Goal: Task Accomplishment & Management: Manage account settings

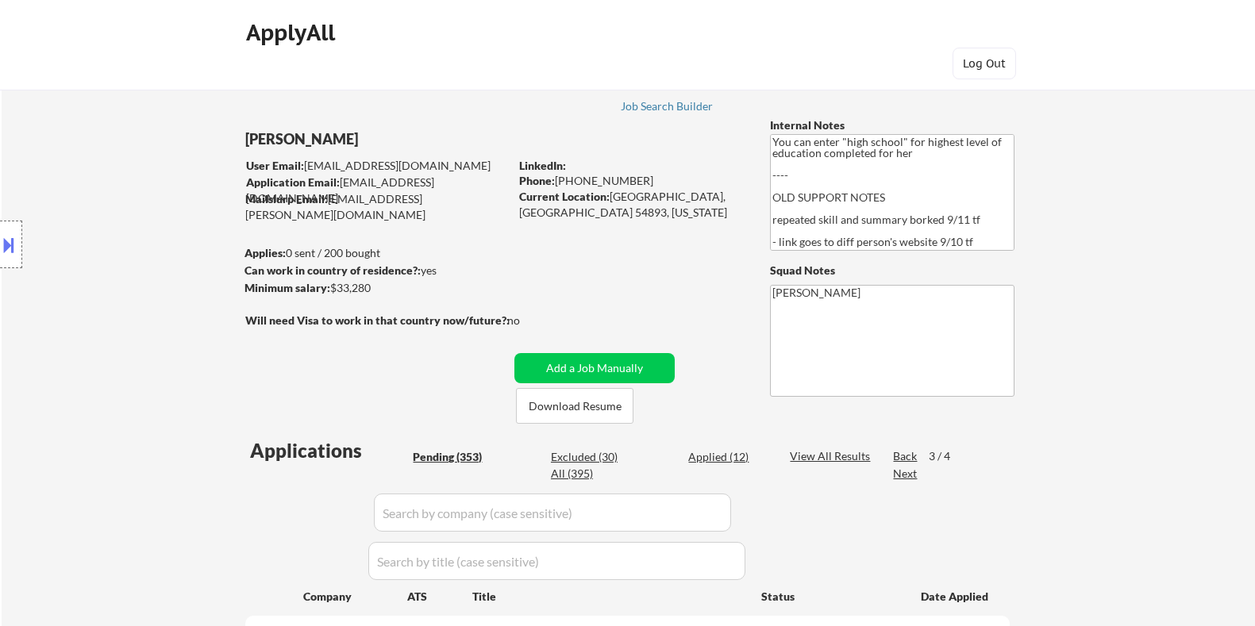
select select ""pending""
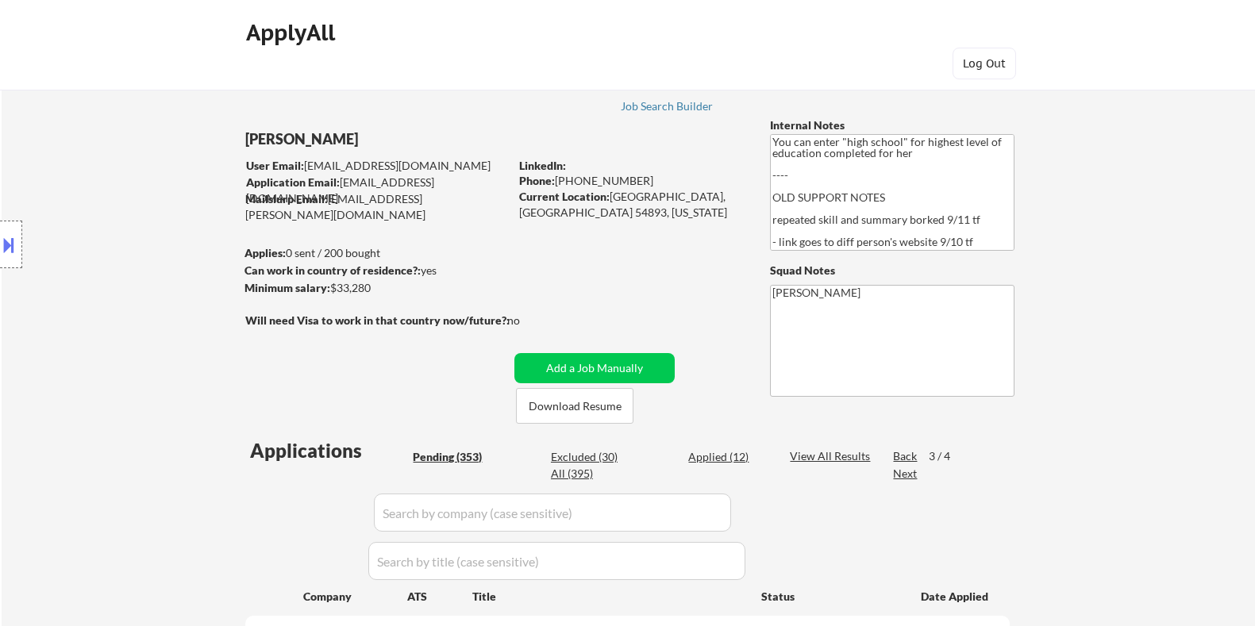
select select ""pending""
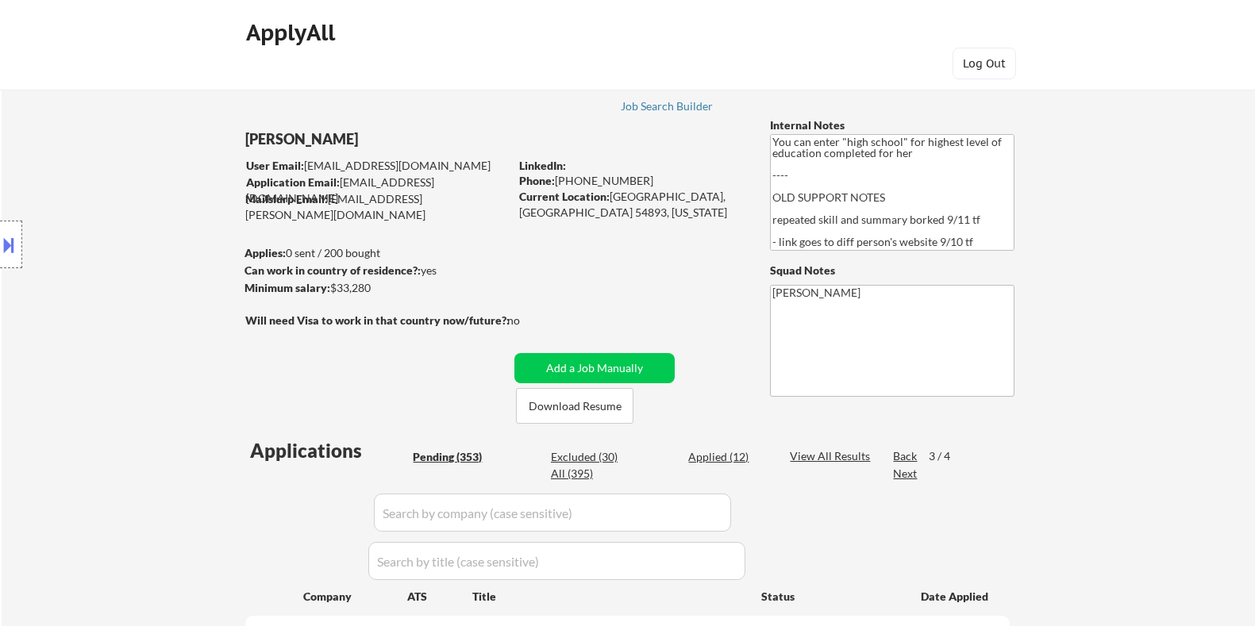
select select ""pending""
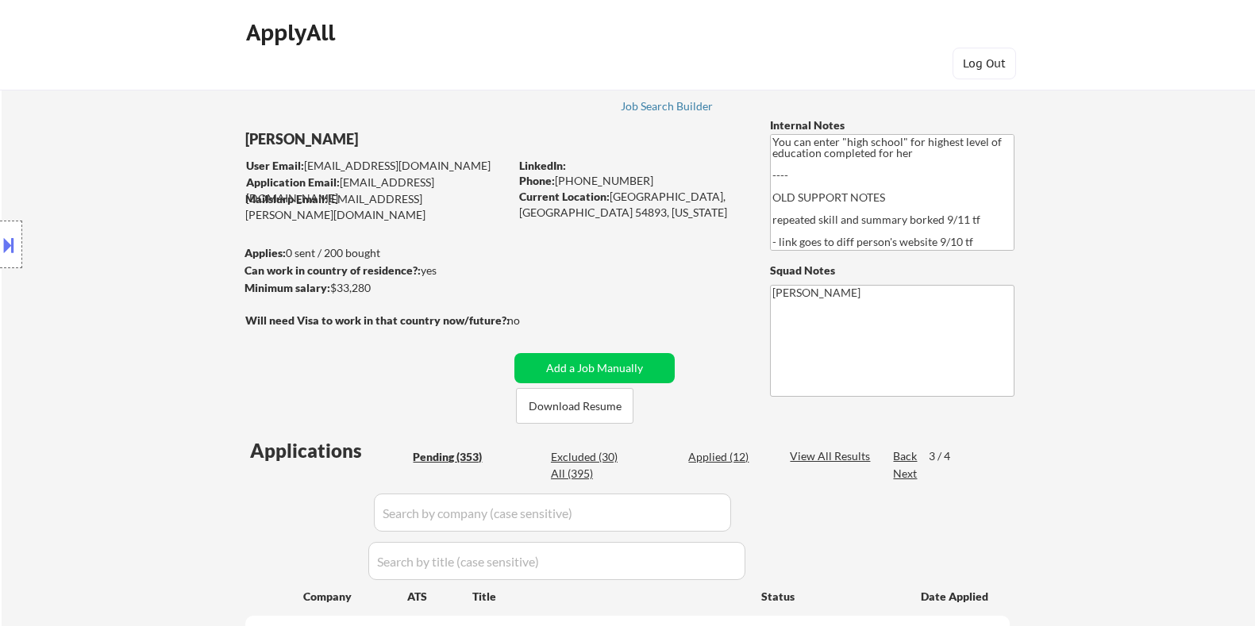
select select ""pending""
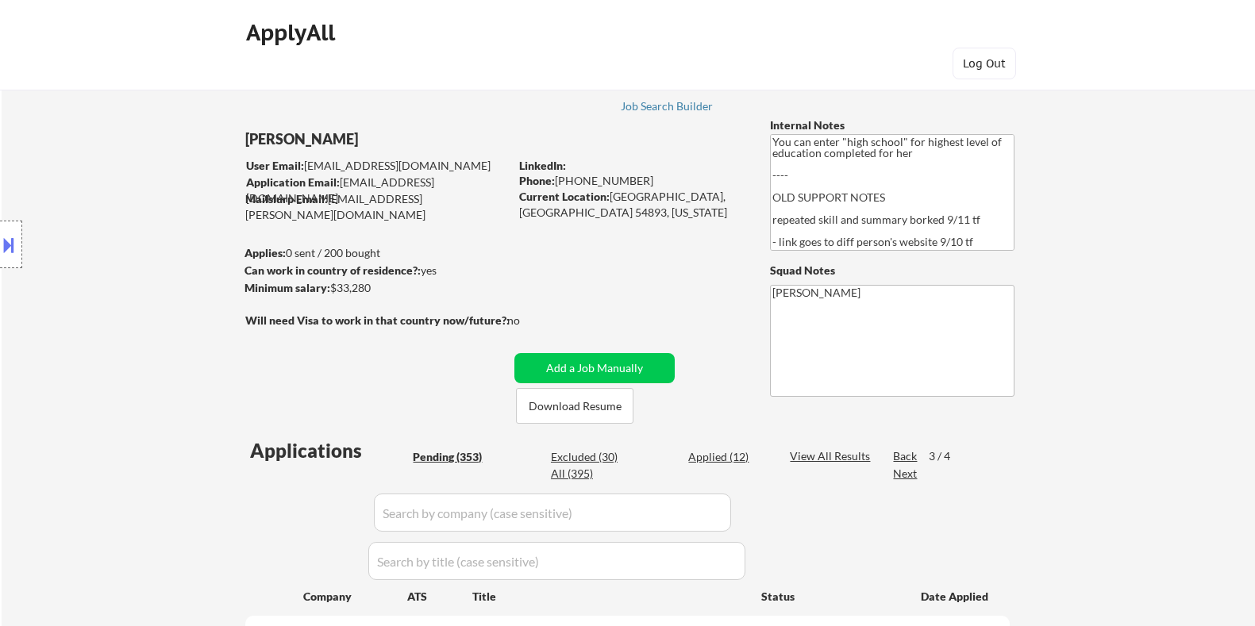
select select ""pending""
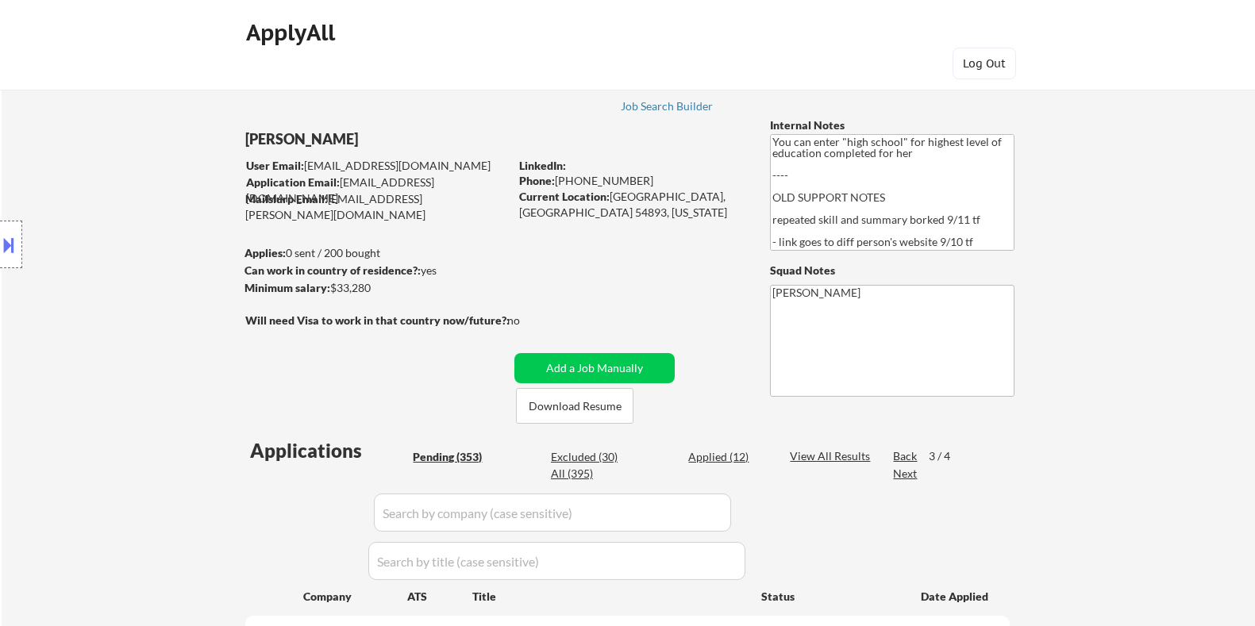
select select ""pending""
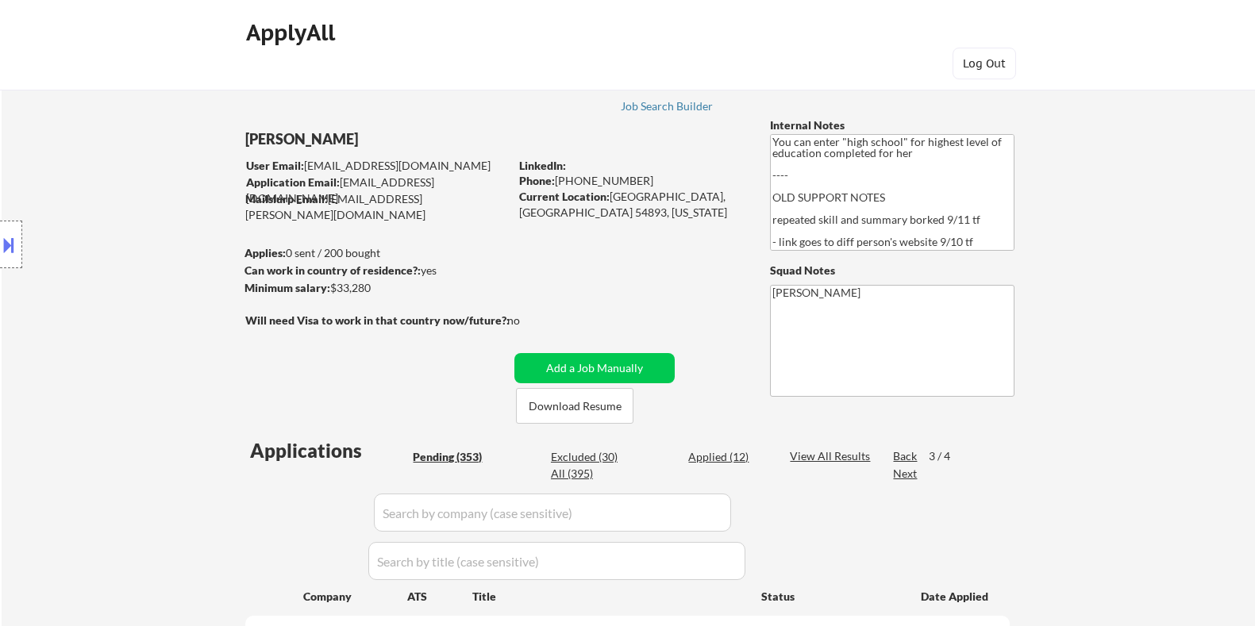
select select ""pending""
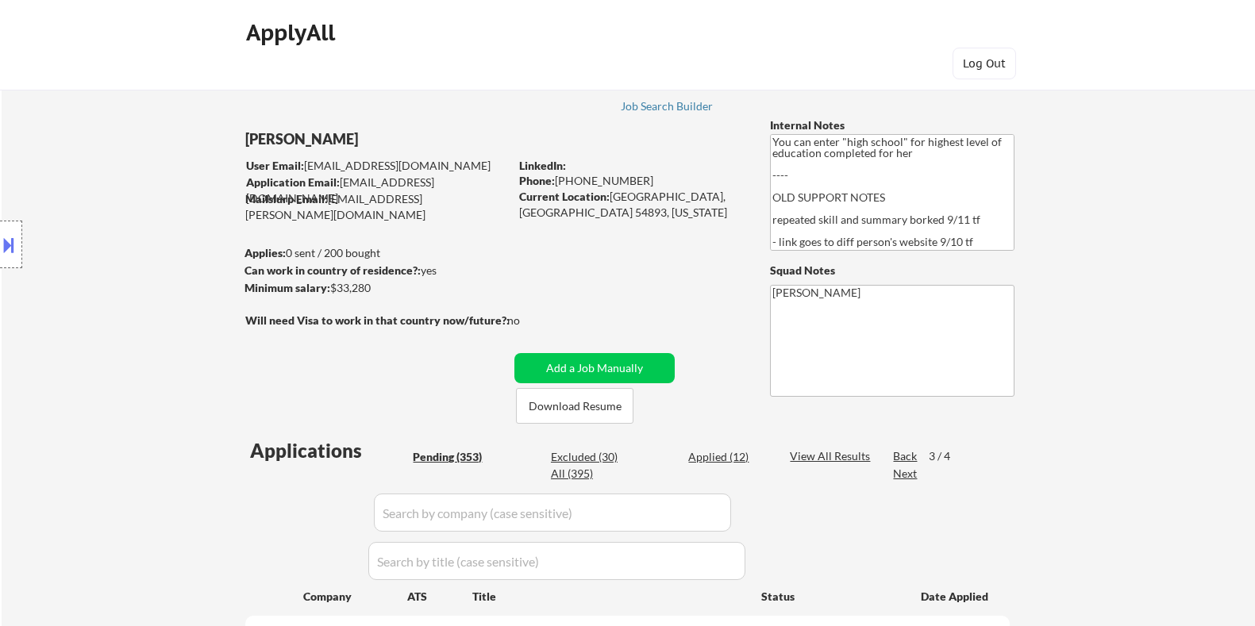
select select ""pending""
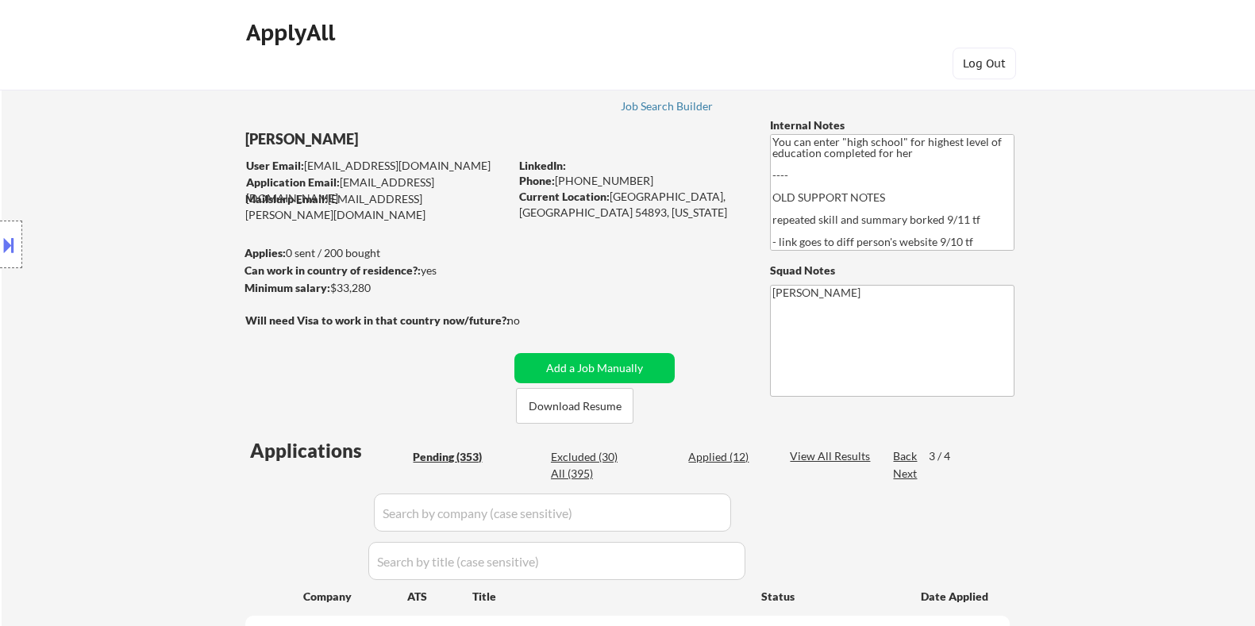
select select ""pending""
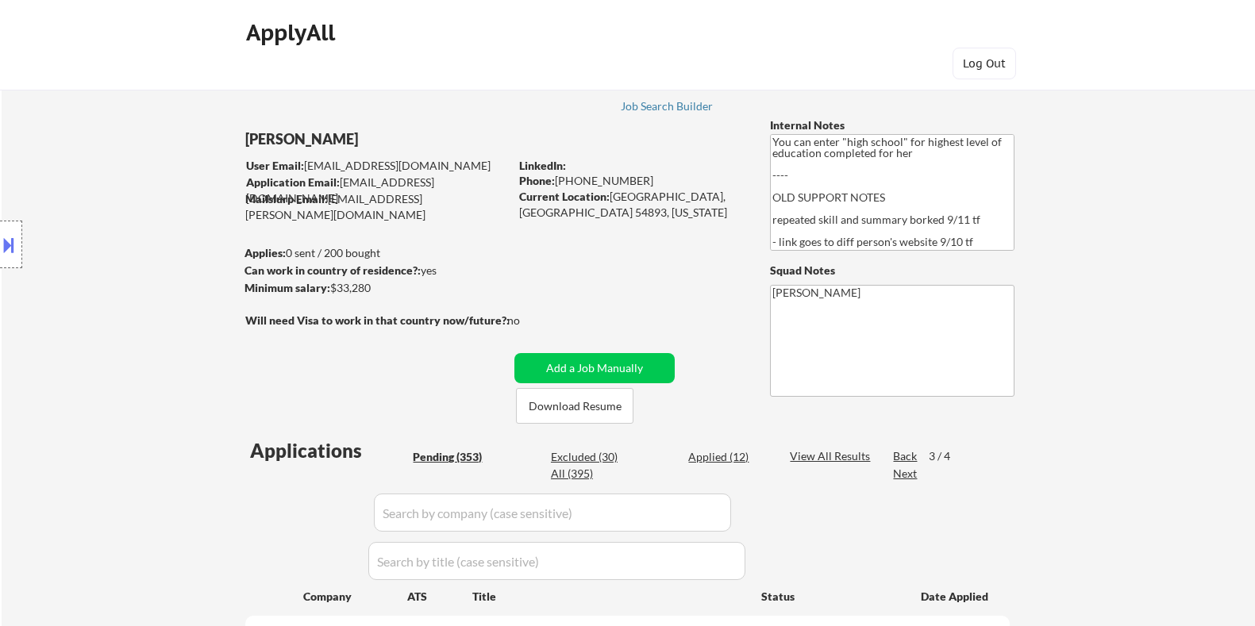
select select ""pending""
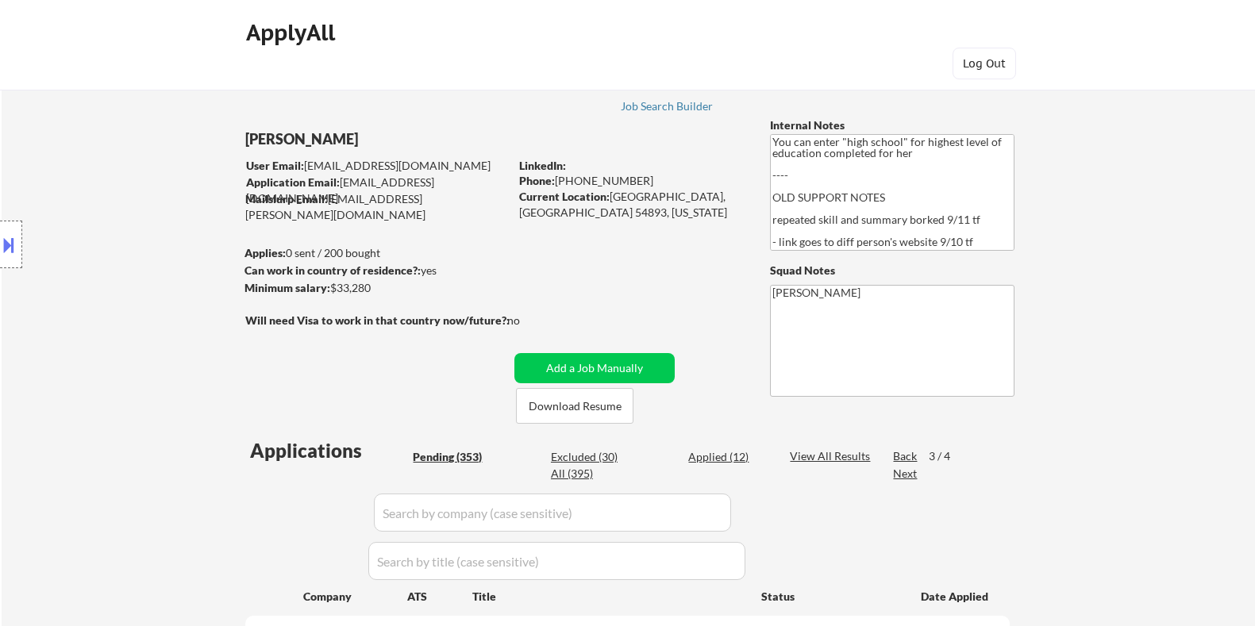
select select ""pending""
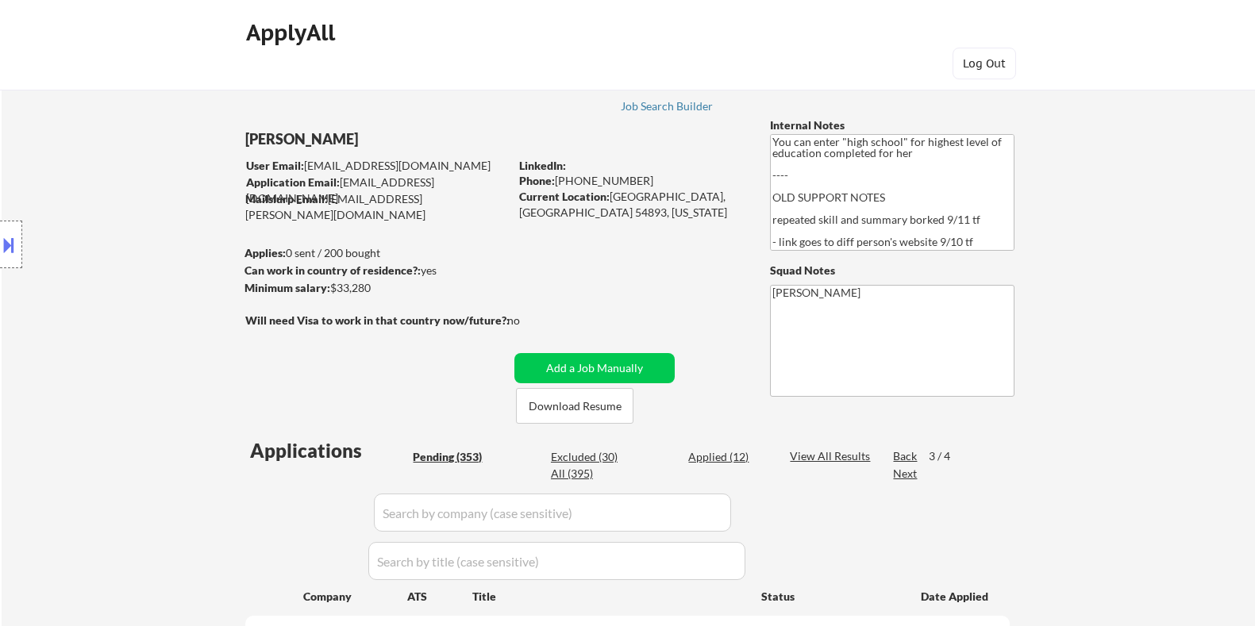
select select ""pending""
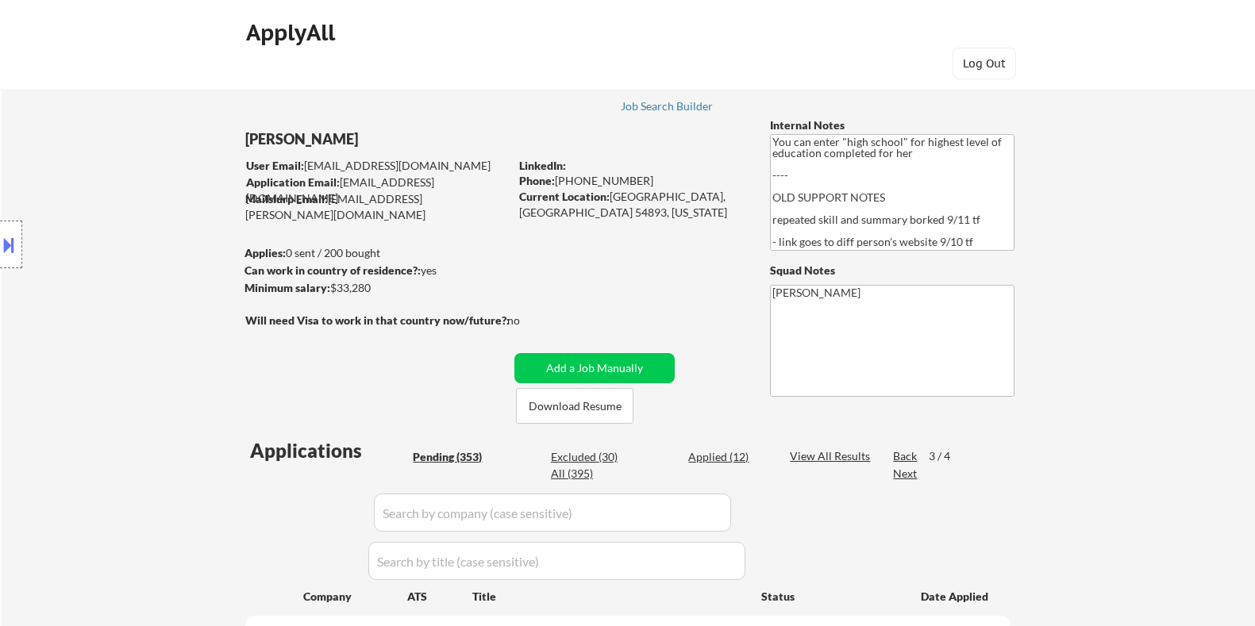
select select ""pending""
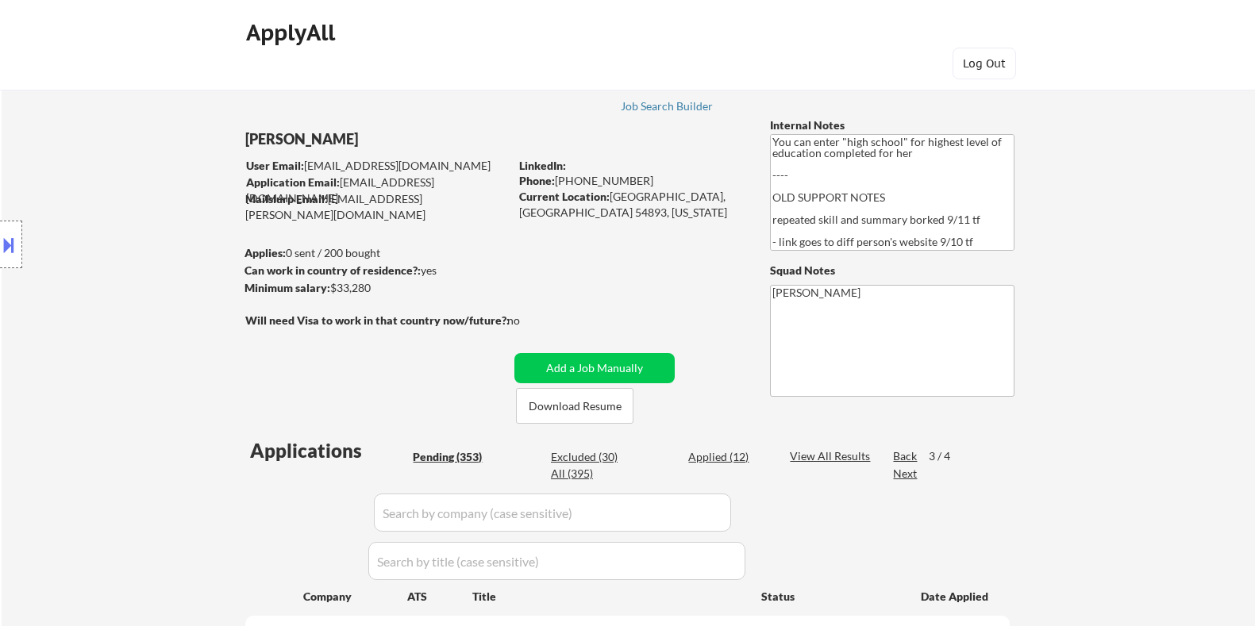
select select ""pending""
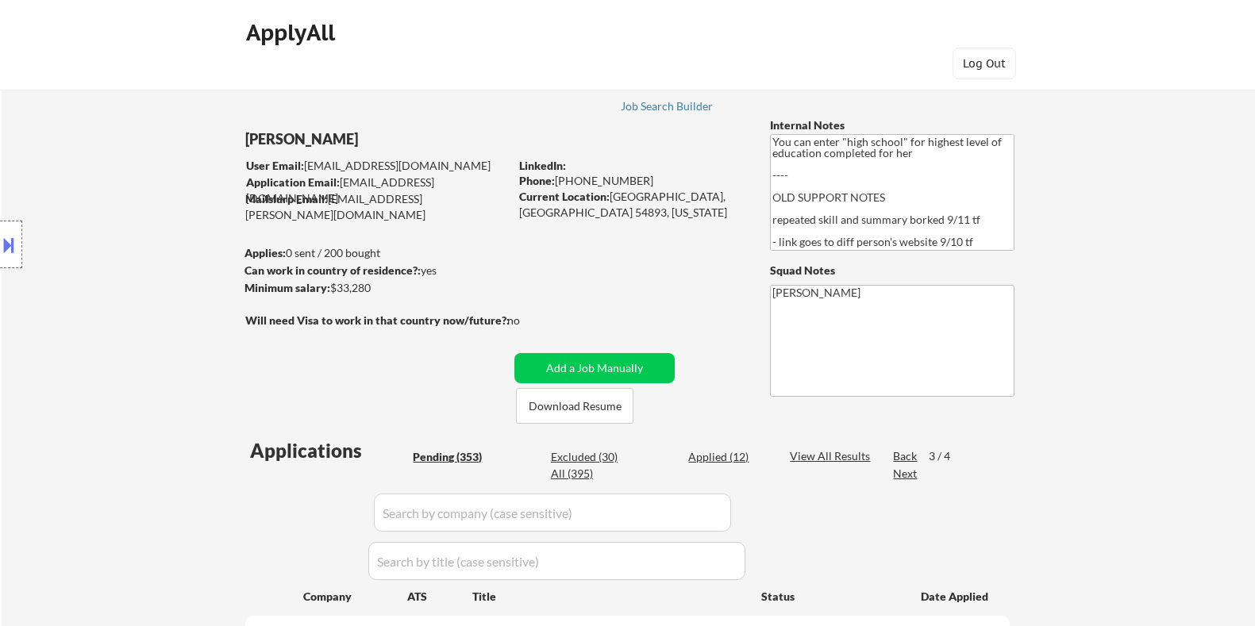
select select ""pending""
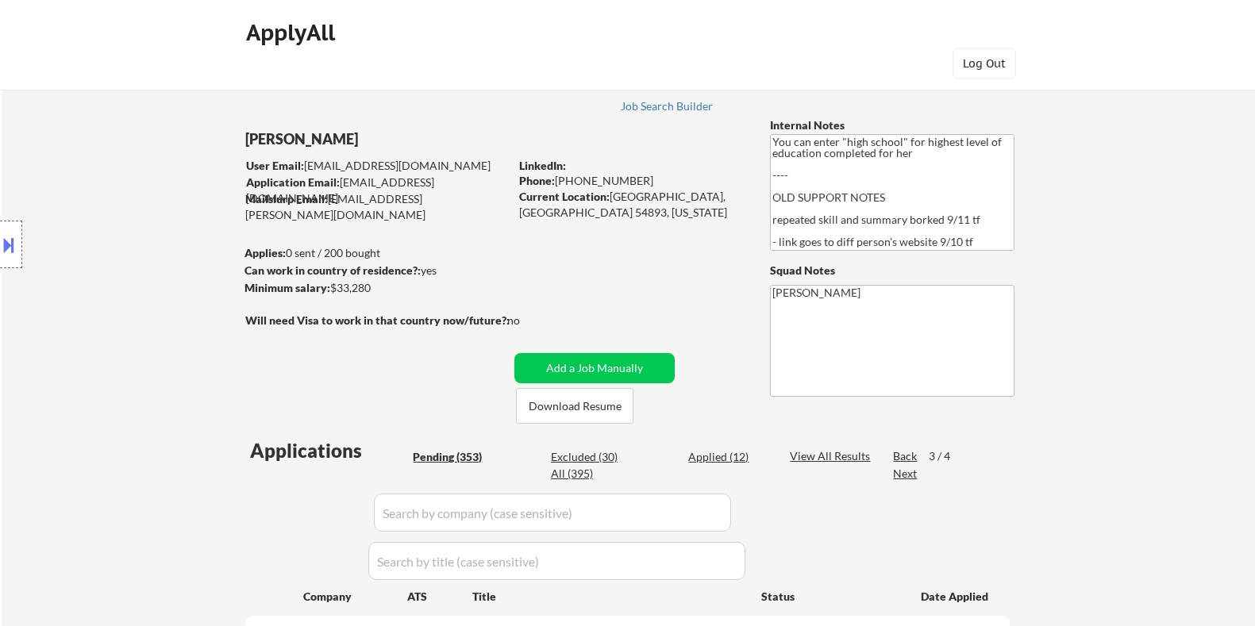
select select ""pending""
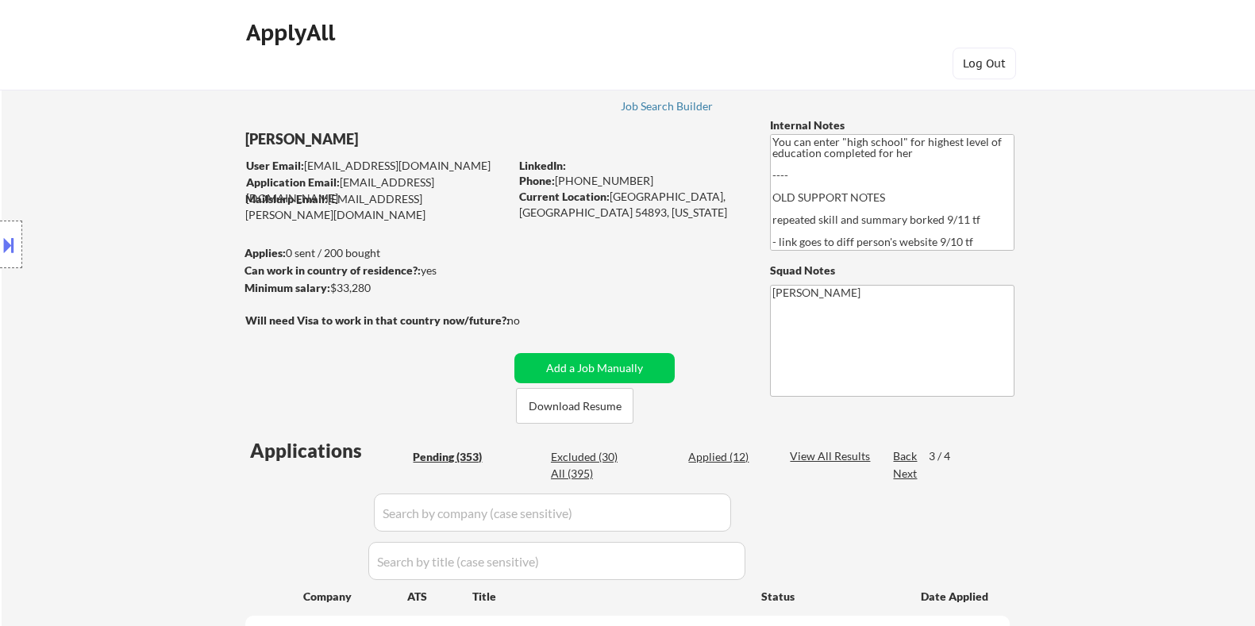
select select ""pending""
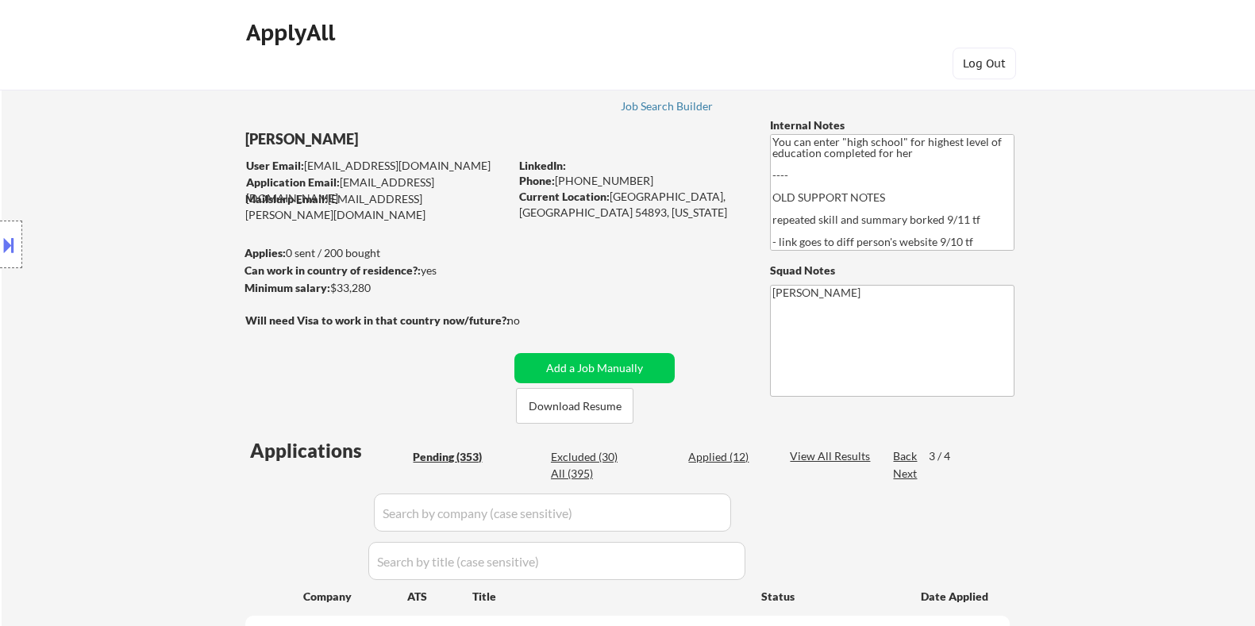
select select ""pending""
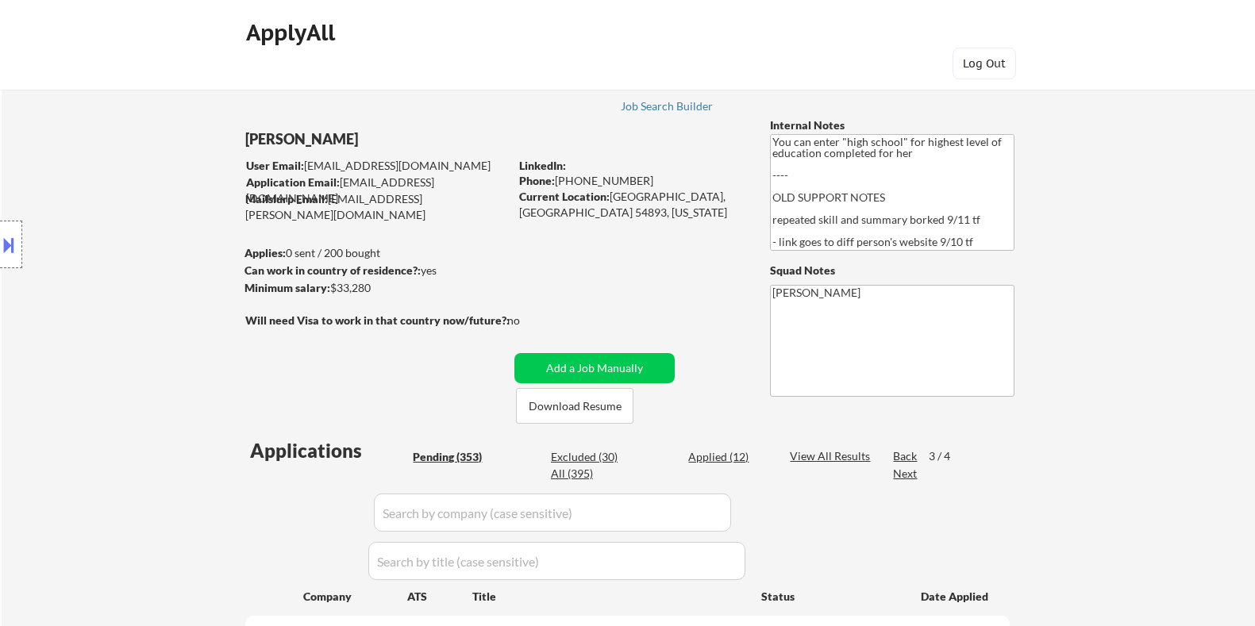
select select ""pending""
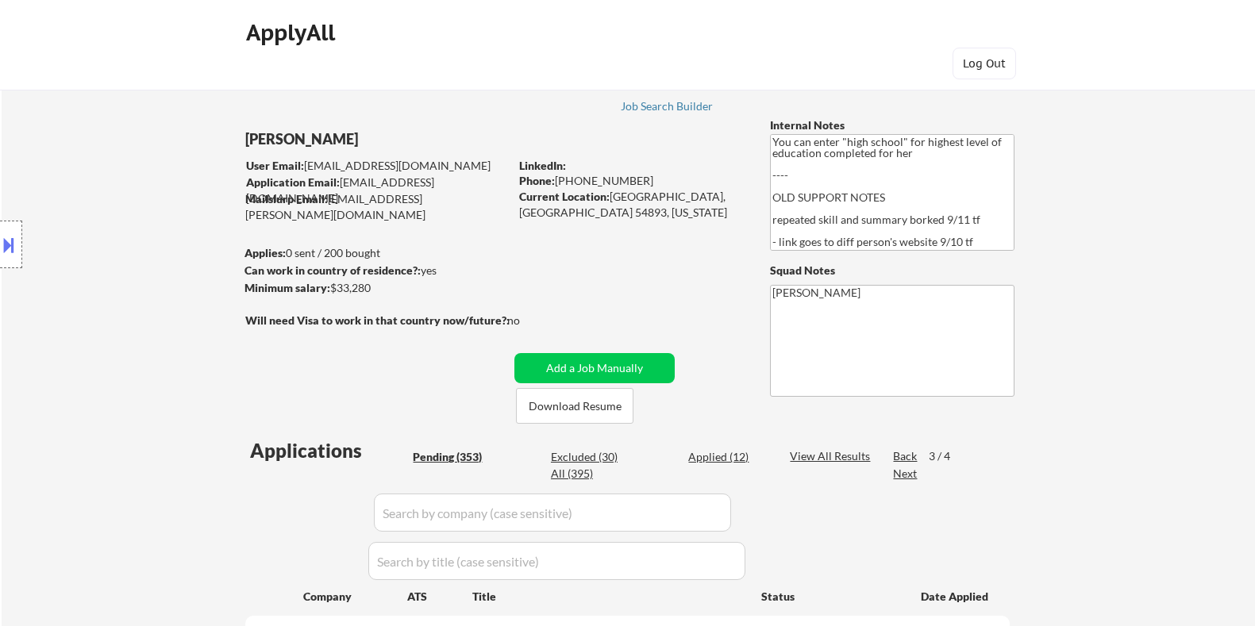
select select ""pending""
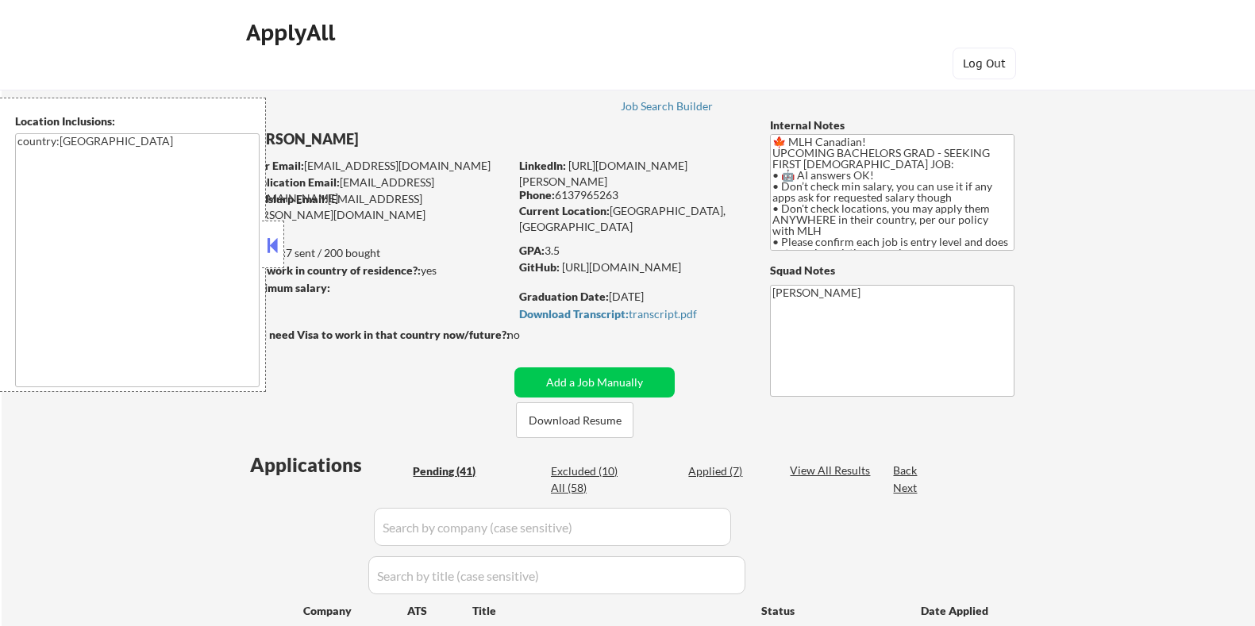
select select ""pending""
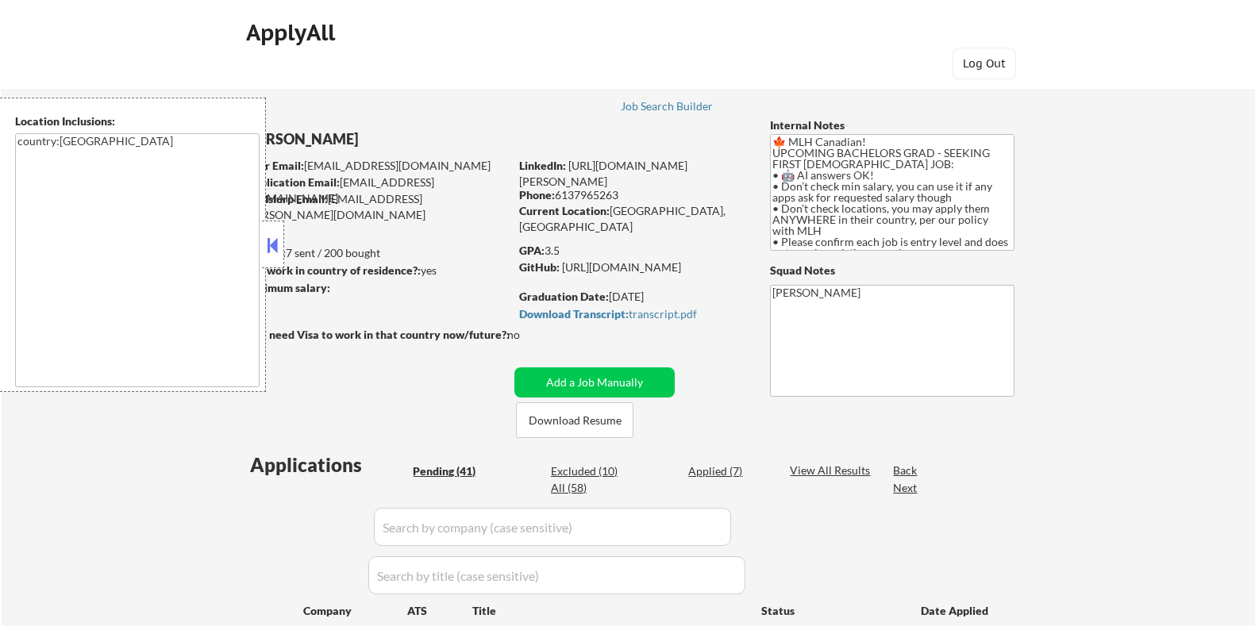
select select ""pending""
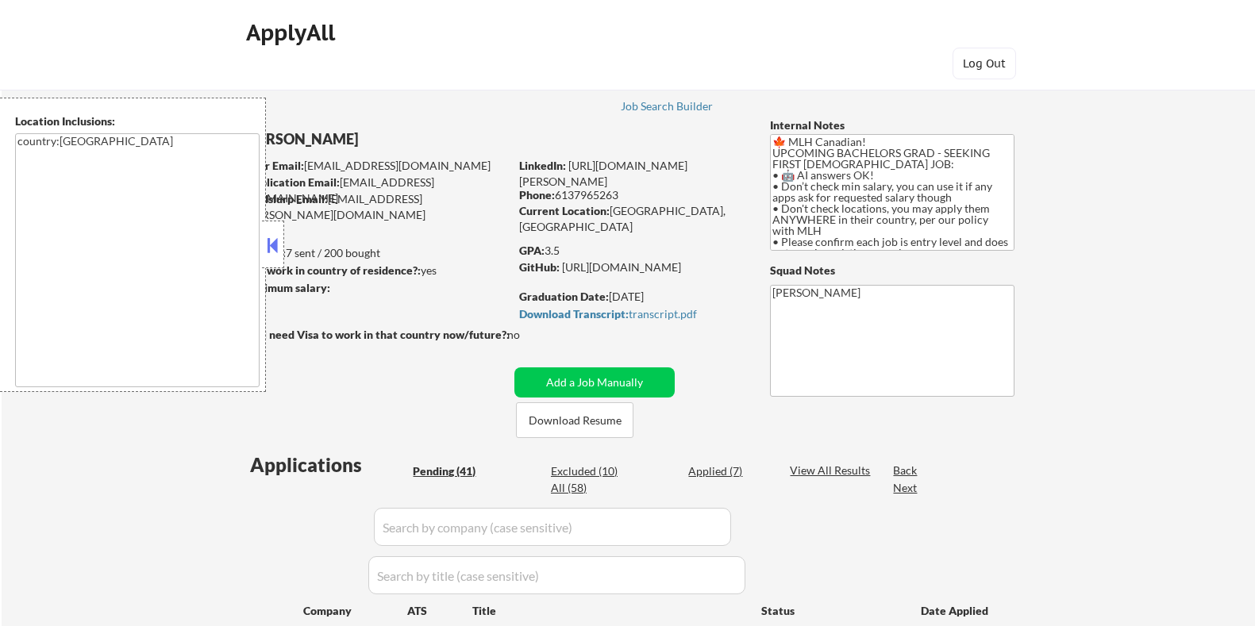
select select ""pending""
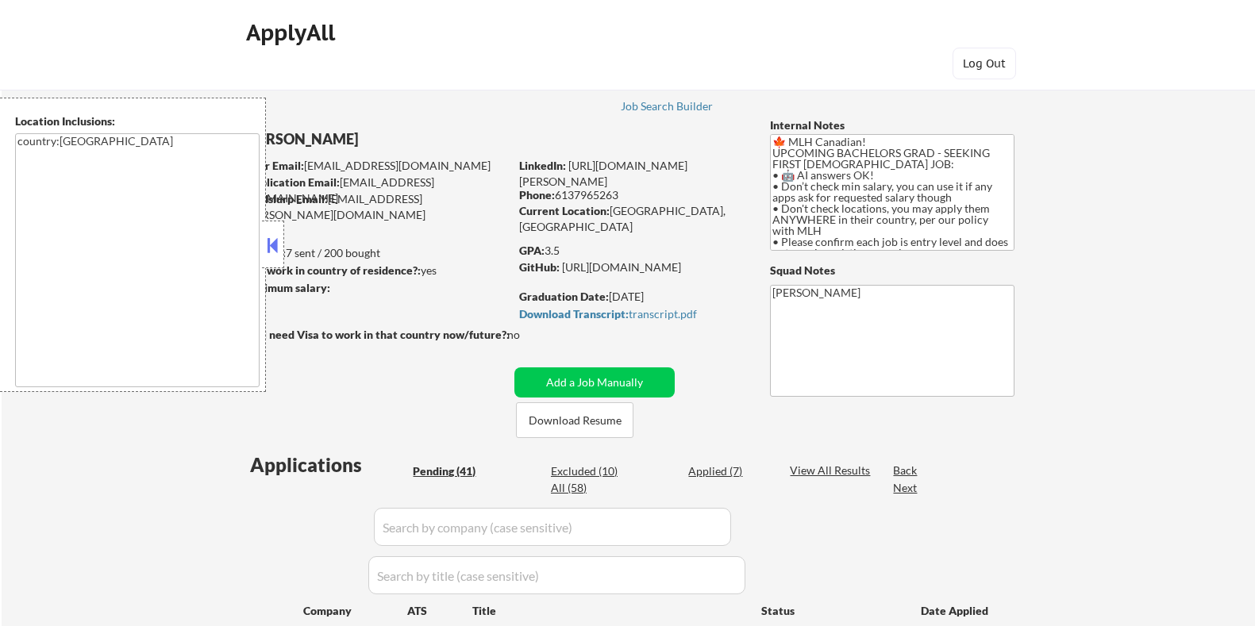
select select ""pending""
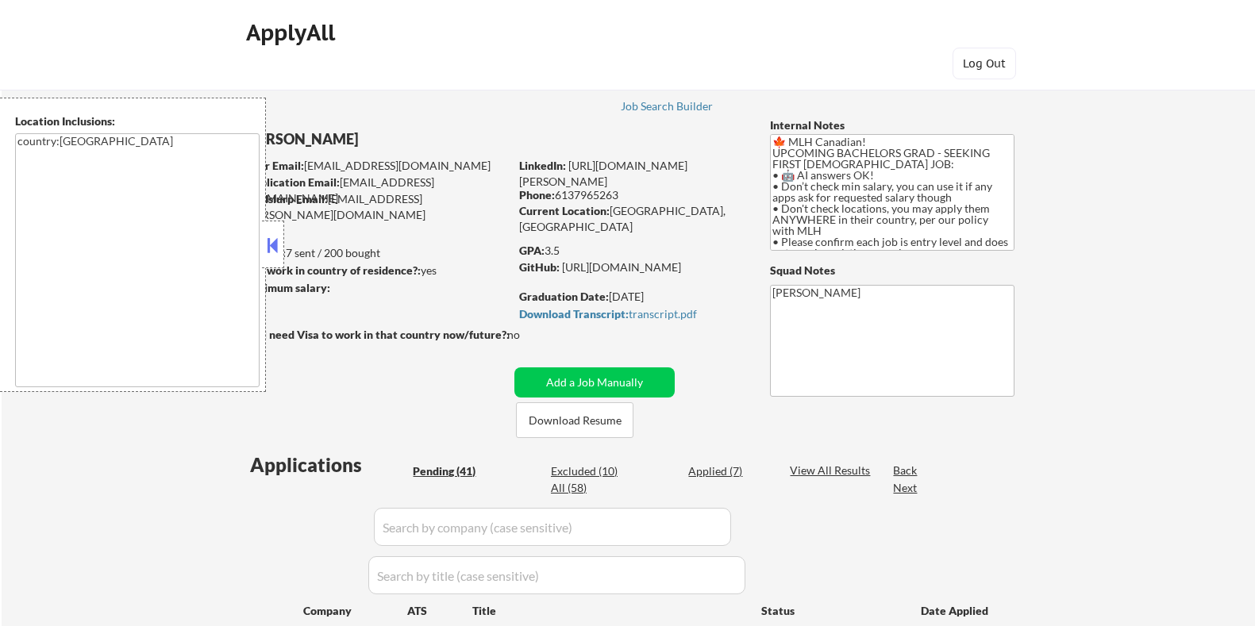
select select ""pending""
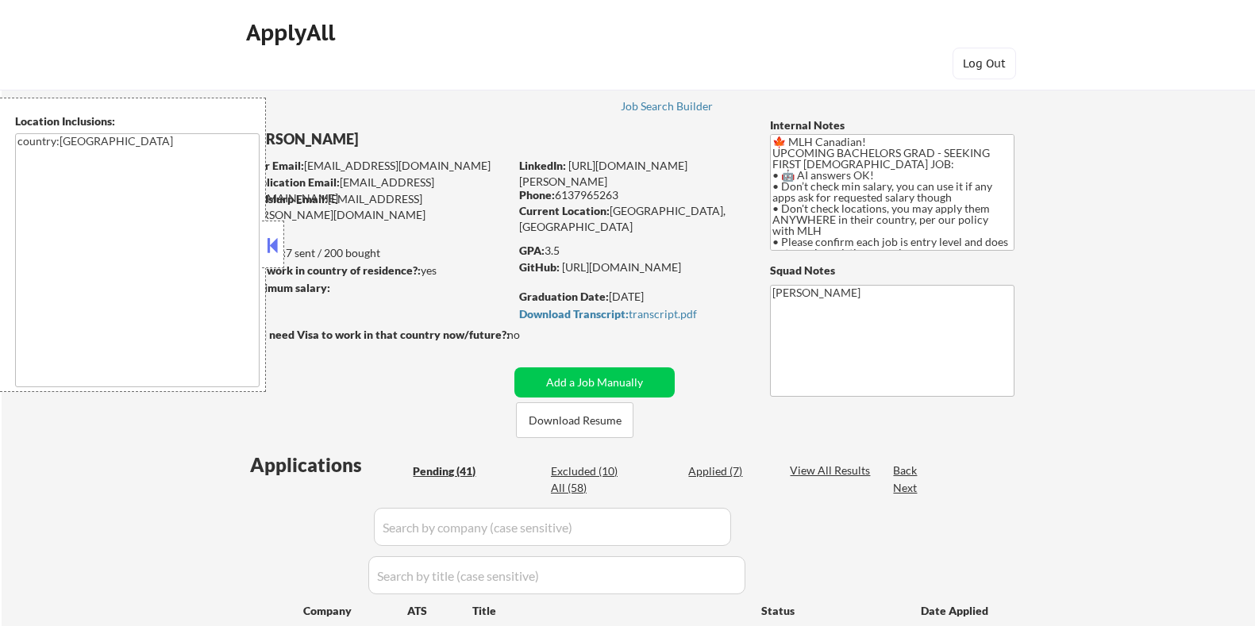
select select ""pending""
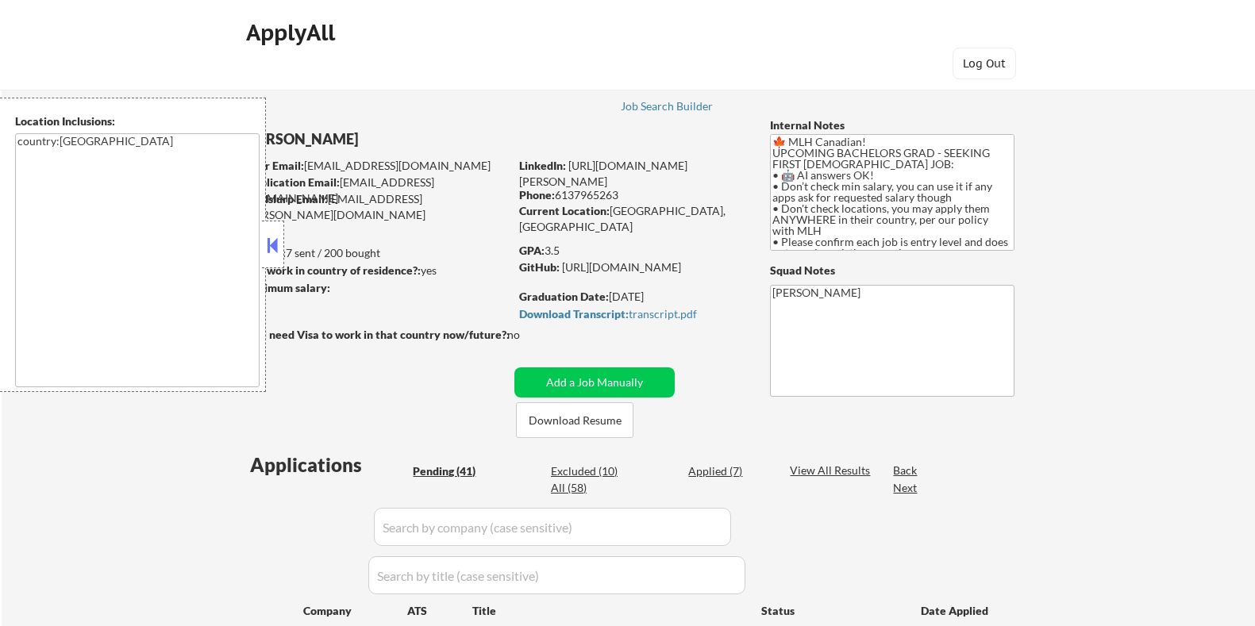
select select ""pending""
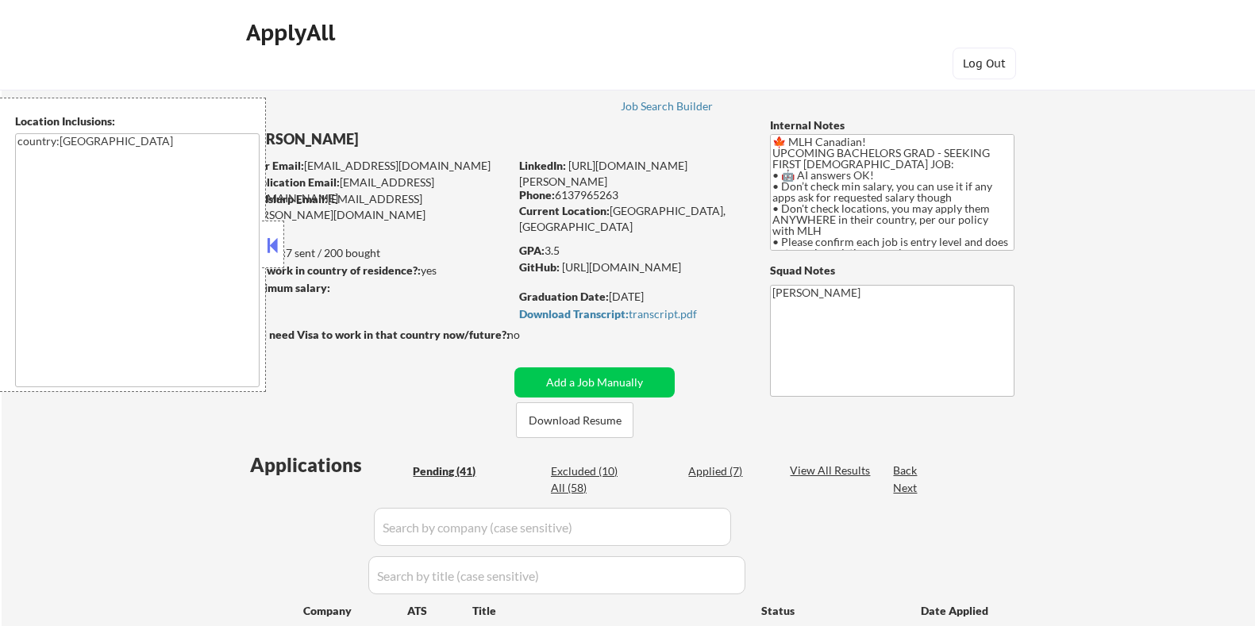
select select ""pending""
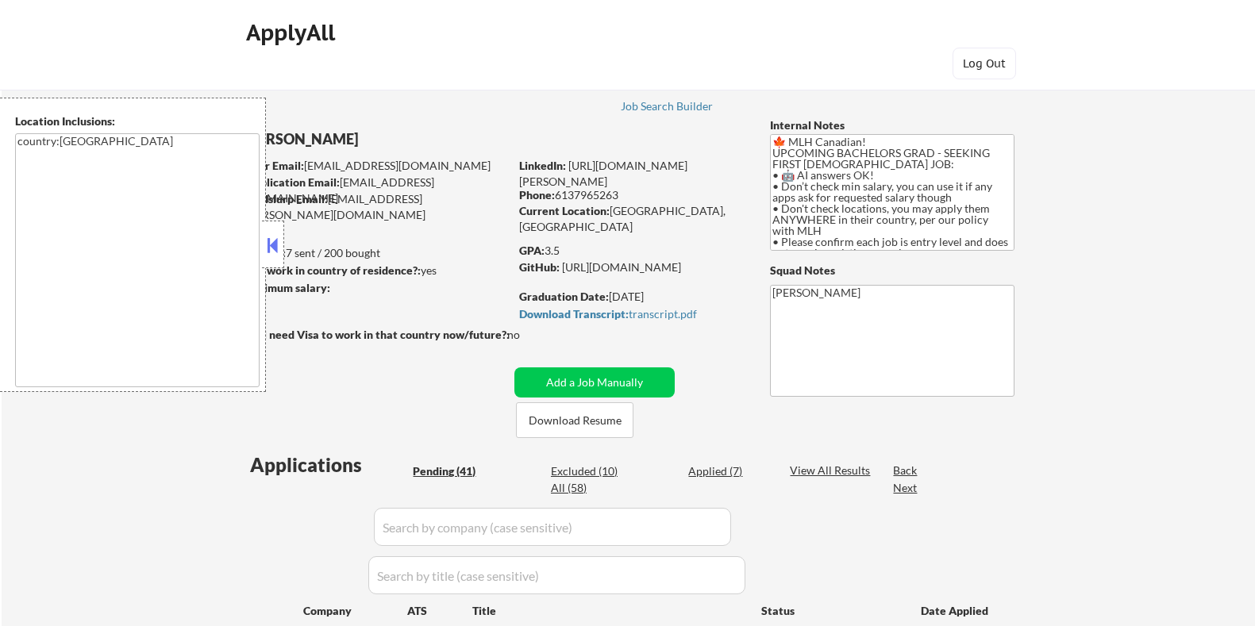
select select ""pending""
click at [275, 244] on button at bounding box center [272, 245] width 17 height 24
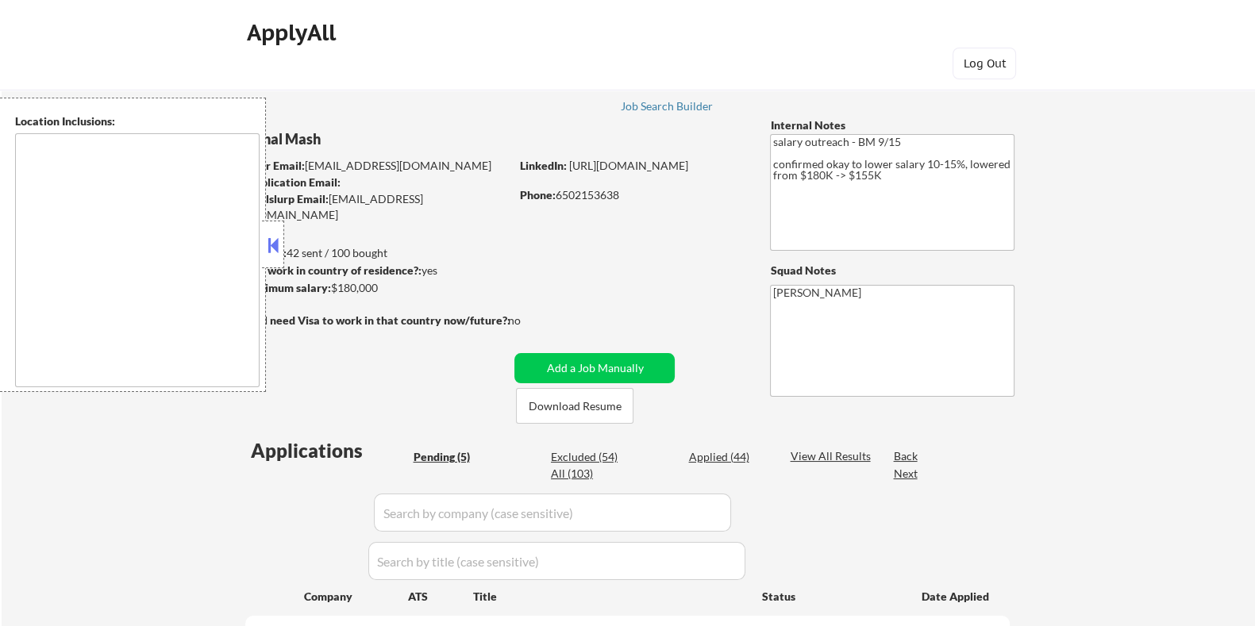
select select ""pending""
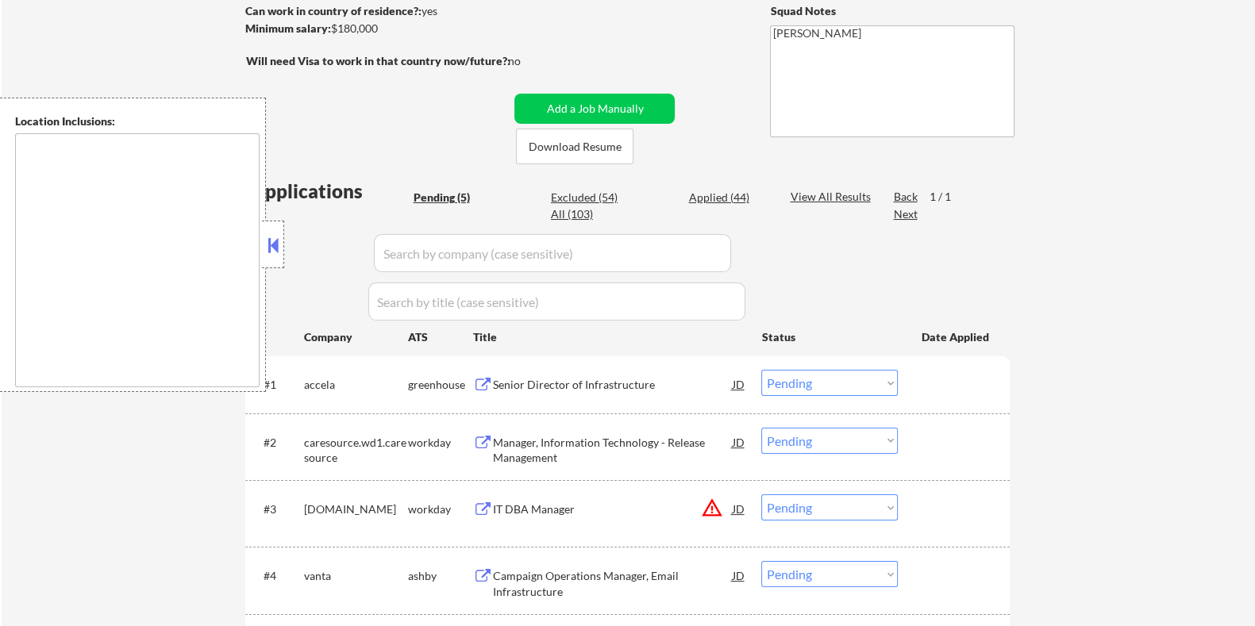
scroll to position [198, 0]
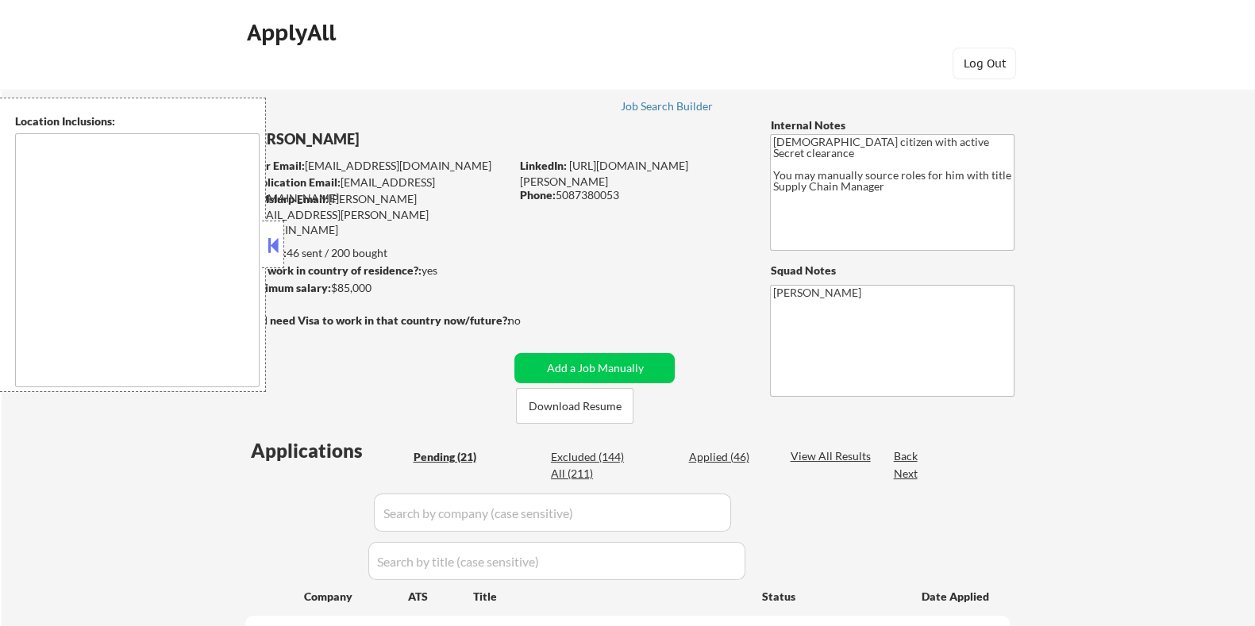
select select ""pending""
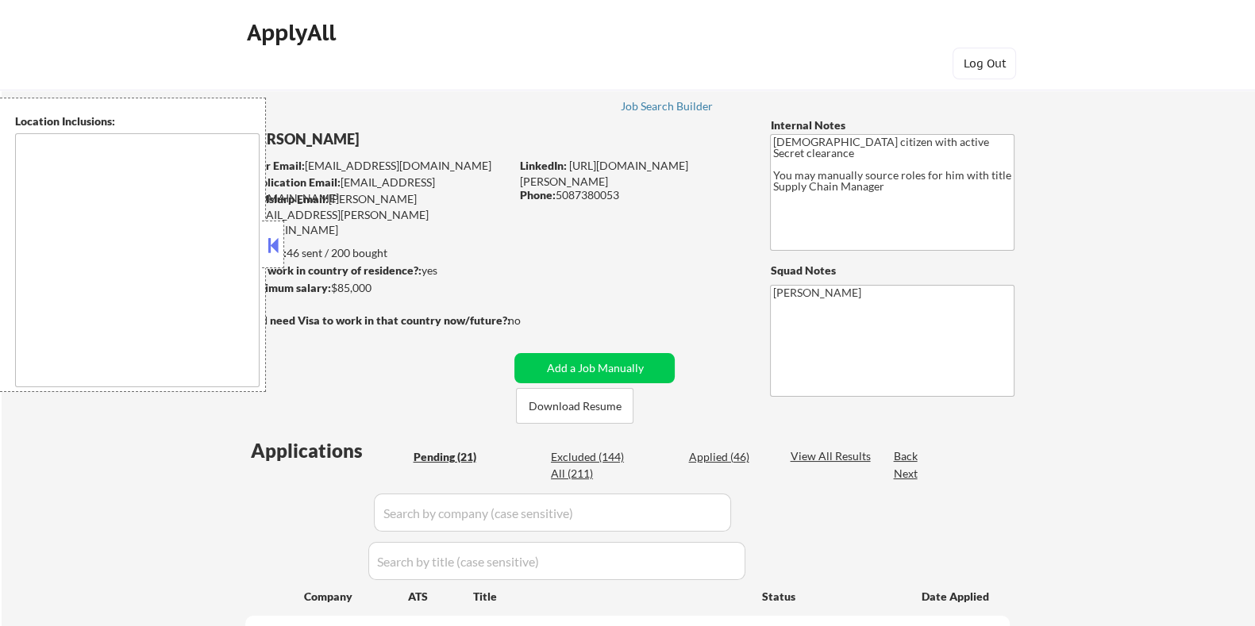
select select ""pending""
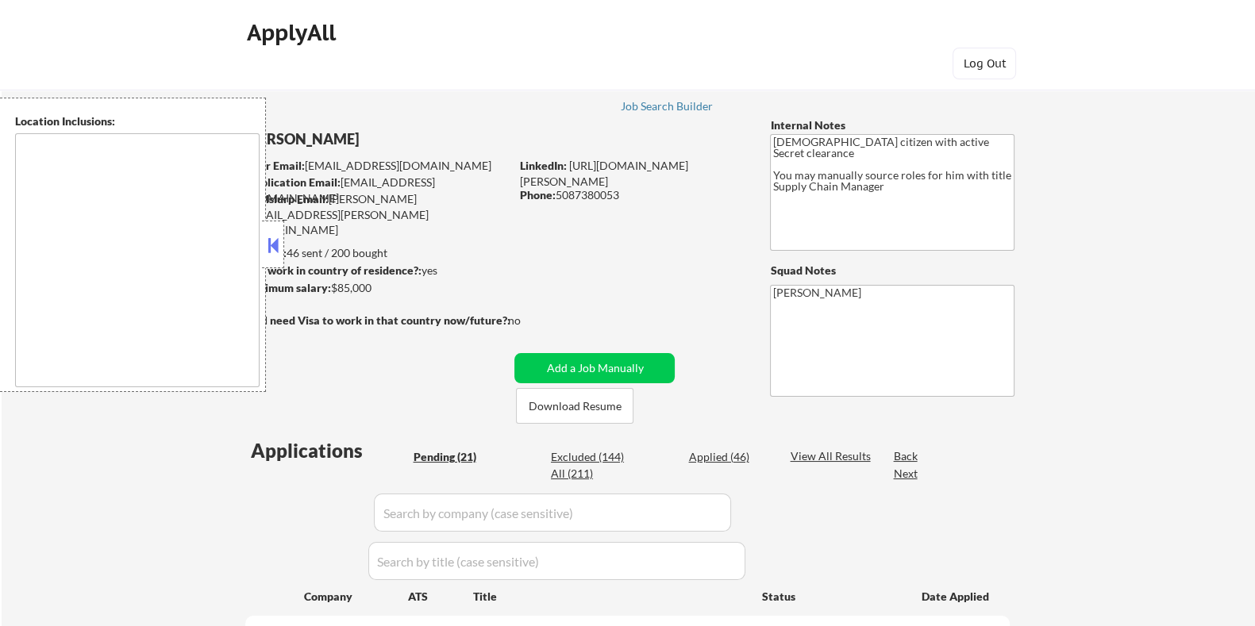
select select ""pending""
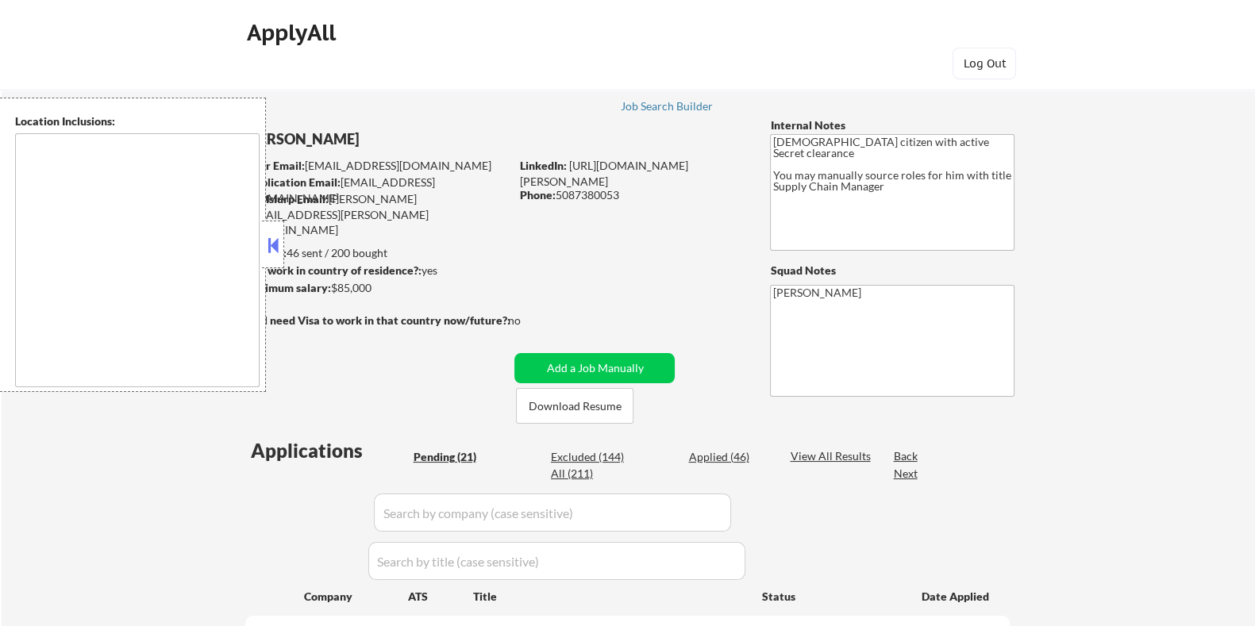
select select ""pending""
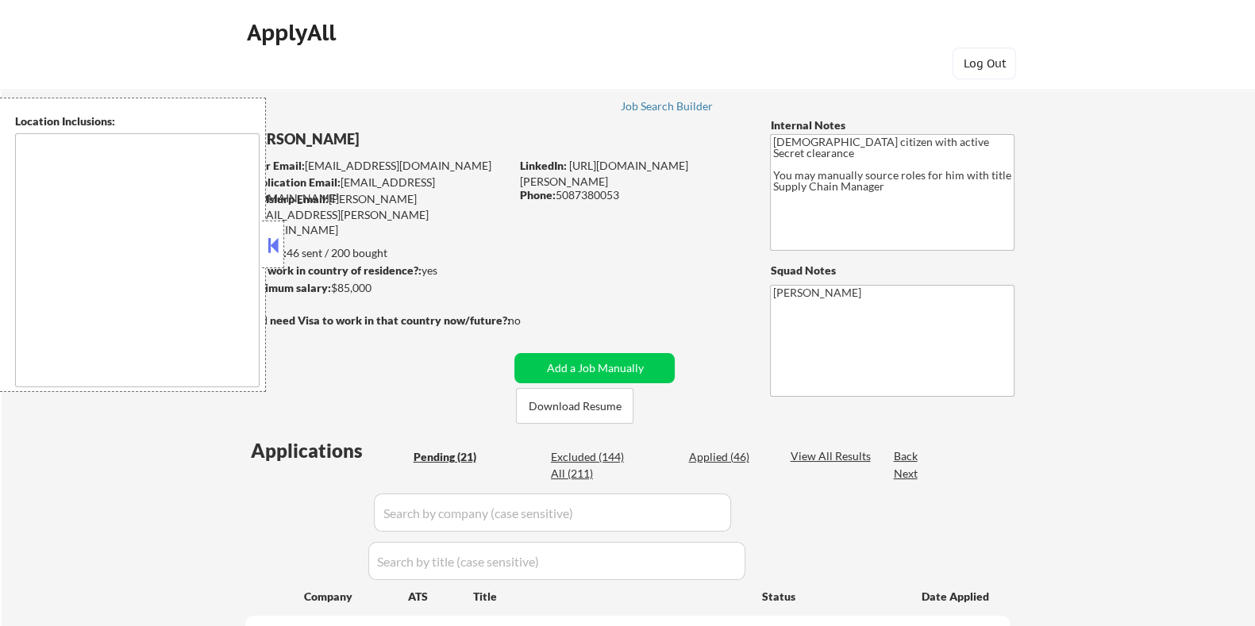
select select ""pending""
type textarea "Huntley, IL Lake in the Hills, IL Algonquin, IL Gilberts, IL Hampshire, IL Ping…"
type textarea "[GEOGRAPHIC_DATA], [GEOGRAPHIC_DATA] [GEOGRAPHIC_DATA][PERSON_NAME], [GEOGRAPHI…"
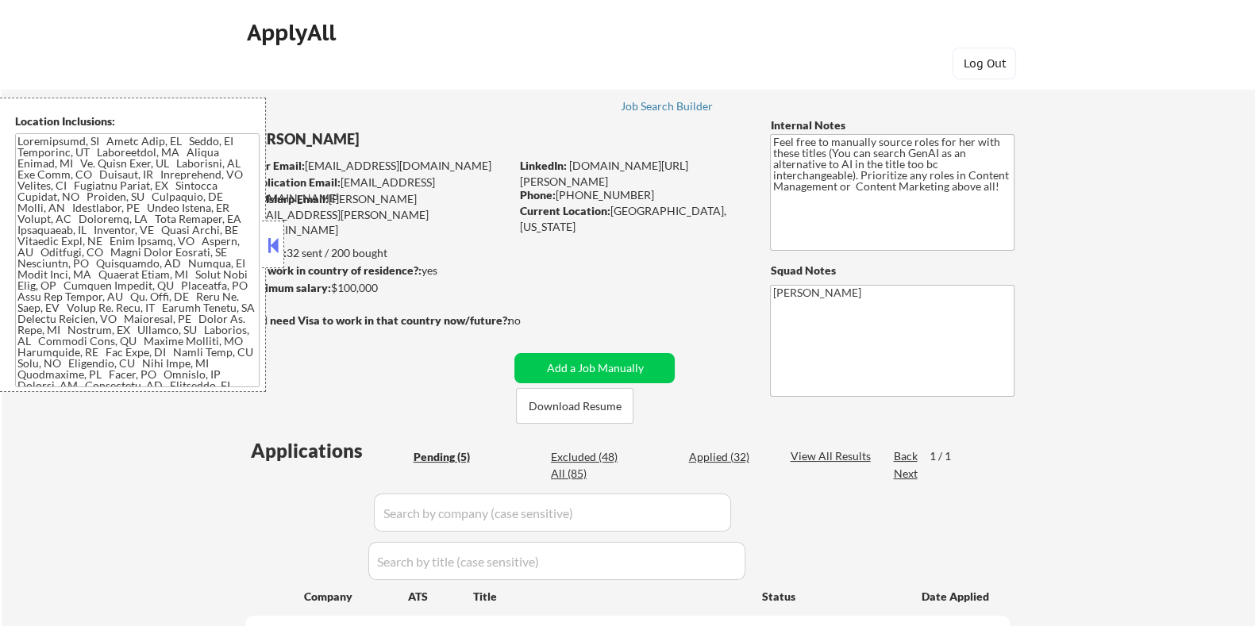
select select ""pending""
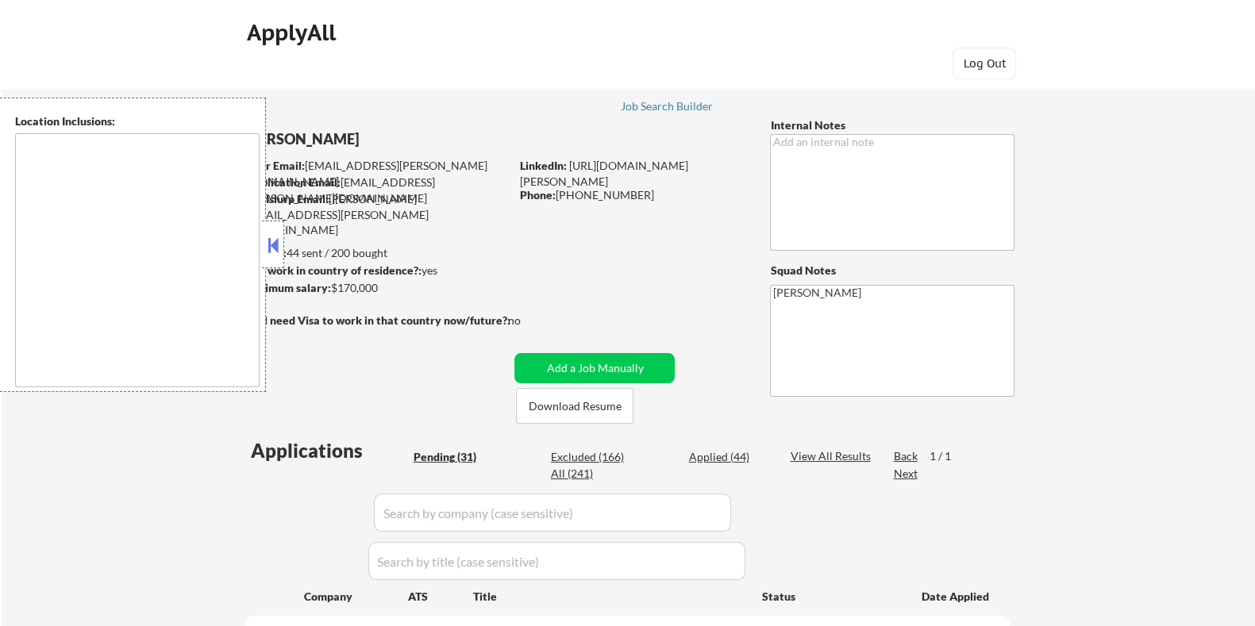
type textarea "Evanston, IL Oak Park, IL Cicero, IL Berwyn, IL Oak Lawn, IL Burbank, IL Elmwoo…"
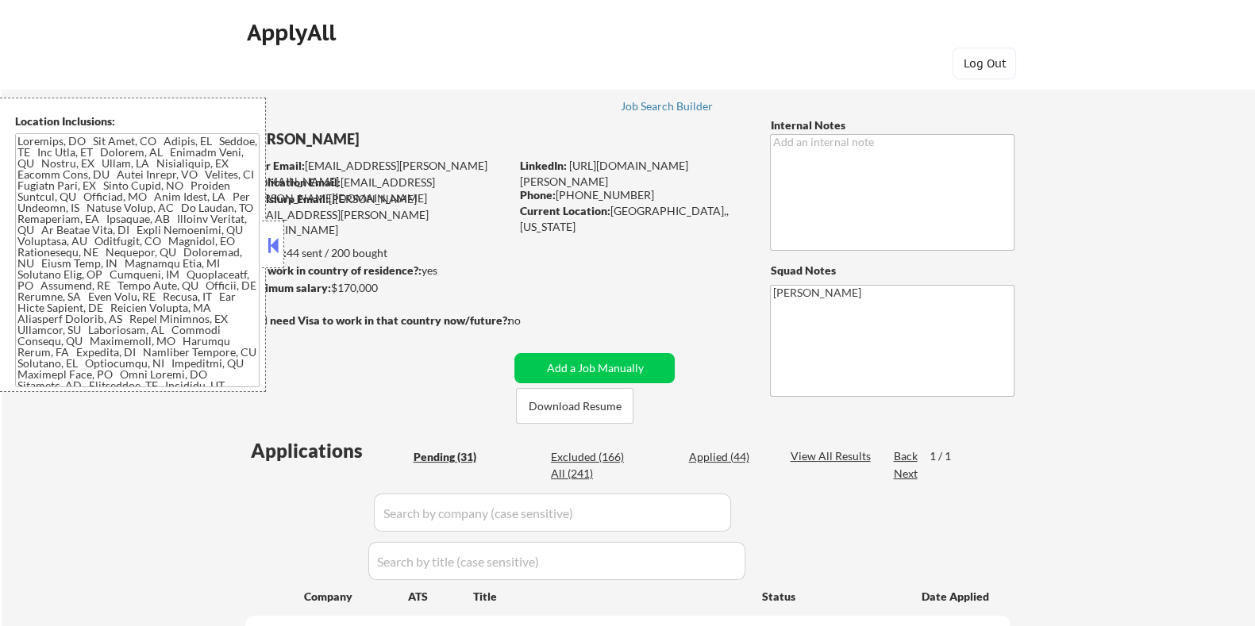
select select ""pending""
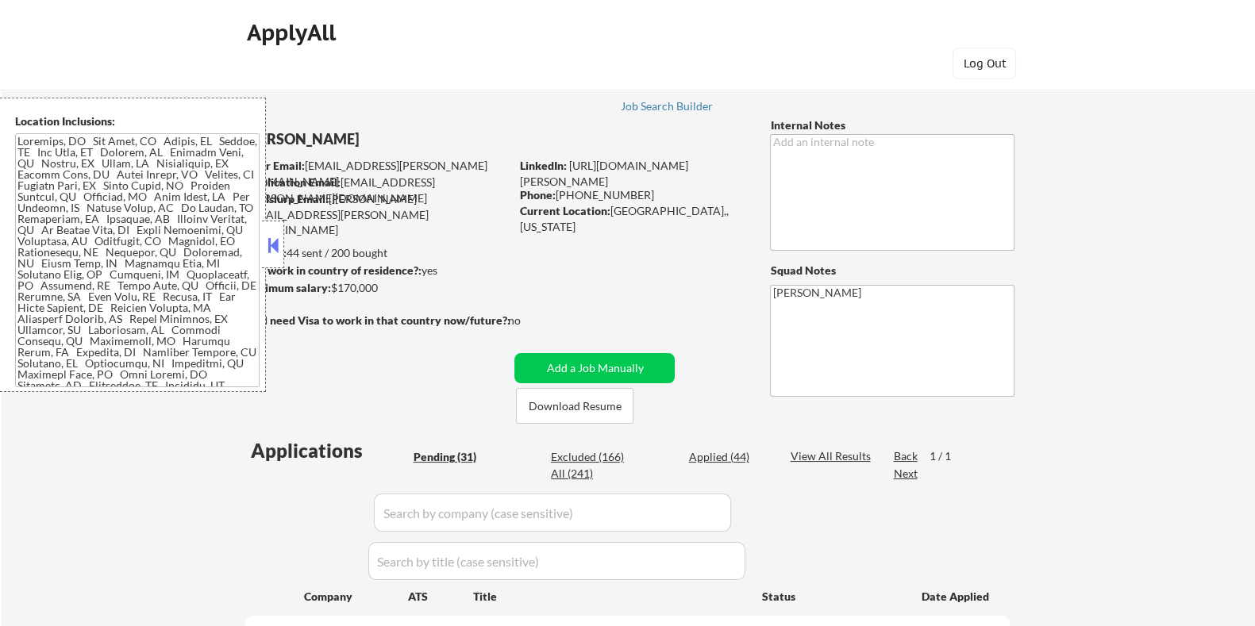
select select ""pending""
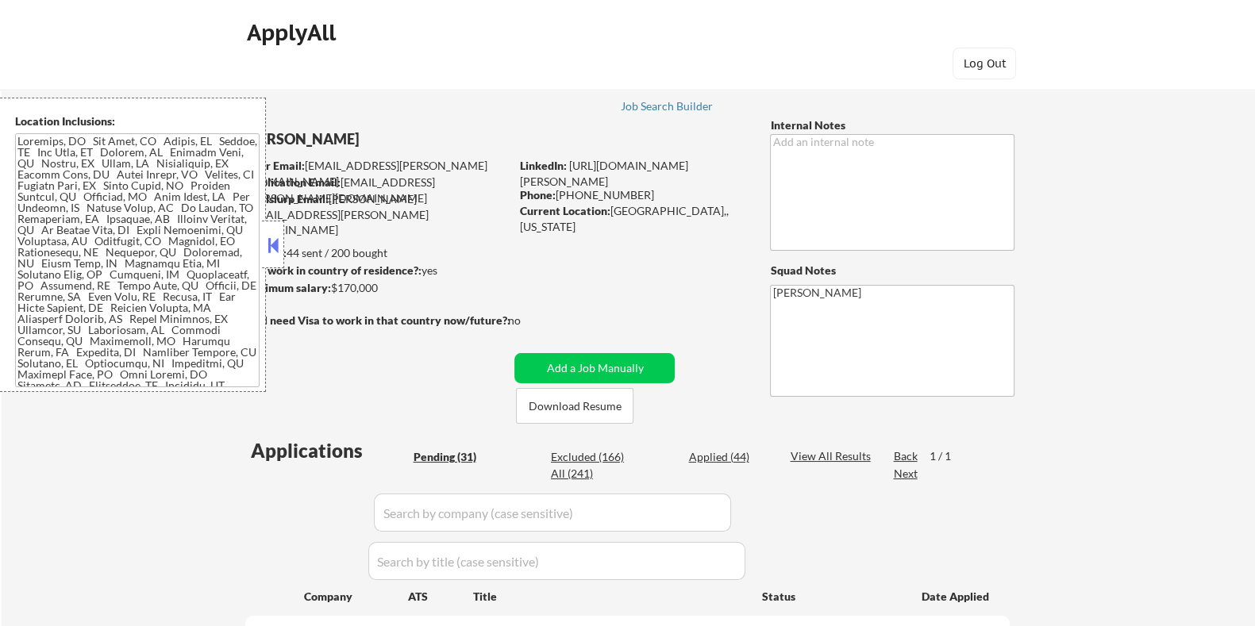
select select ""pending""
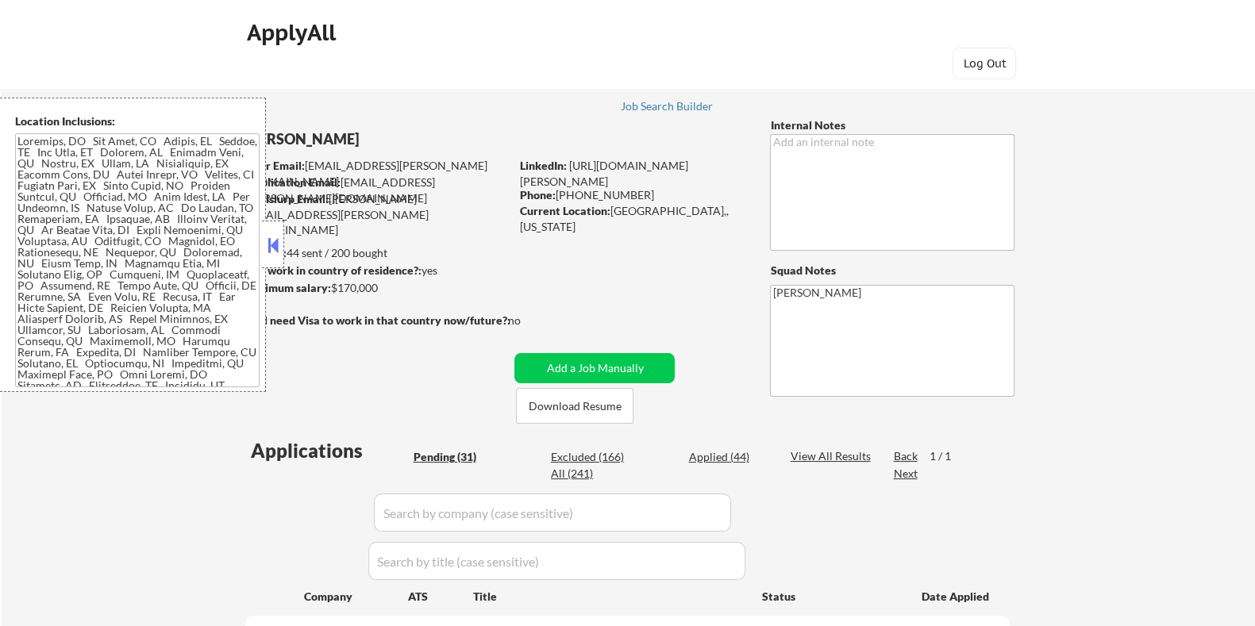
select select ""pending""
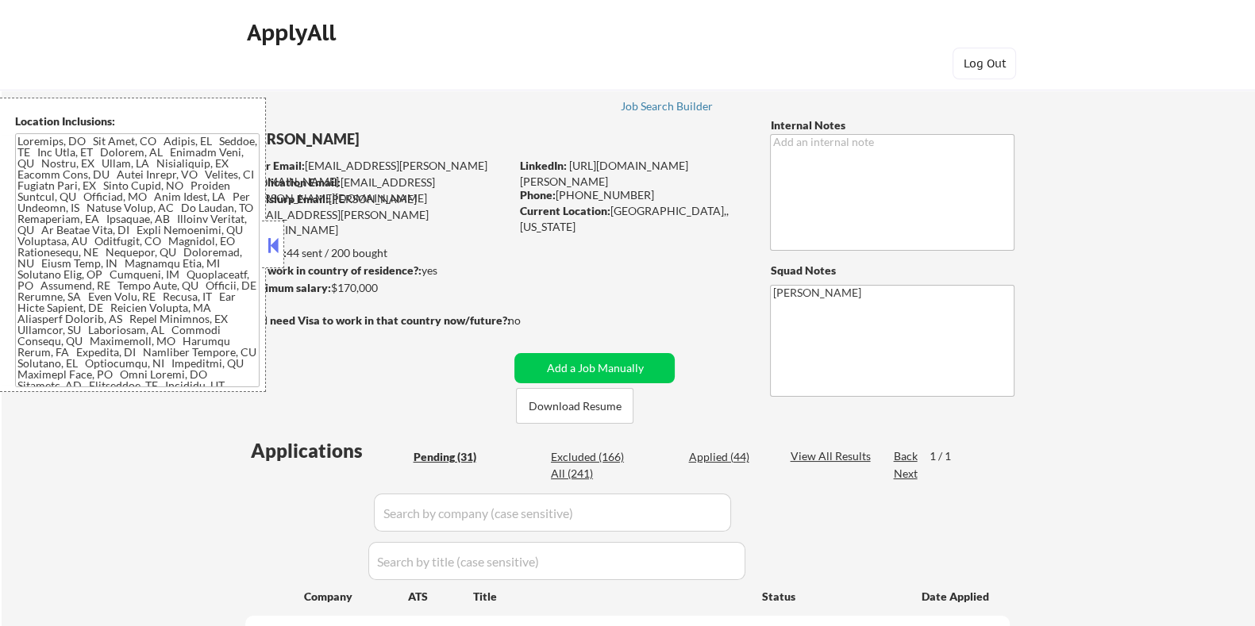
select select ""pending""
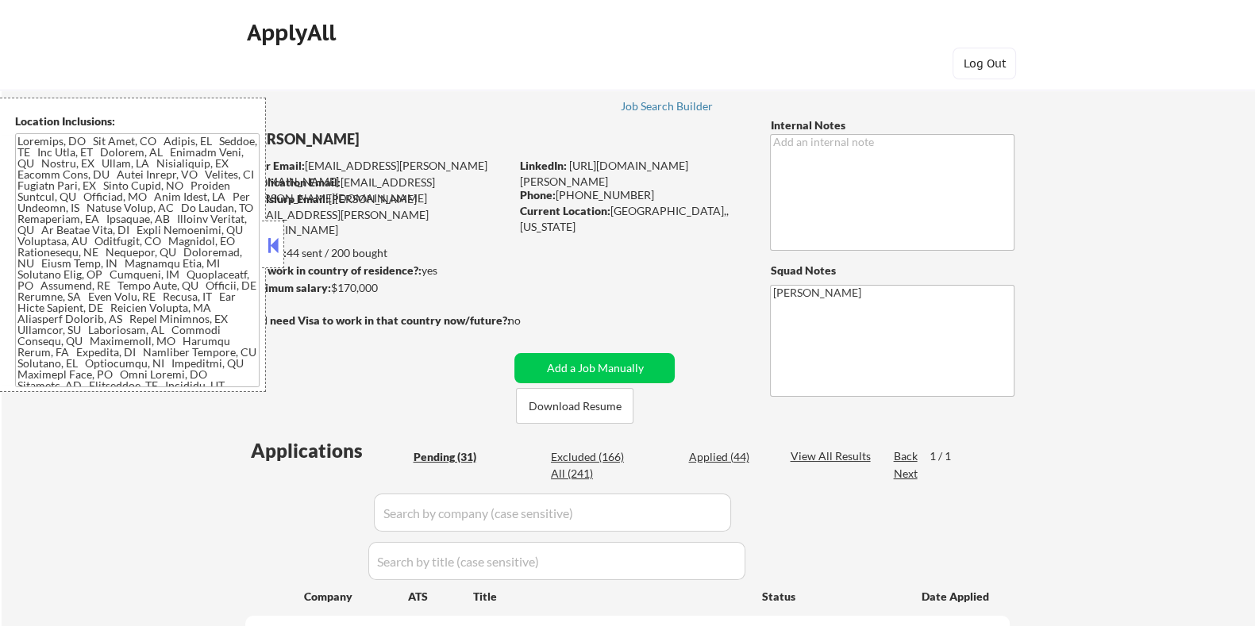
select select ""pending""
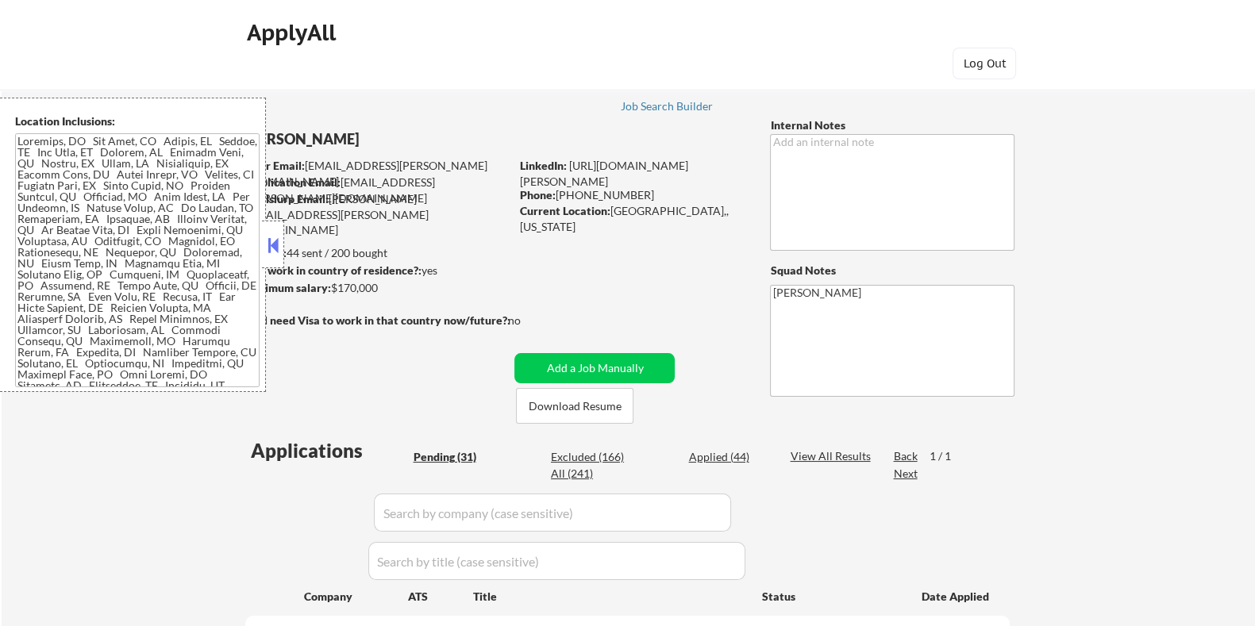
select select ""pending""
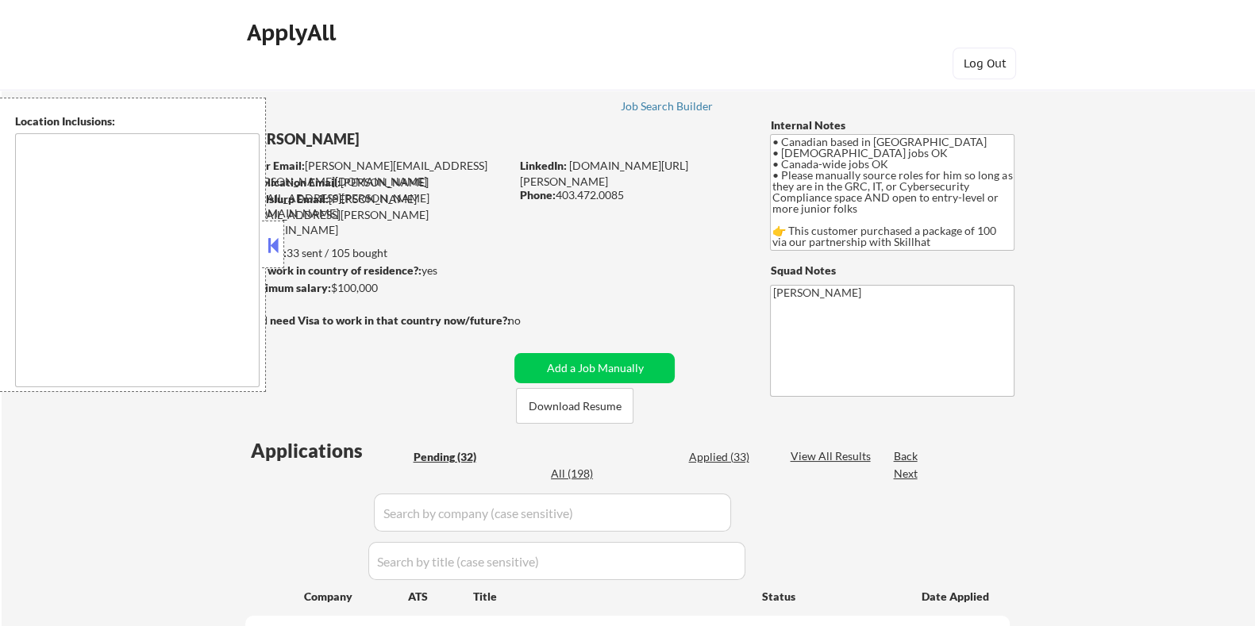
select select ""pending""
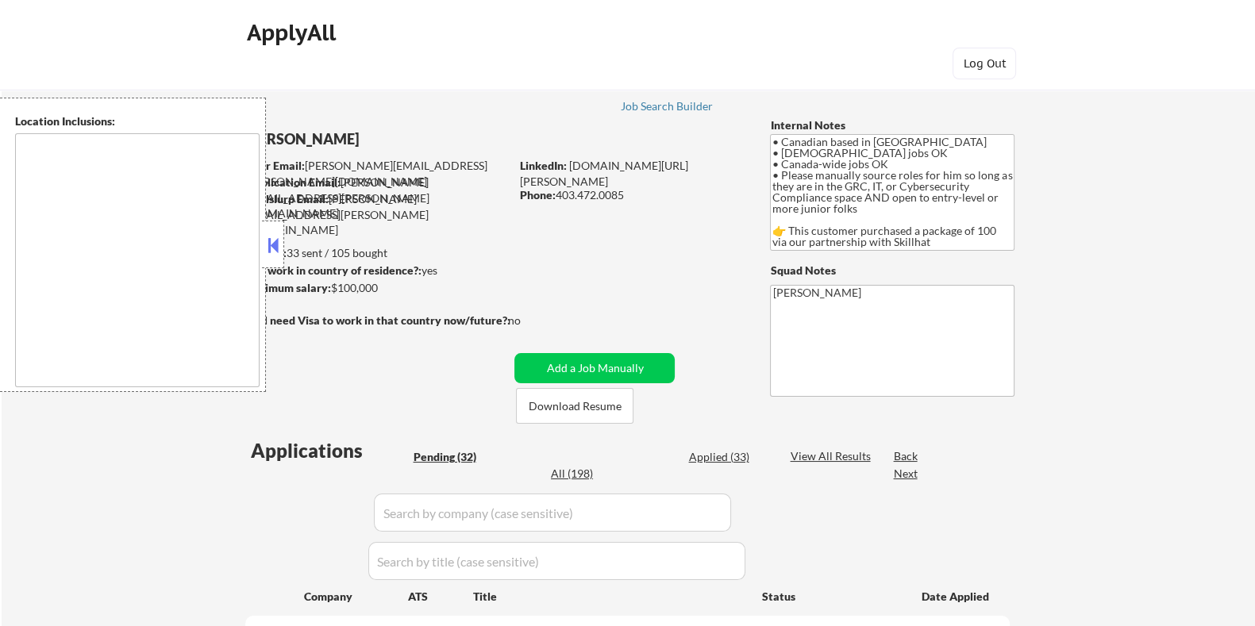
select select ""pending""
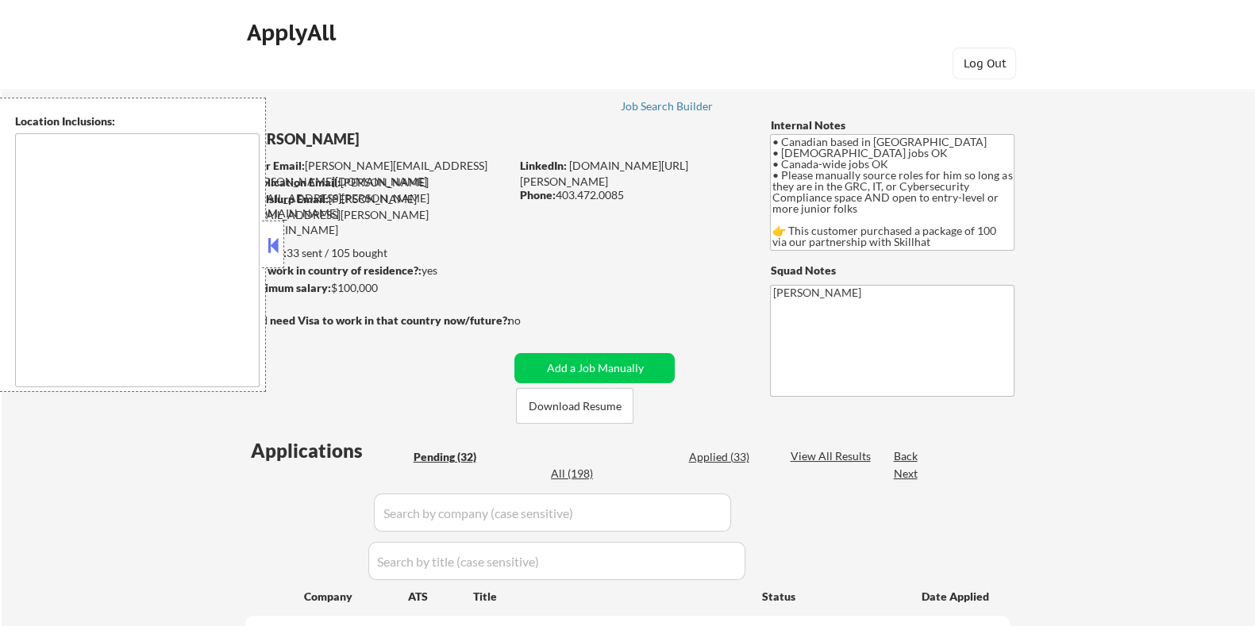
select select ""pending""
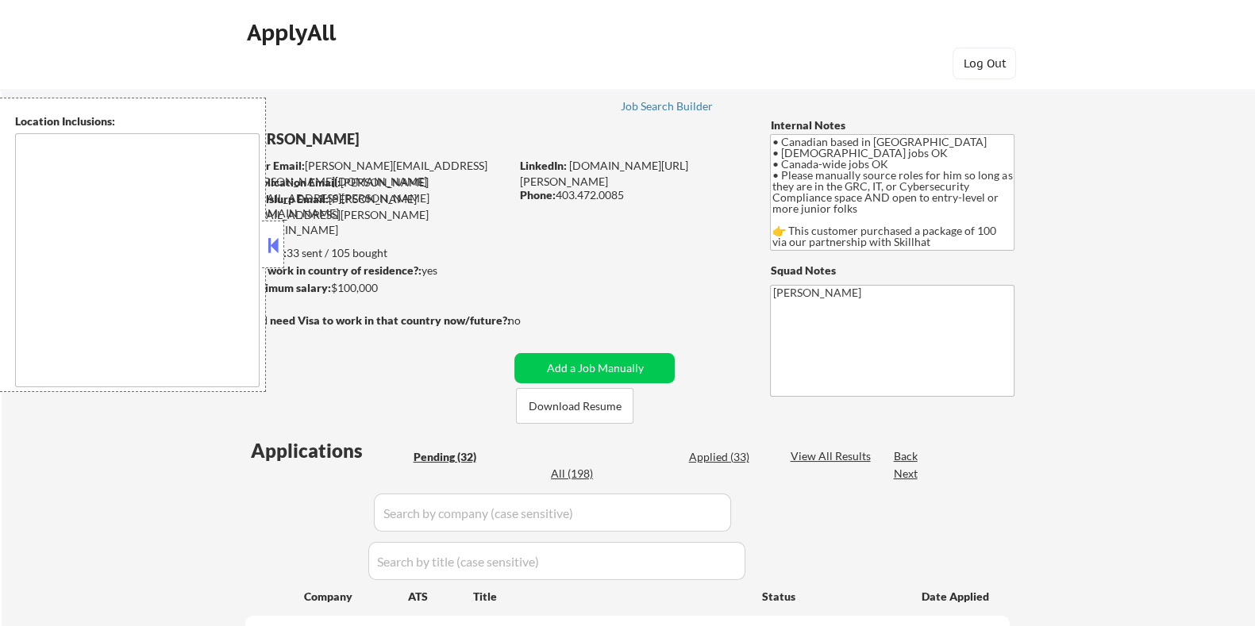
select select ""pending""
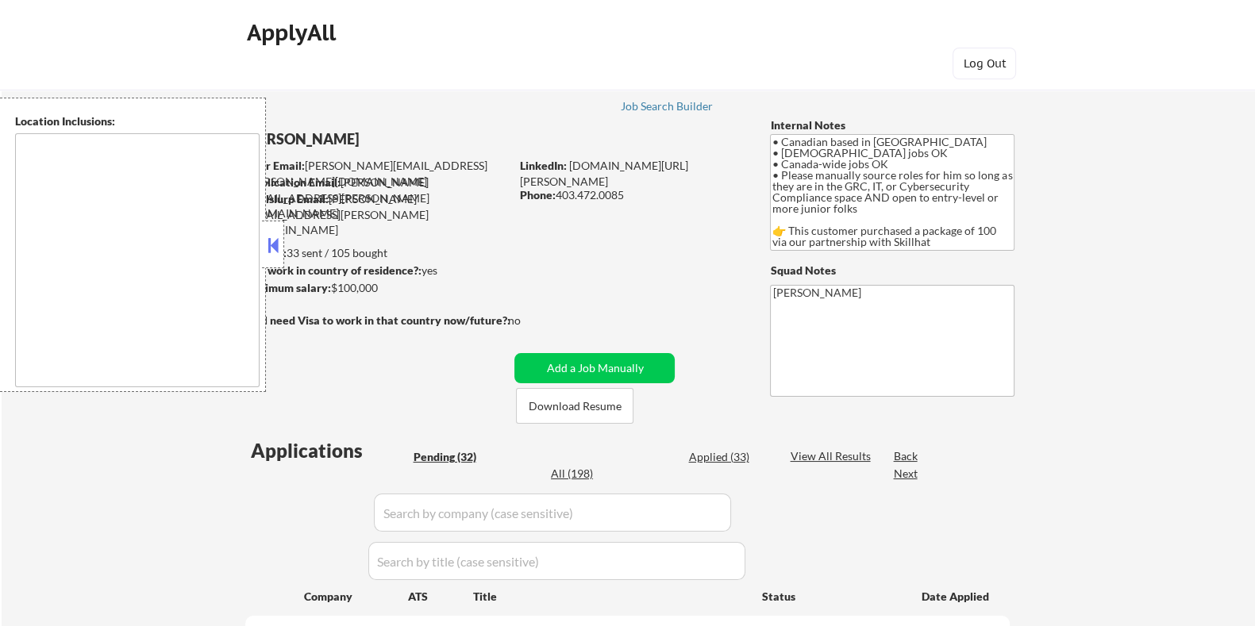
select select ""pending""
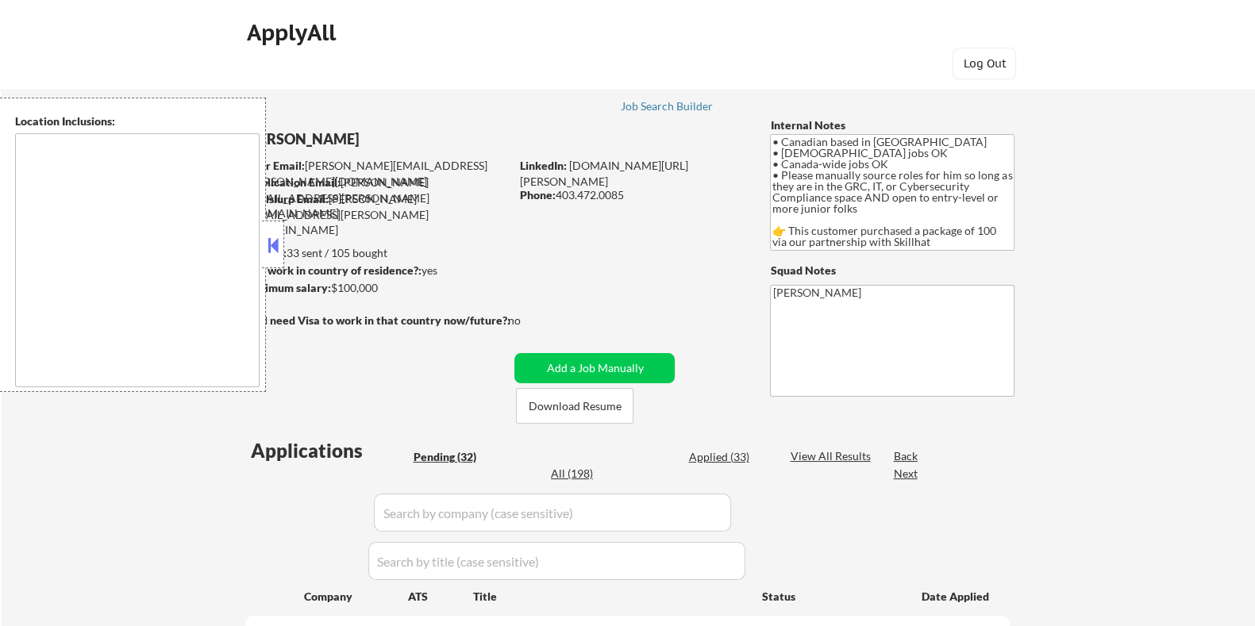
select select ""pending""
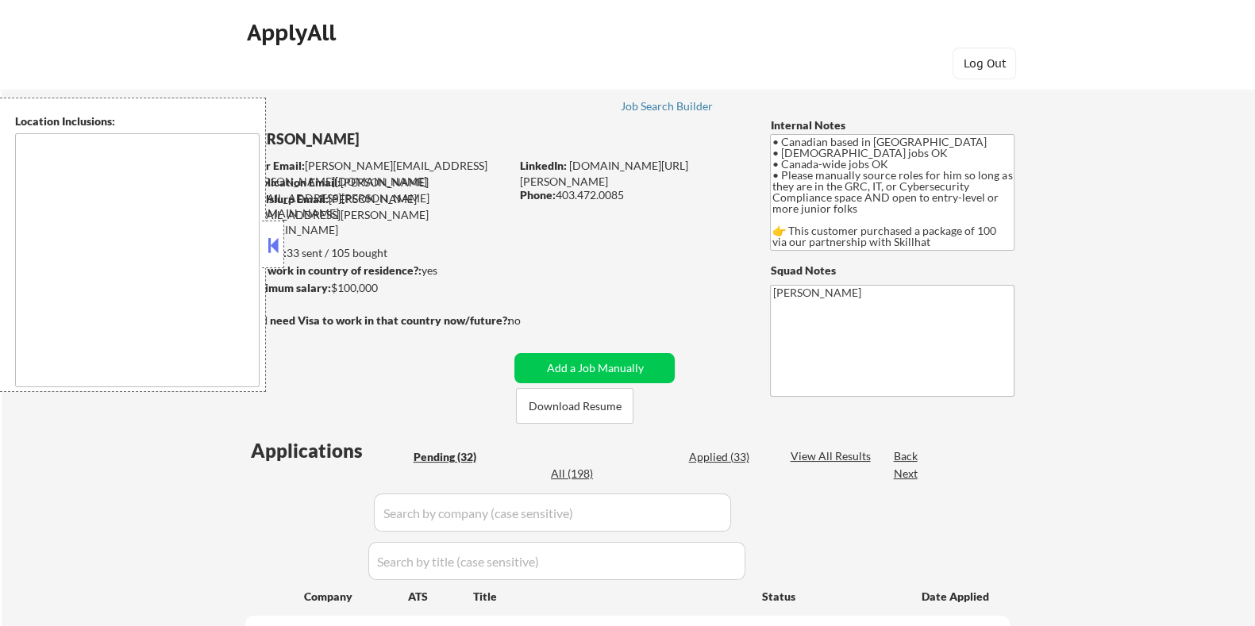
select select ""pending""
type textarea "country:[GEOGRAPHIC_DATA]"
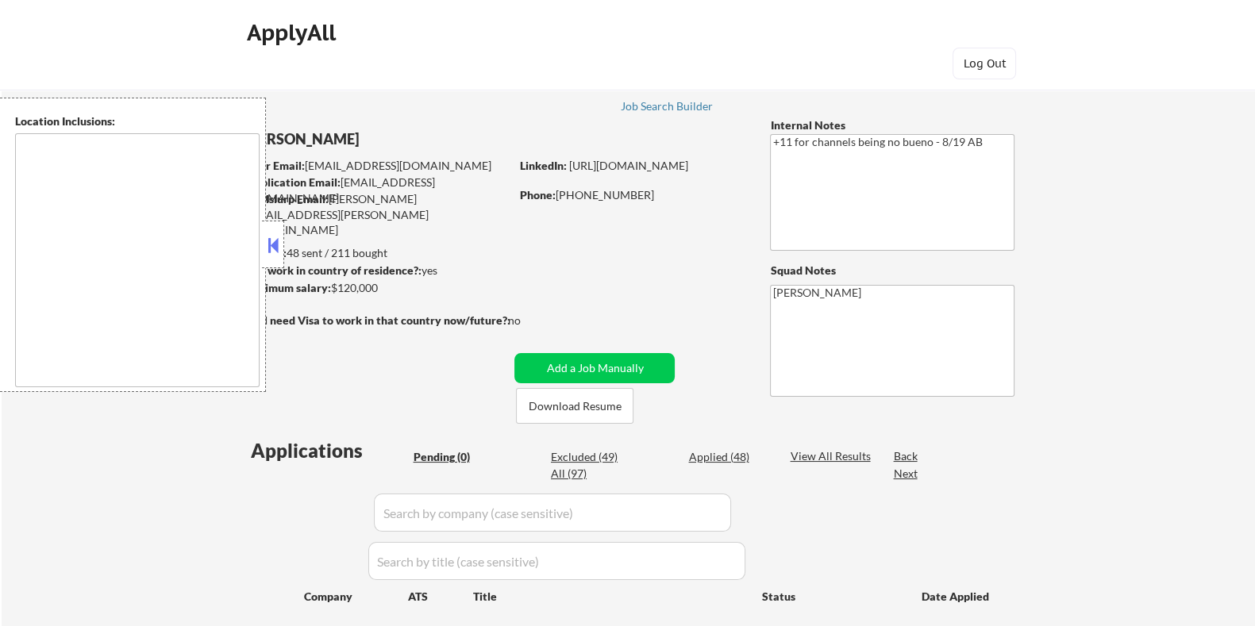
type textarea "remote"
select select ""pending""
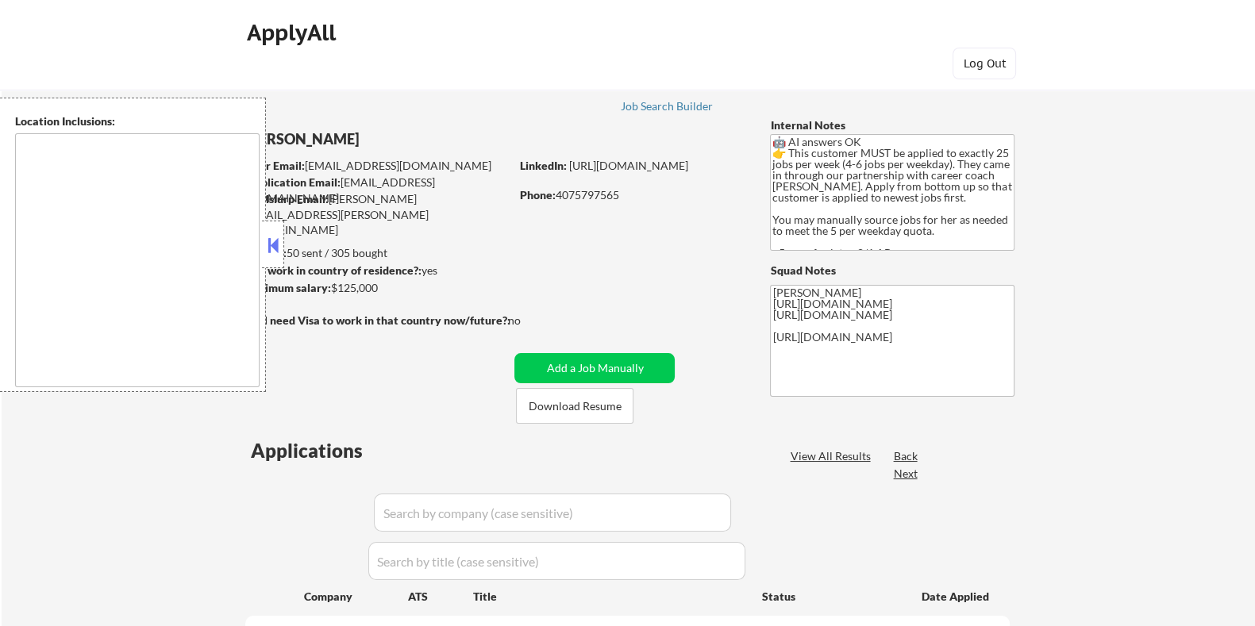
select select ""pending""
type textarea "[GEOGRAPHIC_DATA], [GEOGRAPHIC_DATA] [GEOGRAPHIC_DATA], [GEOGRAPHIC_DATA] [GEOG…"
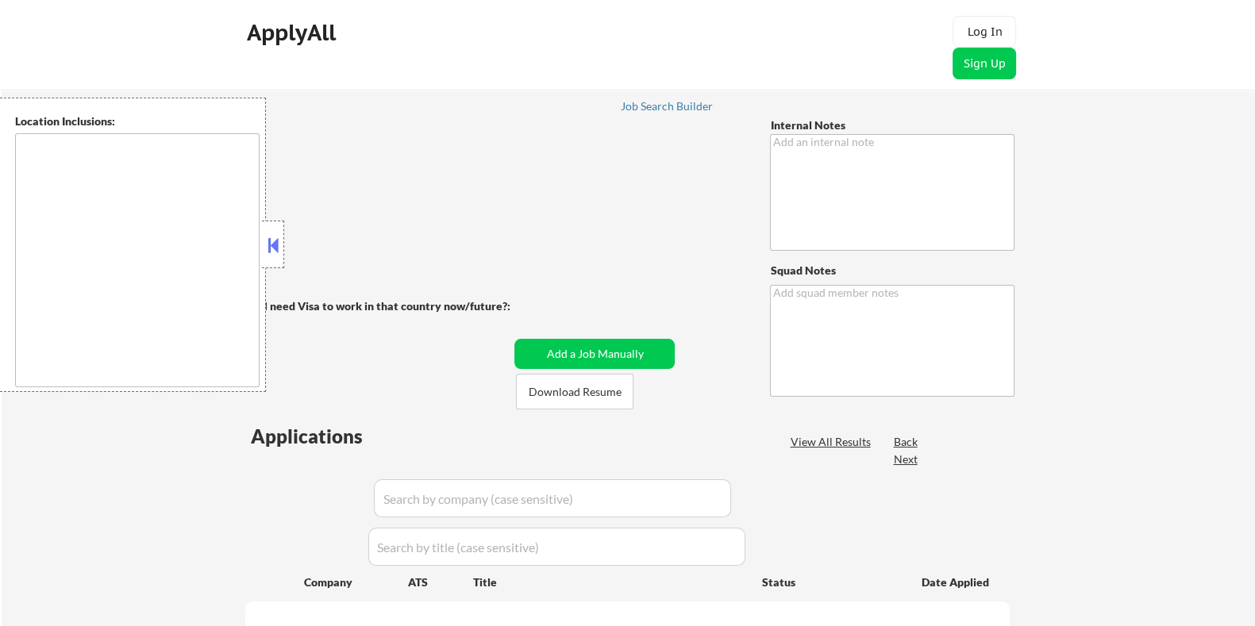
type textarea "LO ipsumdo sit AM! 🤖 3/23 consect: • Adipis eli se doeiusmo tempor in utlab 5 e…"
type textarea "[PERSON_NAME] [URL][DOMAIN_NAME]"
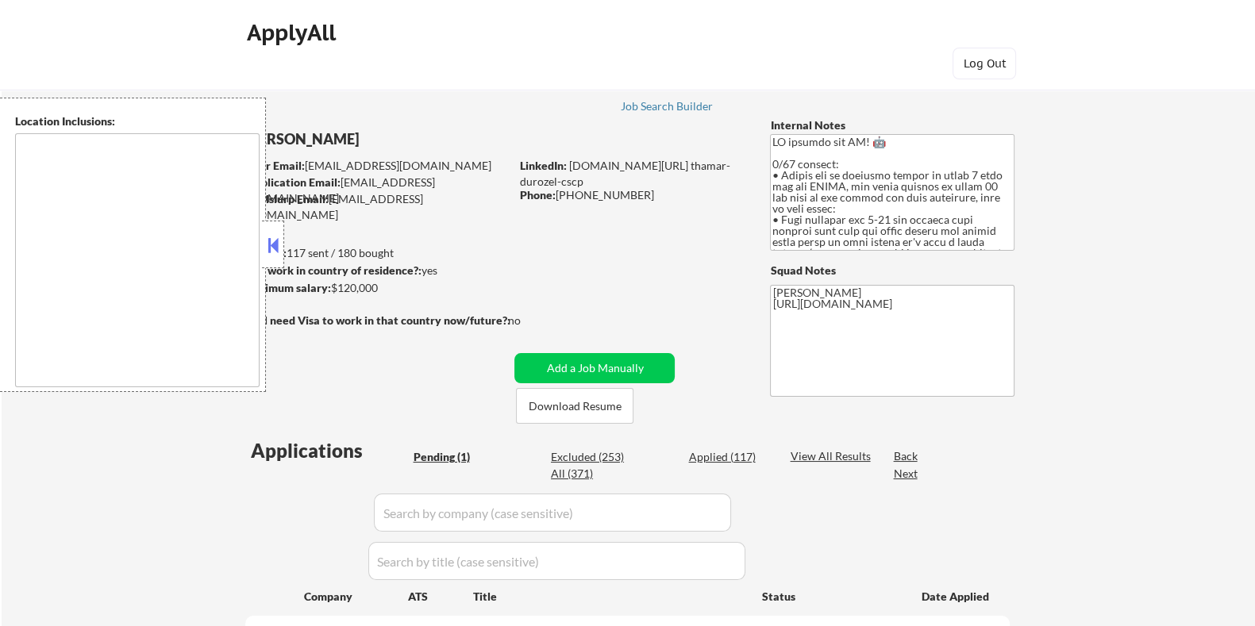
select select ""pending""
type textarea "[GEOGRAPHIC_DATA], [GEOGRAPHIC_DATA] [GEOGRAPHIC_DATA], [GEOGRAPHIC_DATA] [GEOG…"
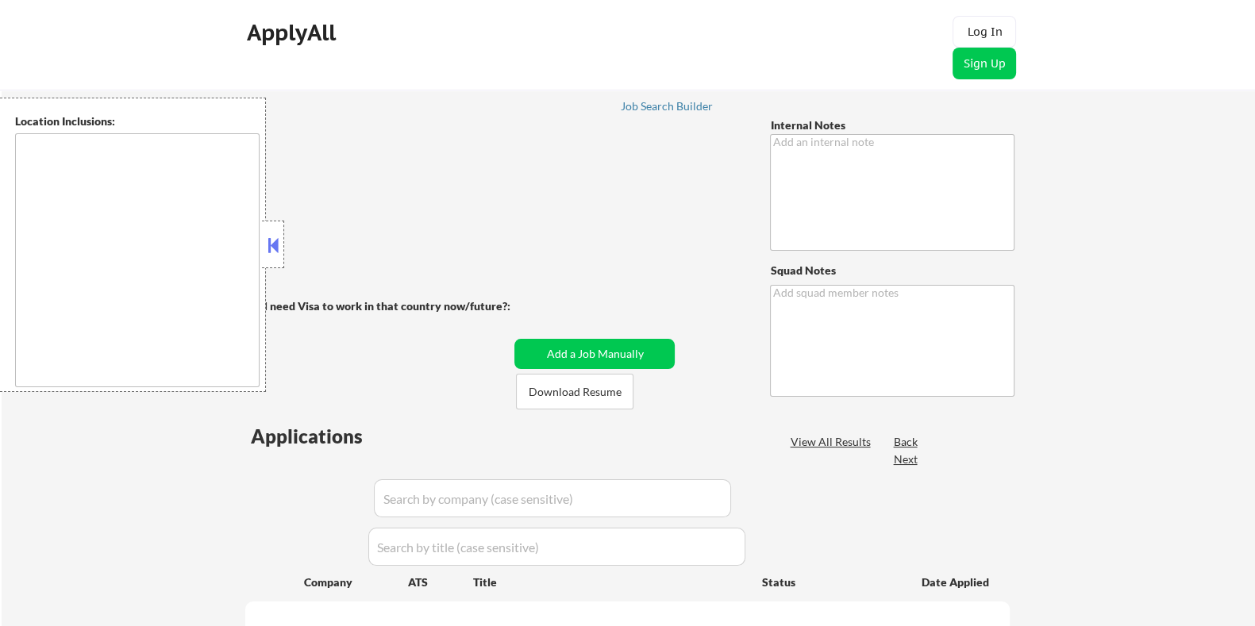
type textarea "Bought 200 more so now 400 total 8/26 tf"
type textarea "[PERSON_NAME]"
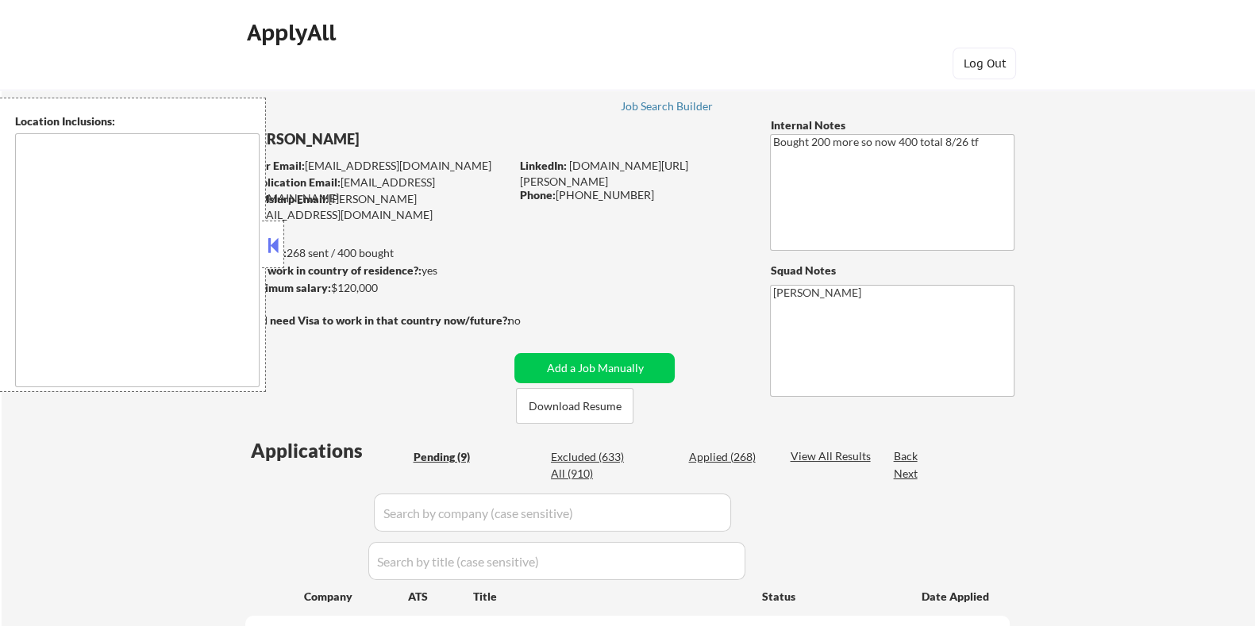
select select ""pending""
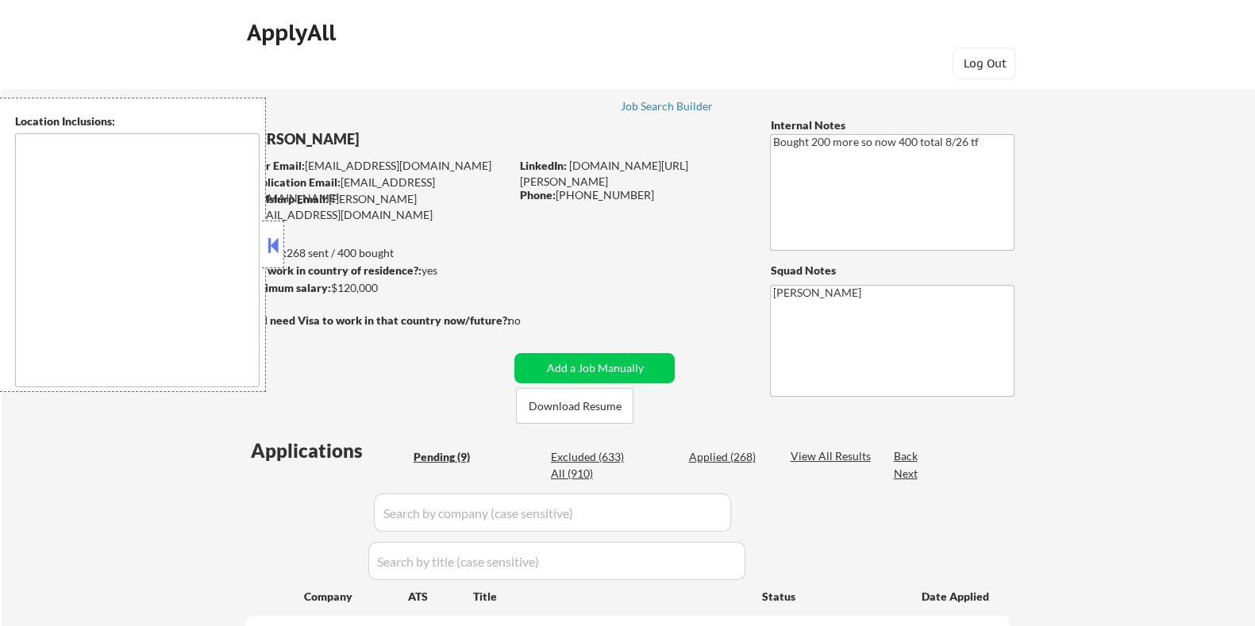
select select ""pending""
type textarea "Seattle, WA Mercer Island, WA Shoreline, WA Tukwila, WA Burien, WA SeaTac, WA W…"
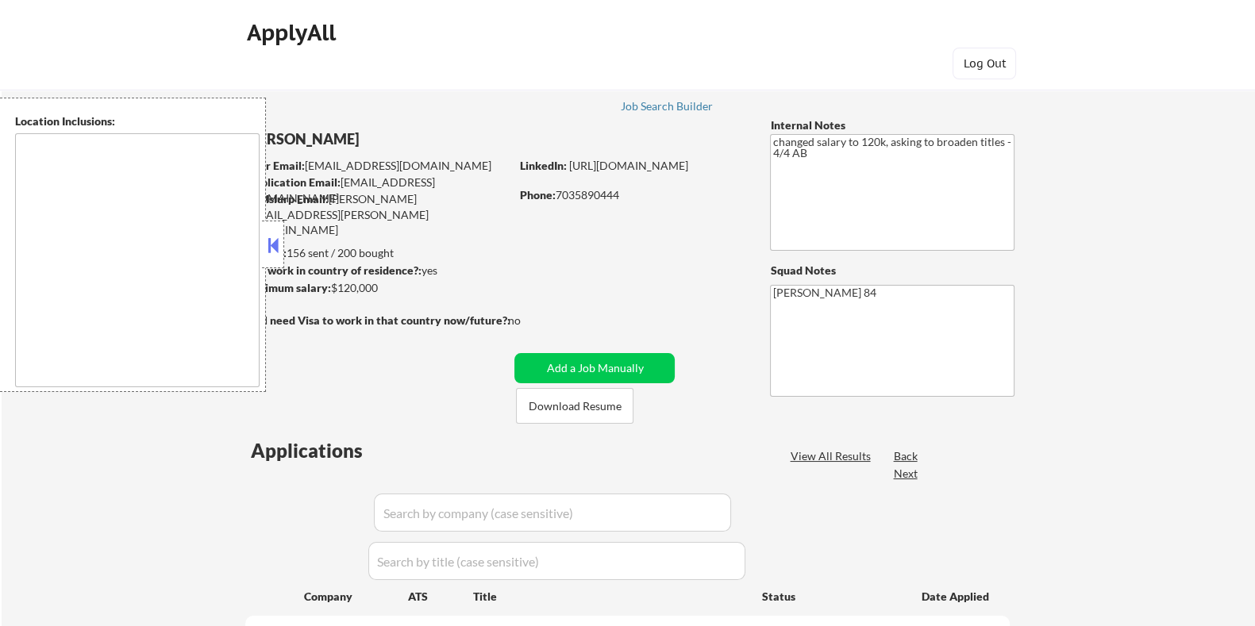
select select ""pending""
type textarea "Lorem Ipsumd, SI Ametco Adip, EL Seddoei Tempo, IN Utla Etdolorem, AL Enimadmin…"
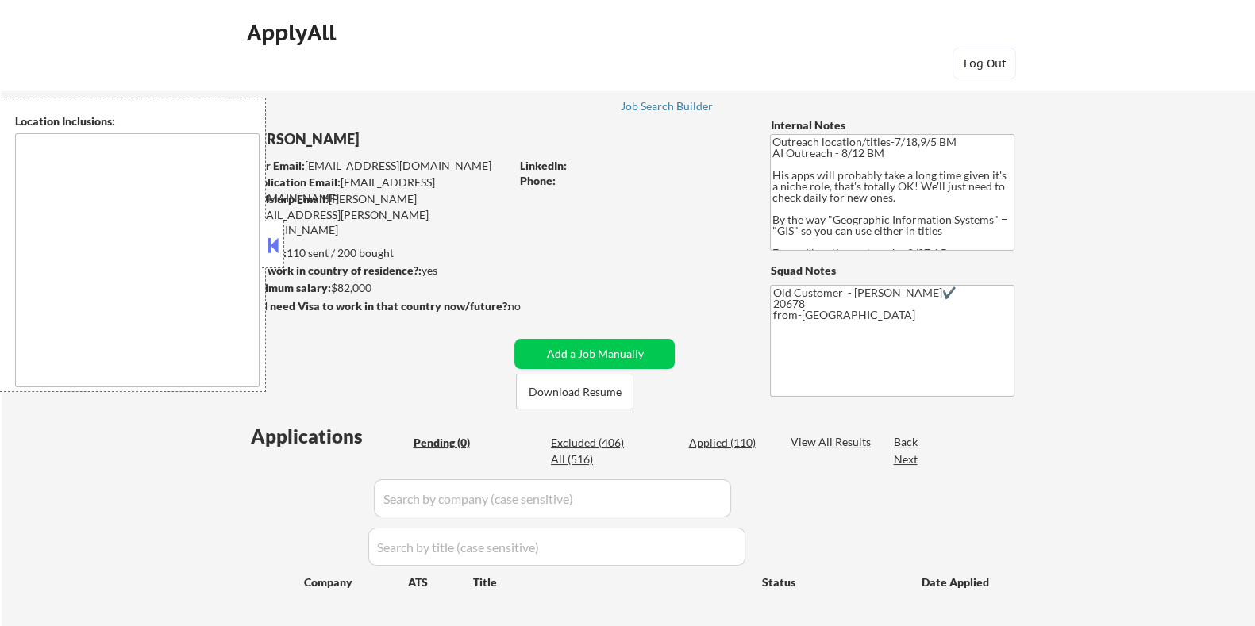
type textarea "Remote [GEOGRAPHIC_DATA] [US_STATE] [GEOGRAPHIC_DATA] [GEOGRAPHIC_DATA] [GEOGRA…"
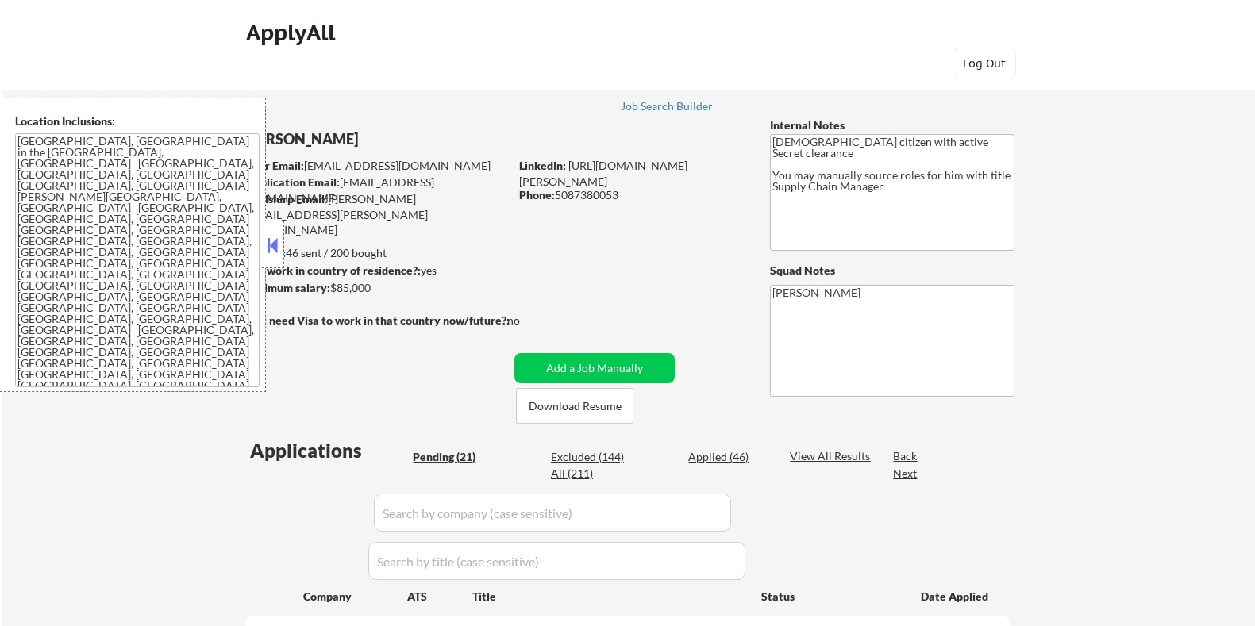
select select ""pending""
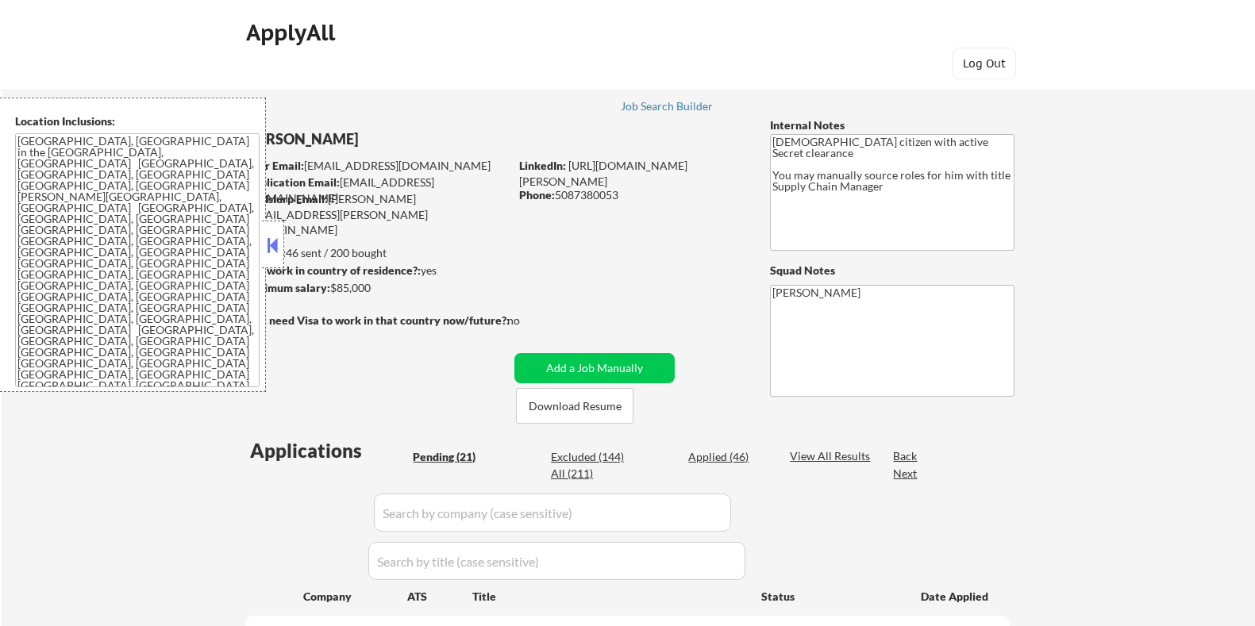
select select ""pending""
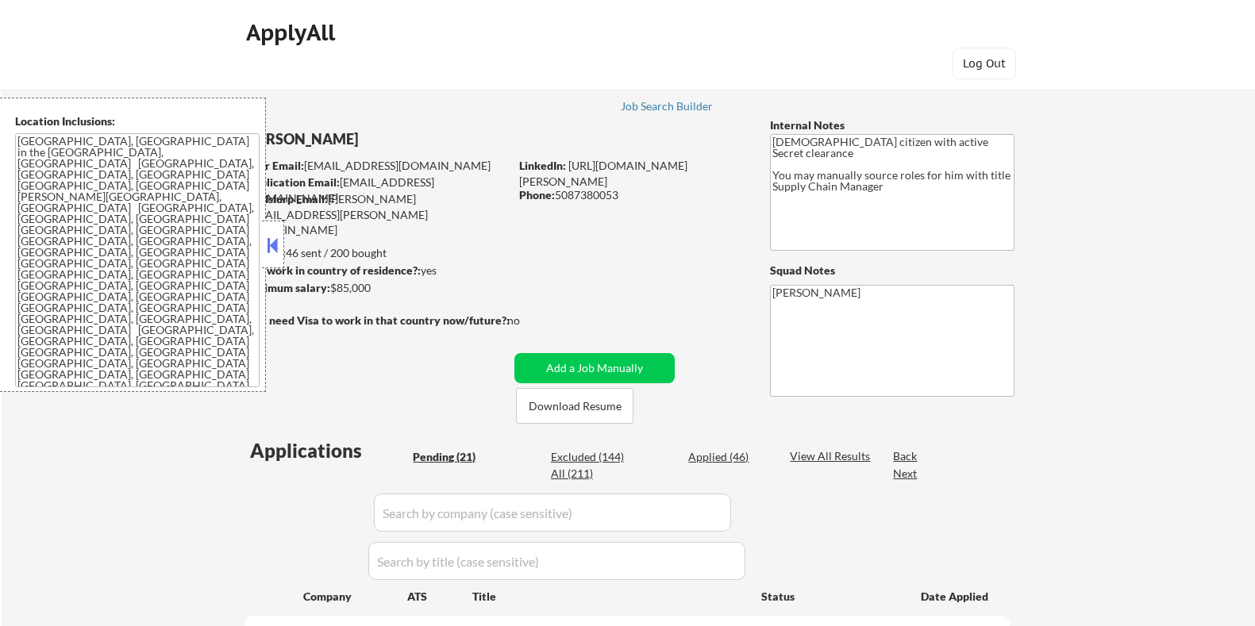
select select ""pending""
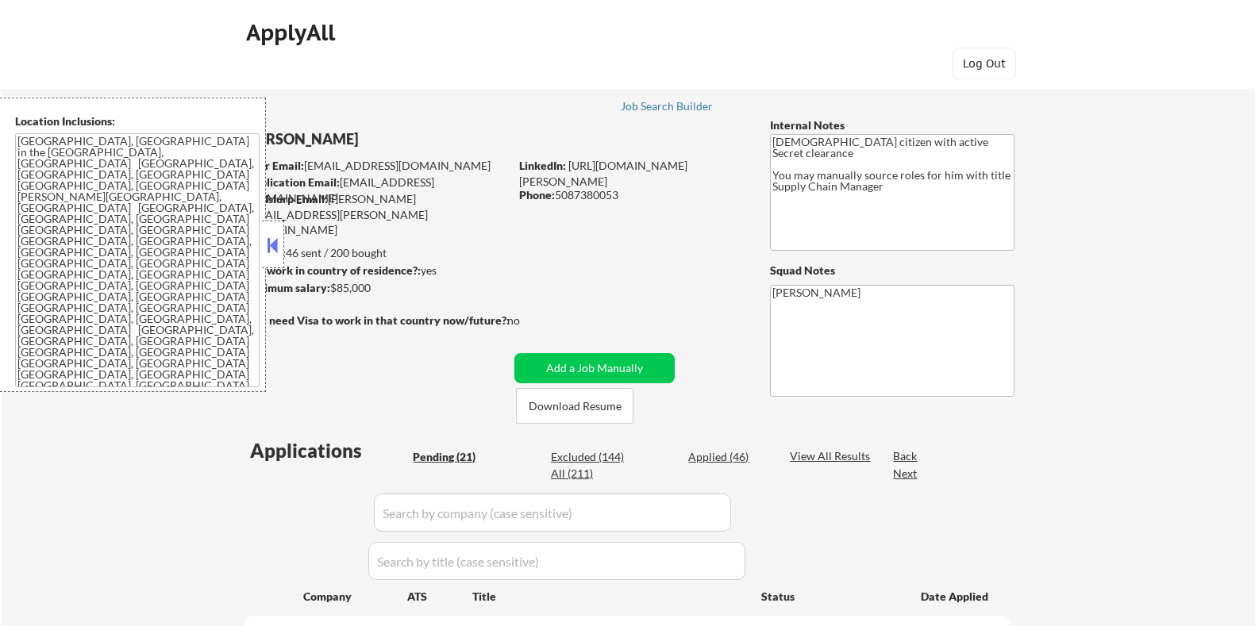
select select ""pending""
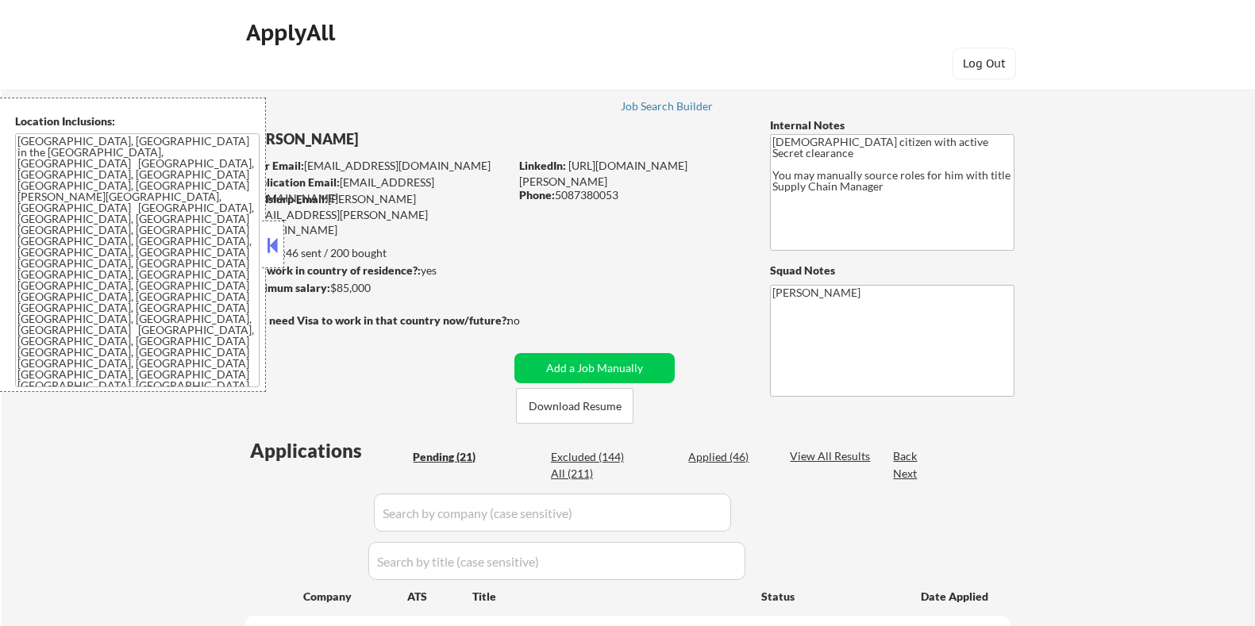
select select ""pending""
click at [273, 247] on button at bounding box center [272, 245] width 17 height 24
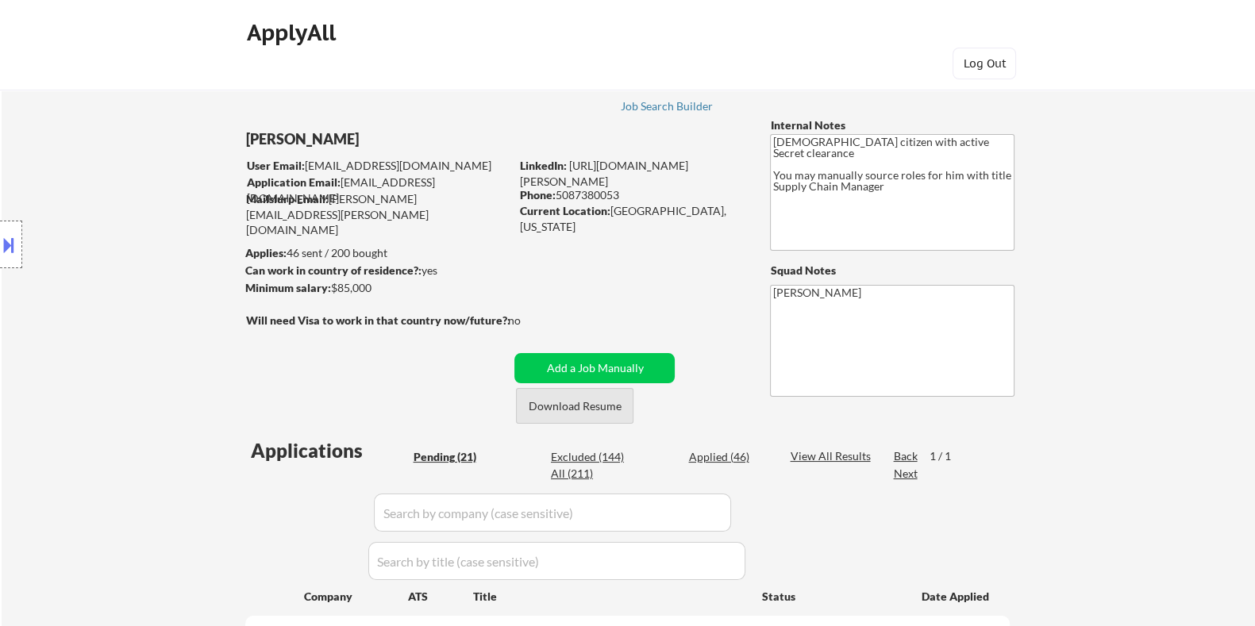
click at [594, 408] on button "Download Resume" at bounding box center [574, 406] width 117 height 36
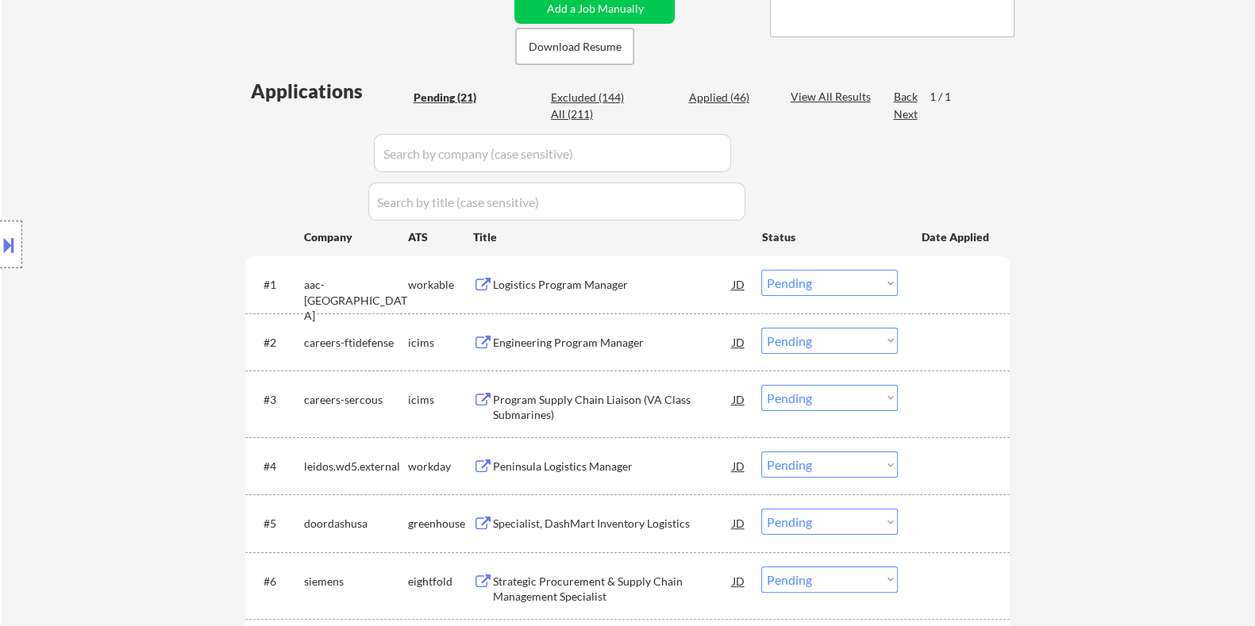
scroll to position [396, 0]
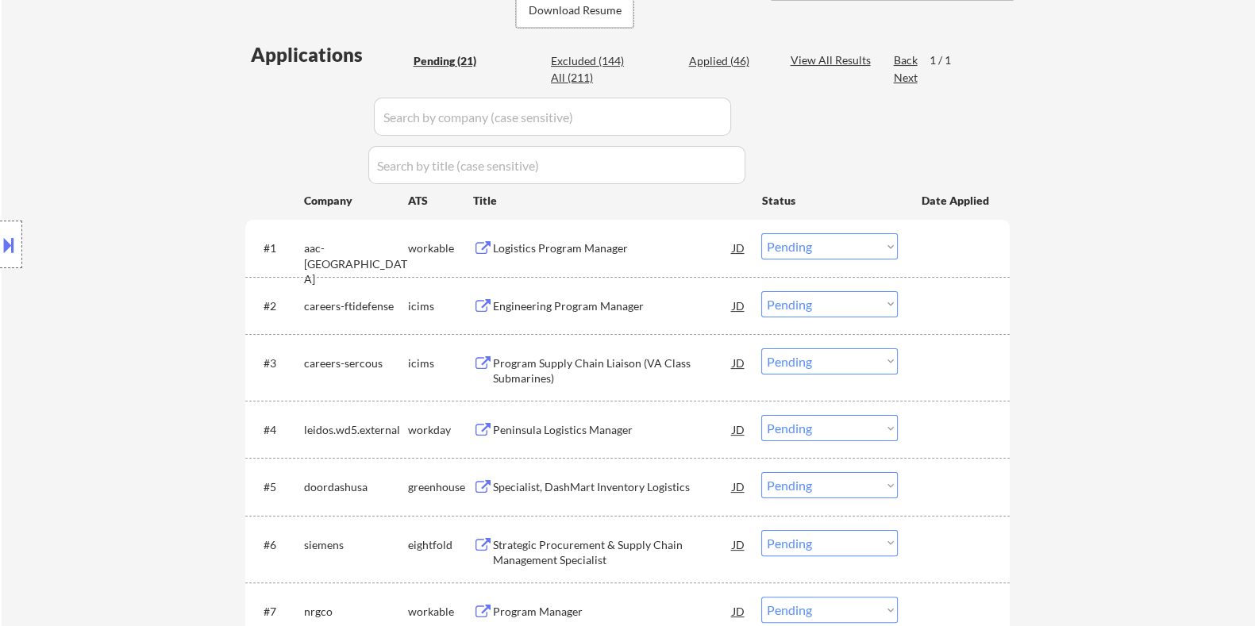
click at [582, 242] on div "Logistics Program Manager" at bounding box center [612, 248] width 240 height 16
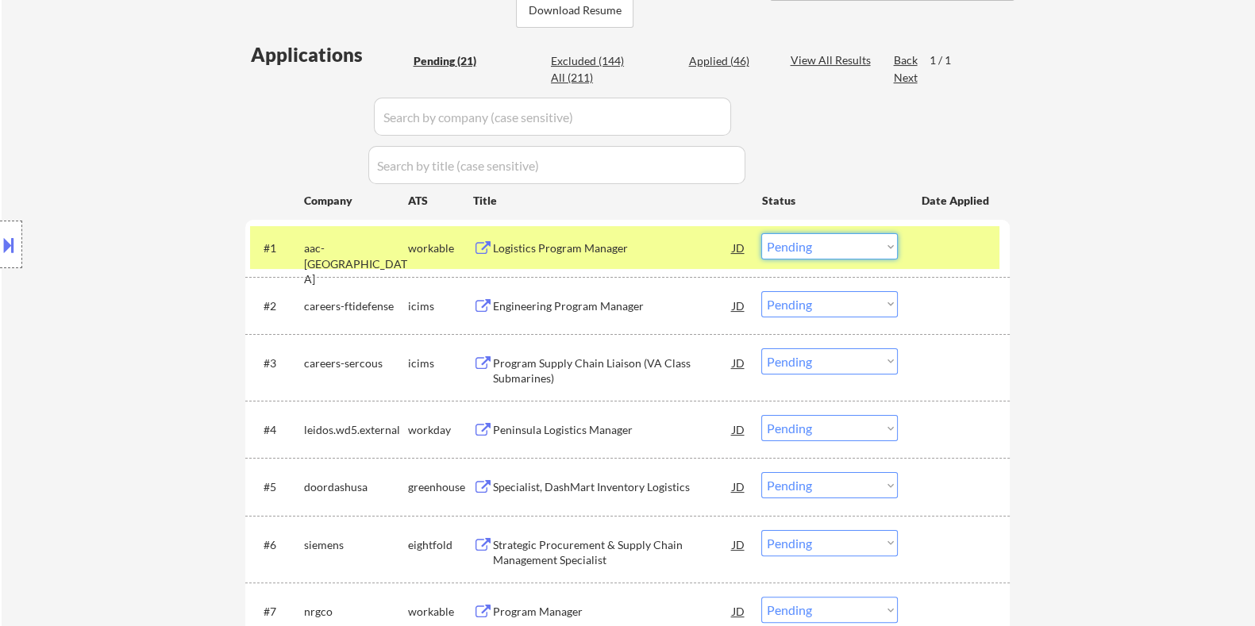
click at [817, 250] on select "Choose an option... Pending Applied Excluded (Questions) Excluded (Expired) Exc…" at bounding box center [829, 246] width 137 height 26
click at [761, 233] on select "Choose an option... Pending Applied Excluded (Questions) Excluded (Expired) Exc…" at bounding box center [829, 246] width 137 height 26
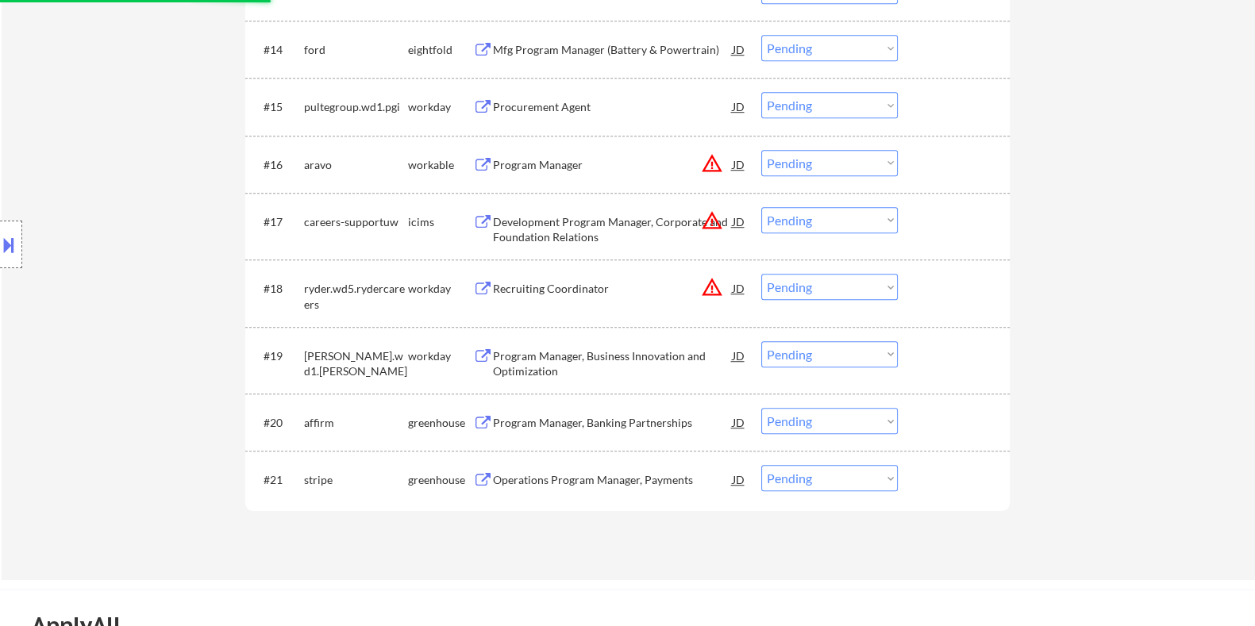
scroll to position [1289, 0]
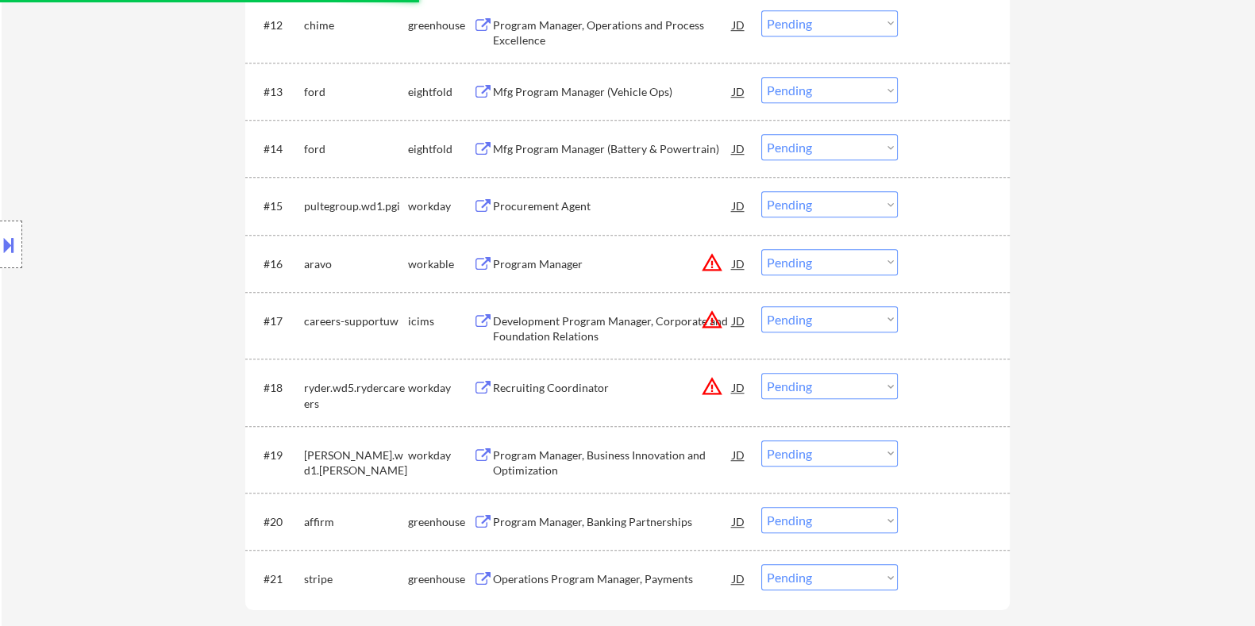
select select ""pending""
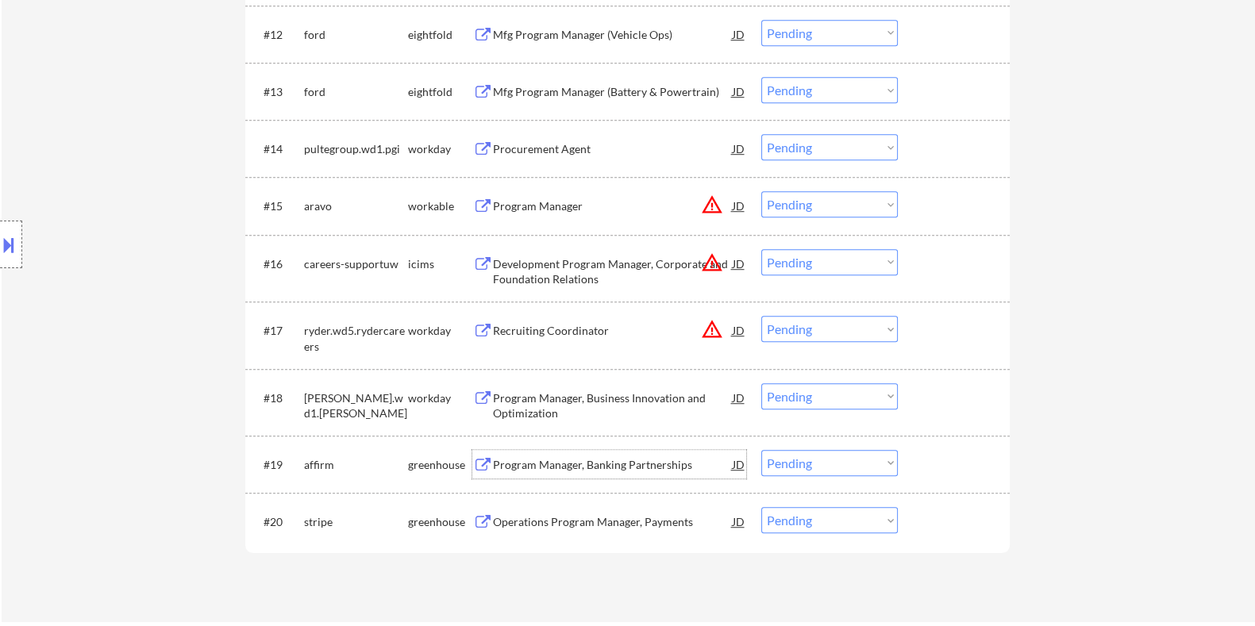
click at [579, 466] on div "Program Manager, Banking Partnerships" at bounding box center [612, 465] width 240 height 16
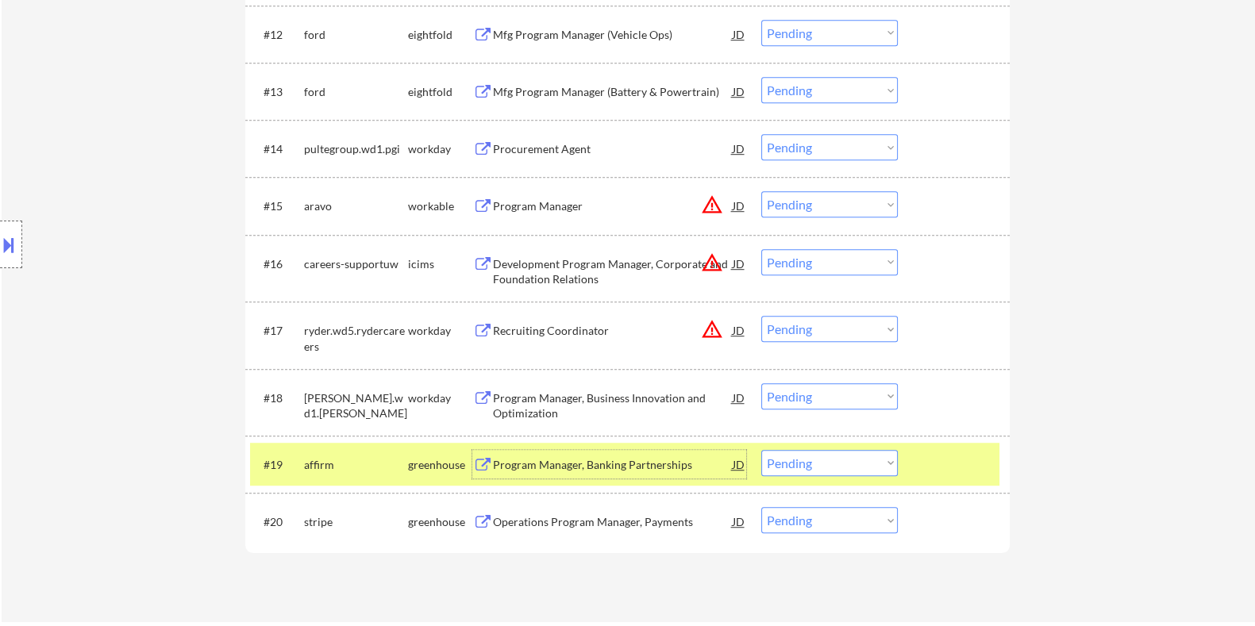
click at [824, 464] on select "Choose an option... Pending Applied Excluded (Questions) Excluded (Expired) Exc…" at bounding box center [829, 463] width 137 height 26
click at [761, 450] on select "Choose an option... Pending Applied Excluded (Questions) Excluded (Expired) Exc…" at bounding box center [829, 463] width 137 height 26
click at [592, 518] on div "Operations Program Manager, Payments" at bounding box center [612, 522] width 240 height 16
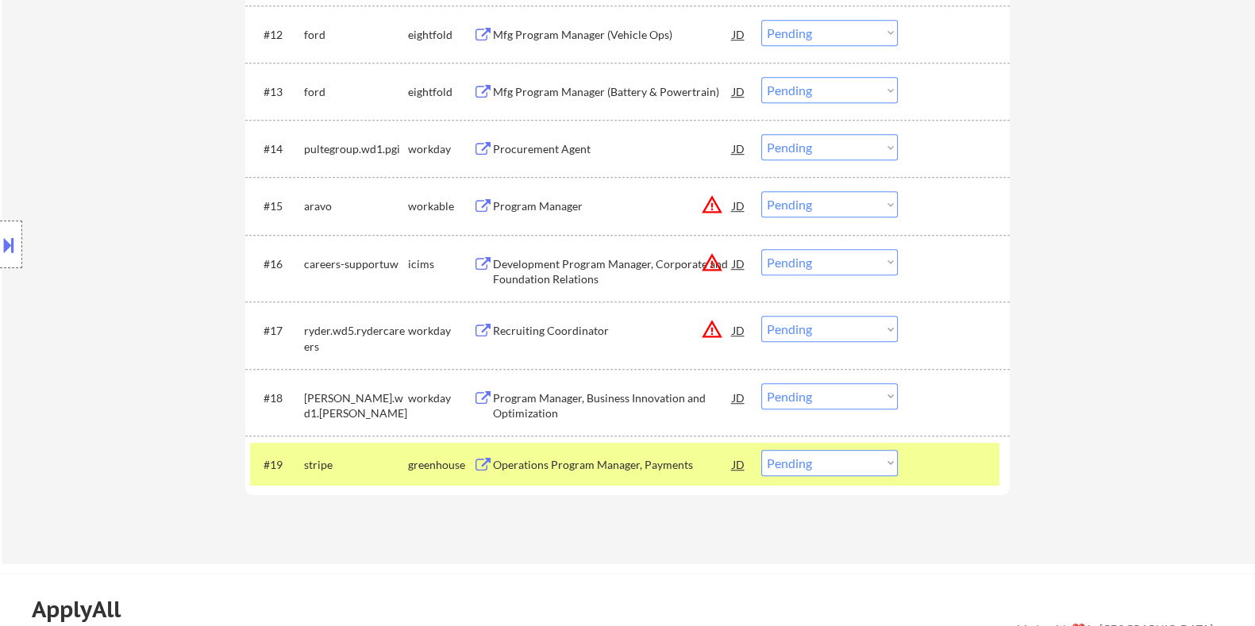
click at [849, 468] on select "Choose an option... Pending Applied Excluded (Questions) Excluded (Expired) Exc…" at bounding box center [829, 463] width 137 height 26
select select ""excluded__expired_""
click at [761, 450] on select "Choose an option... Pending Applied Excluded (Questions) Excluded (Expired) Exc…" at bounding box center [829, 463] width 137 height 26
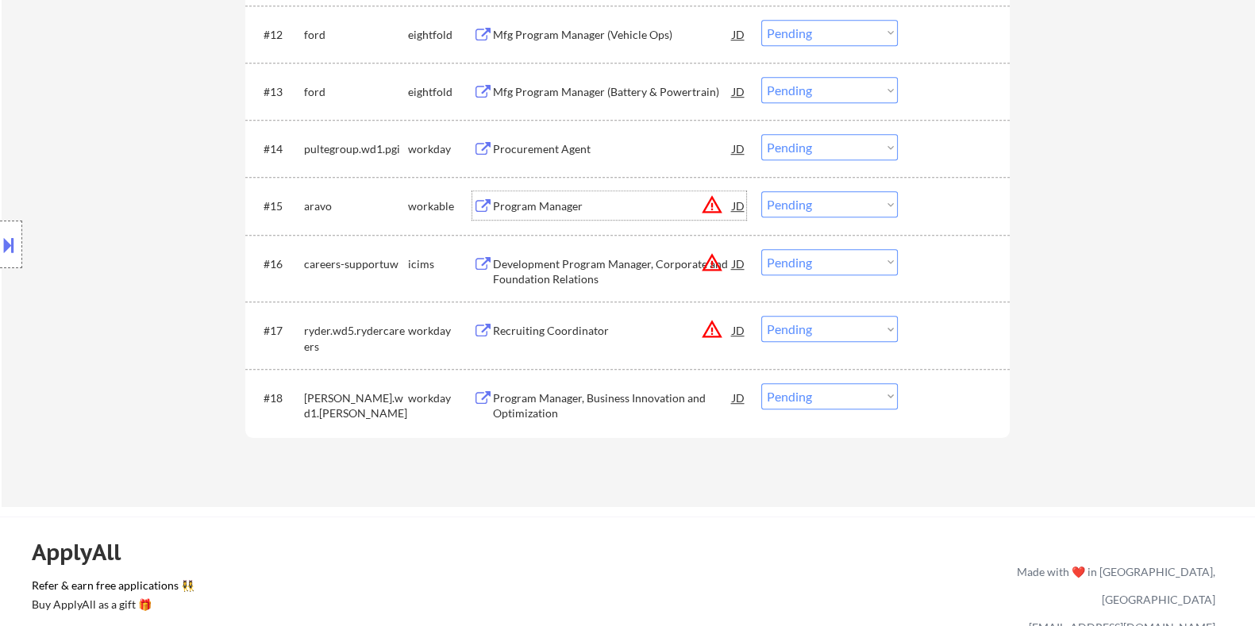
click at [566, 202] on div "Program Manager" at bounding box center [612, 206] width 240 height 16
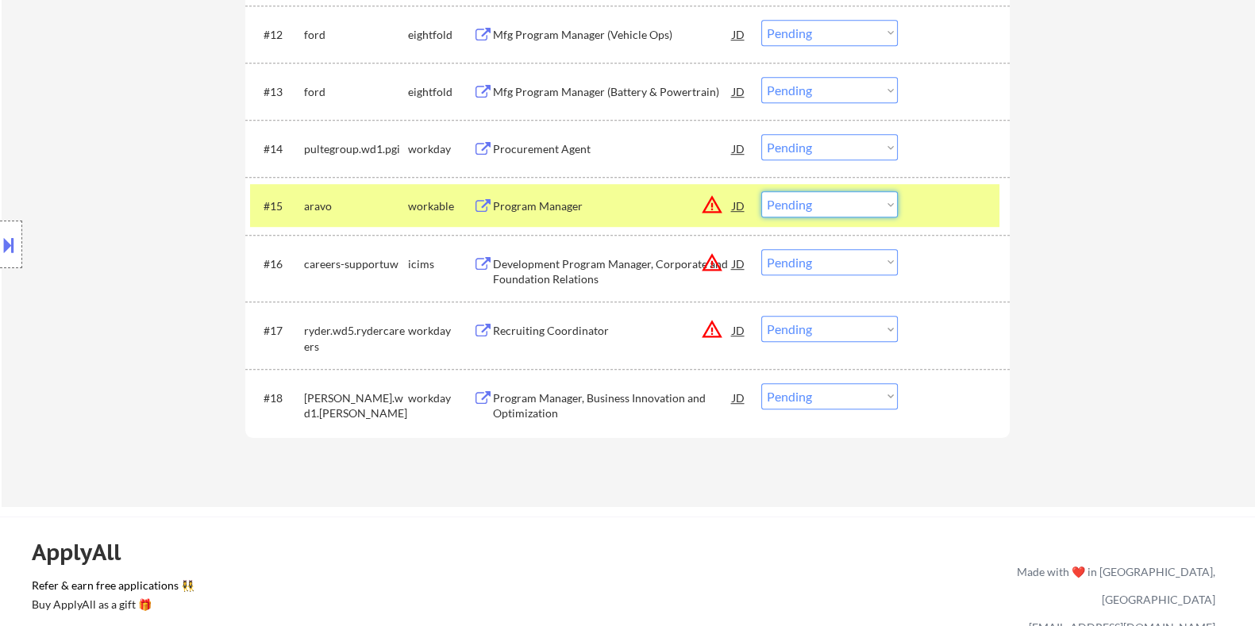
click at [849, 202] on select "Choose an option... Pending Applied Excluded (Questions) Excluded (Expired) Exc…" at bounding box center [829, 204] width 137 height 26
click at [761, 191] on select "Choose an option... Pending Applied Excluded (Questions) Excluded (Expired) Exc…" at bounding box center [829, 204] width 137 height 26
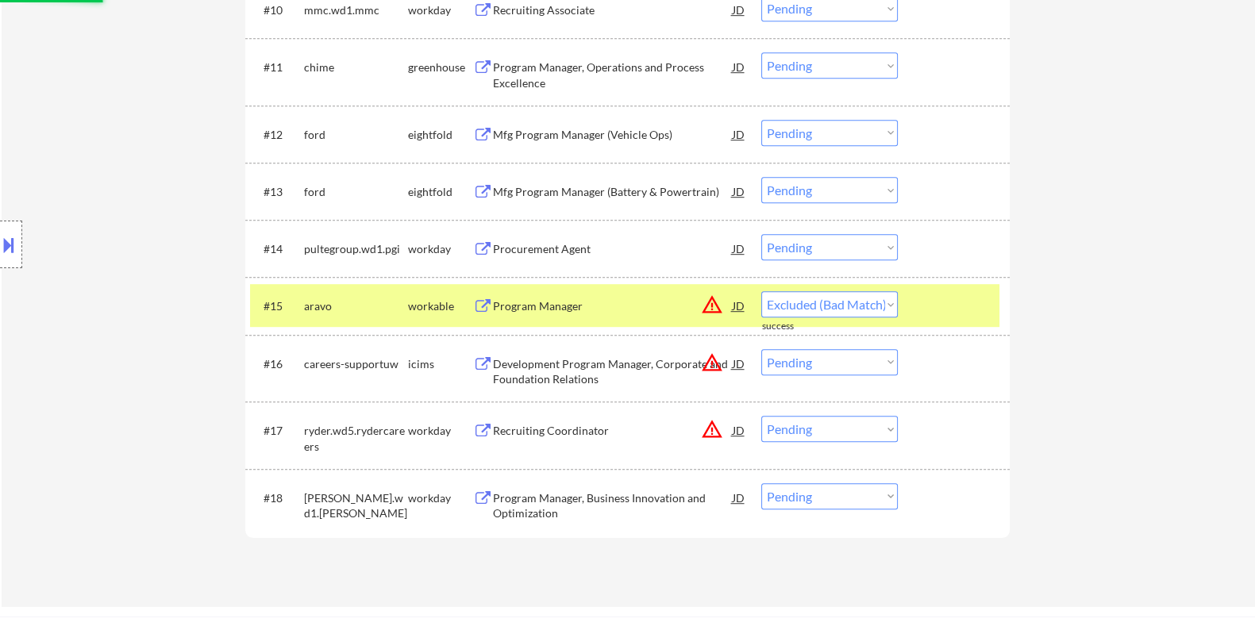
scroll to position [1091, 0]
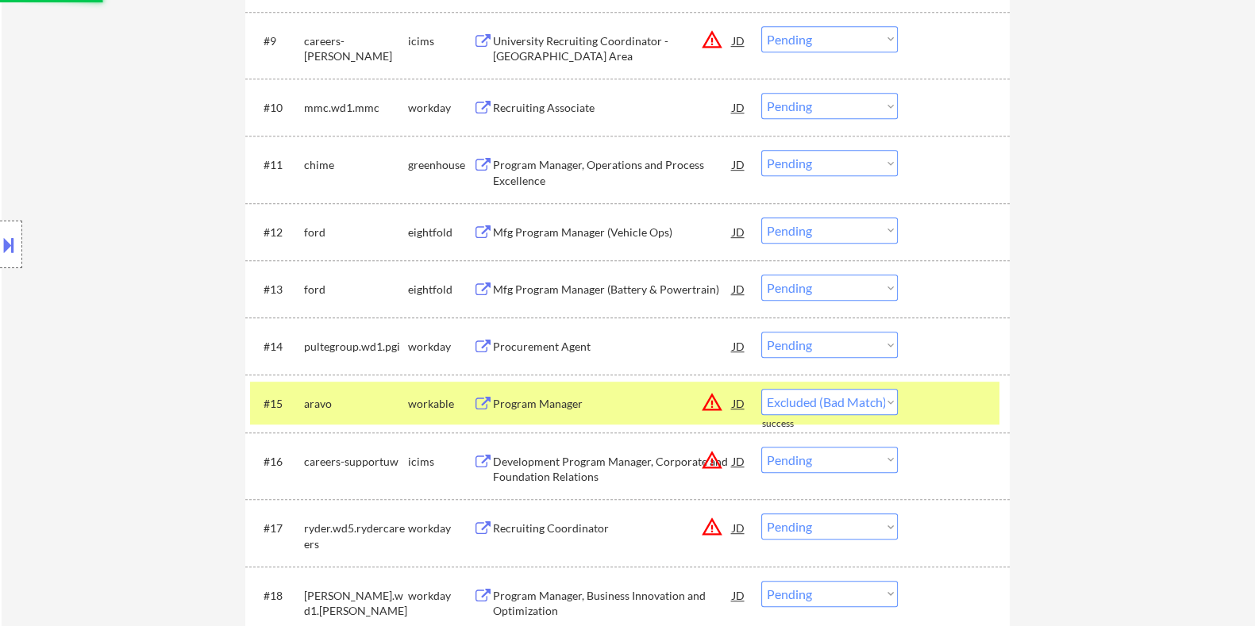
select select ""pending""
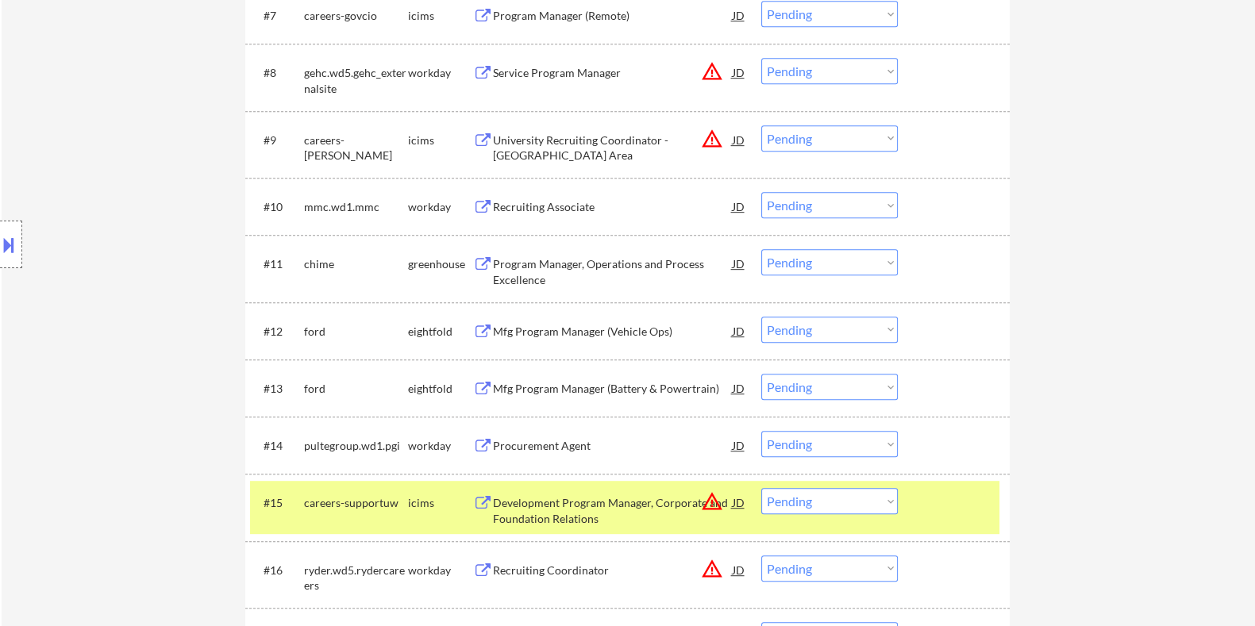
scroll to position [893, 0]
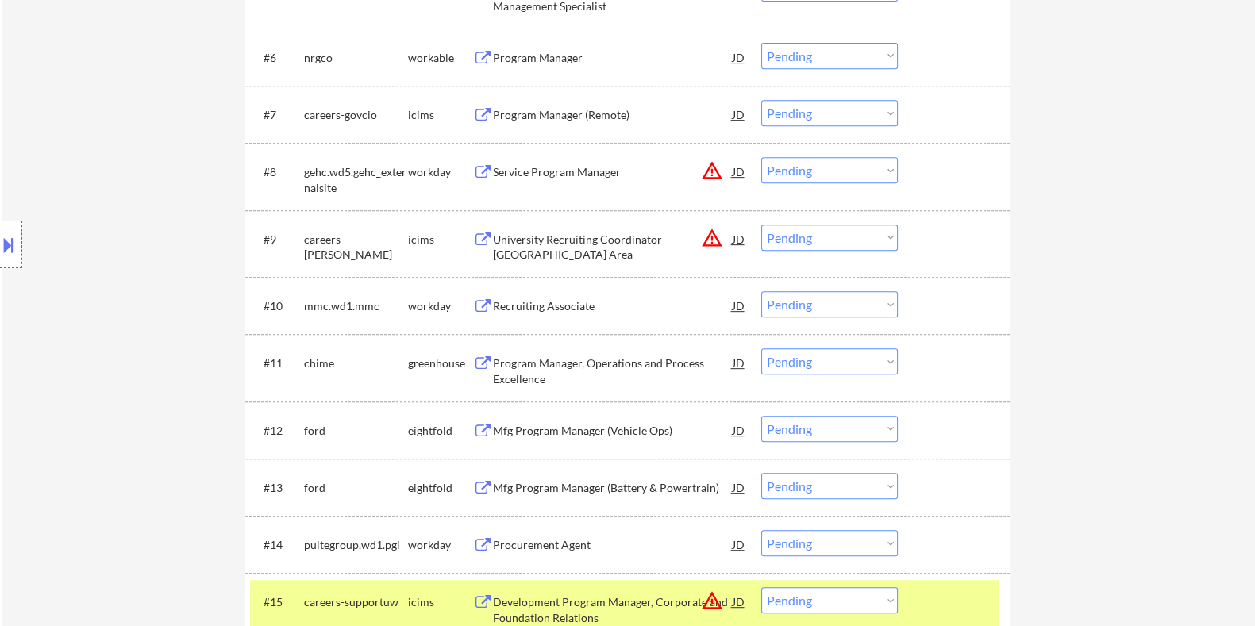
click at [599, 57] on div "Program Manager" at bounding box center [612, 58] width 240 height 16
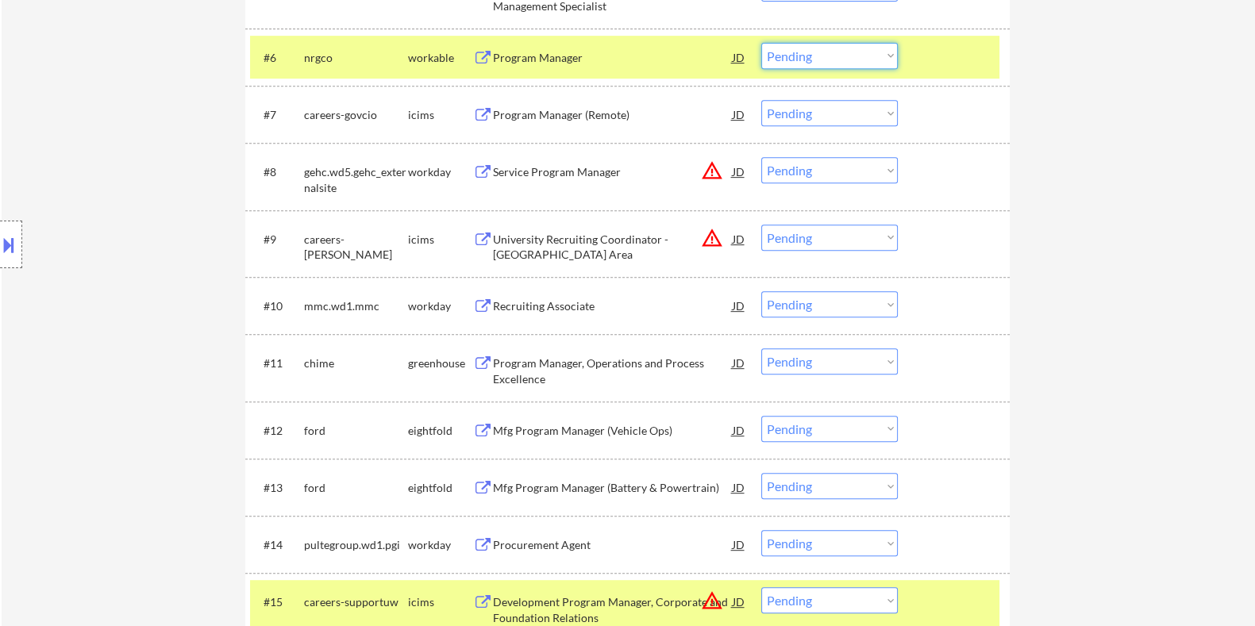
click at [840, 60] on select "Choose an option... Pending Applied Excluded (Questions) Excluded (Expired) Exc…" at bounding box center [829, 56] width 137 height 26
click at [761, 43] on select "Choose an option... Pending Applied Excluded (Questions) Excluded (Expired) Exc…" at bounding box center [829, 56] width 137 height 26
select select ""pending""
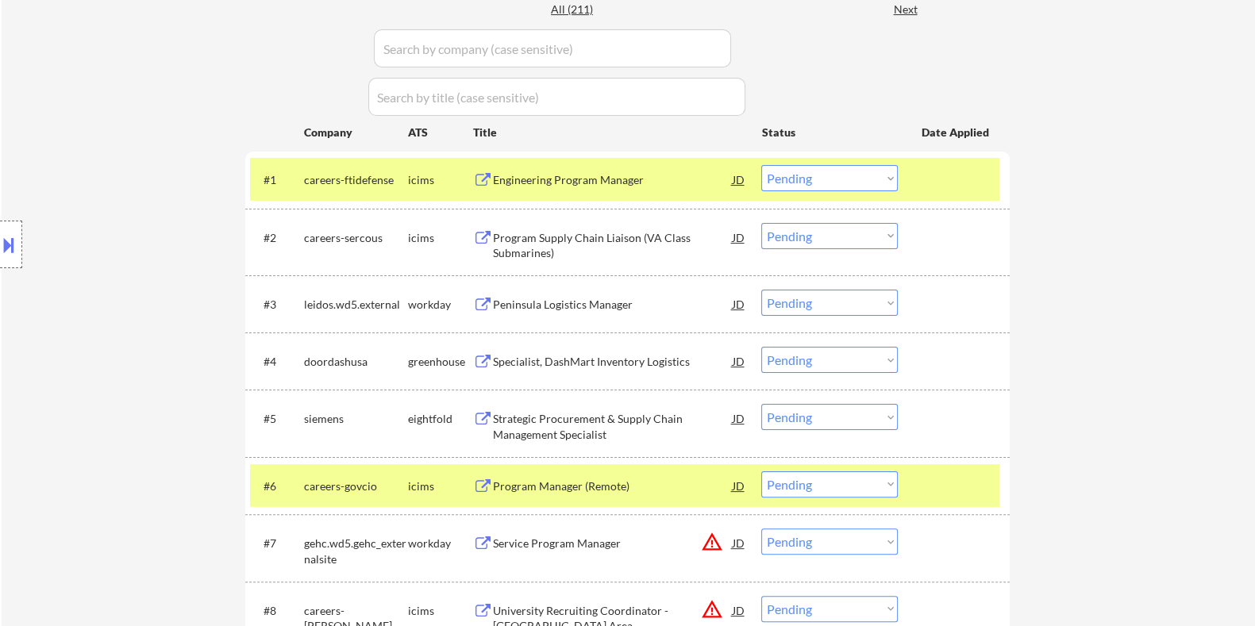
scroll to position [396, 0]
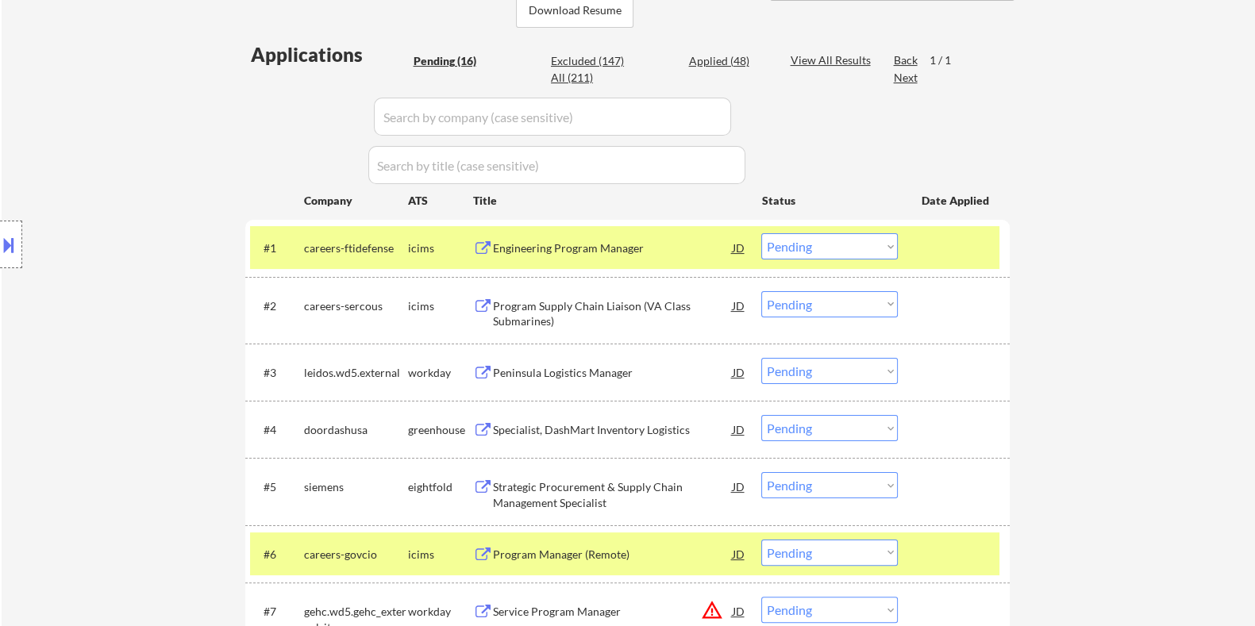
click at [567, 244] on div "Engineering Program Manager" at bounding box center [612, 248] width 240 height 16
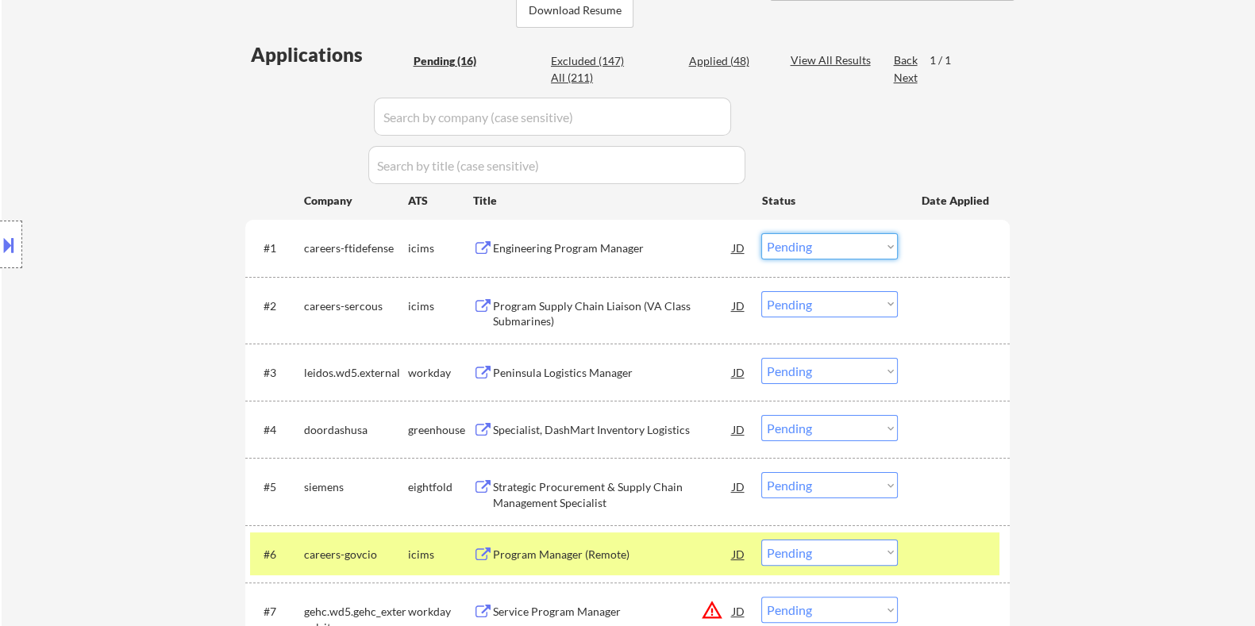
click at [821, 247] on select "Choose an option... Pending Applied Excluded (Questions) Excluded (Expired) Exc…" at bounding box center [829, 246] width 137 height 26
click at [761, 233] on select "Choose an option... Pending Applied Excluded (Questions) Excluded (Expired) Exc…" at bounding box center [829, 246] width 137 height 26
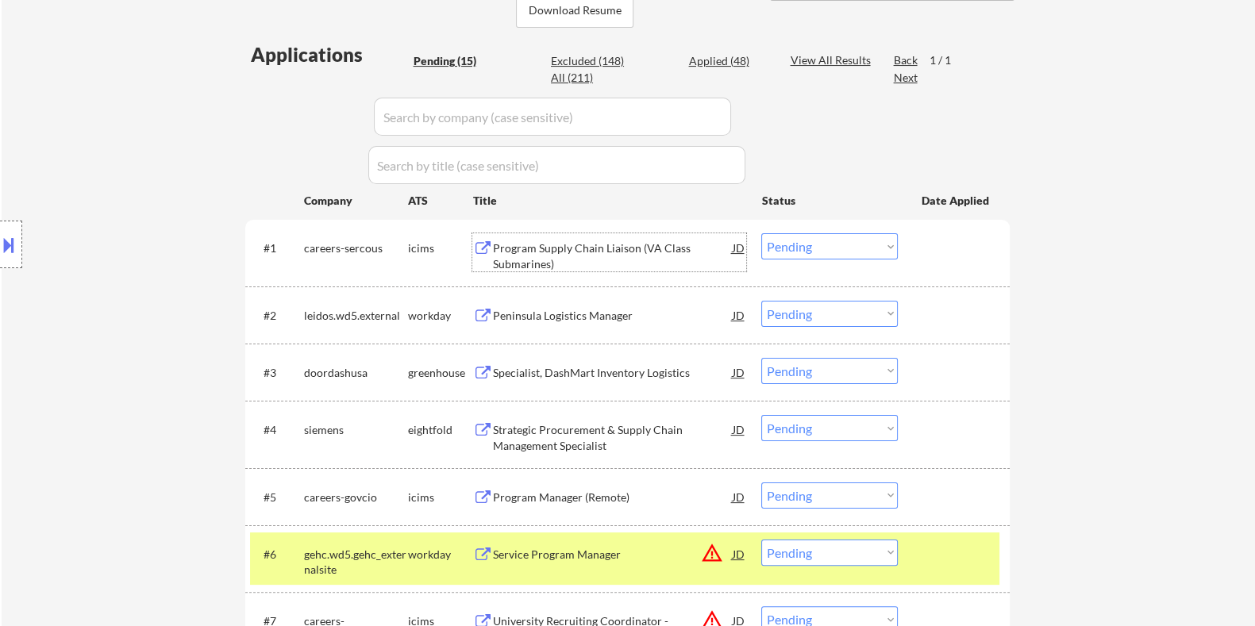
click at [560, 249] on div "Program Supply Chain Liaison (VA Class Submarines)" at bounding box center [612, 255] width 240 height 31
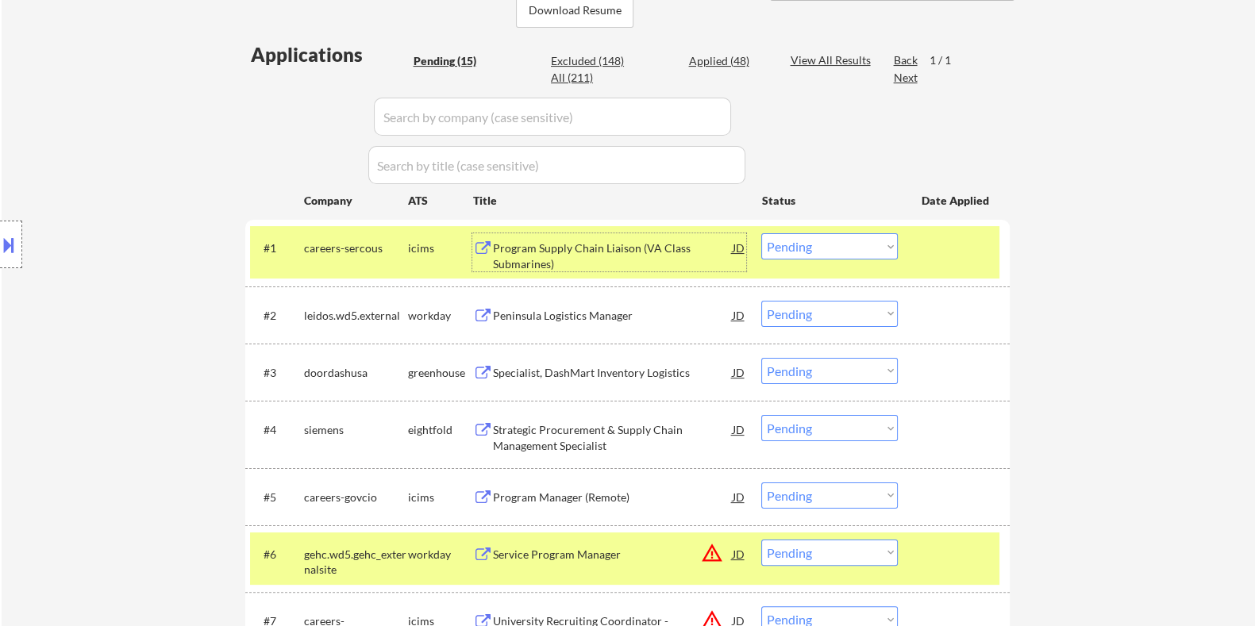
click at [14, 240] on button at bounding box center [8, 245] width 17 height 26
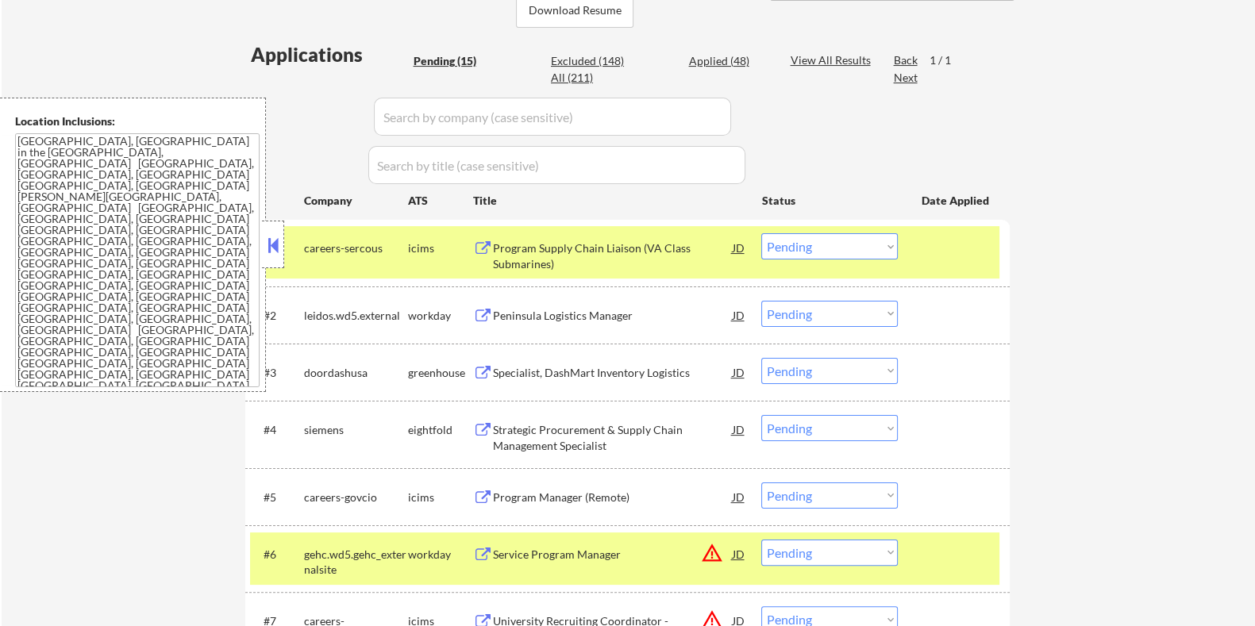
click at [839, 241] on select "Choose an option... Pending Applied Excluded (Questions) Excluded (Expired) Exc…" at bounding box center [829, 246] width 137 height 26
click at [761, 233] on select "Choose an option... Pending Applied Excluded (Questions) Excluded (Expired) Exc…" at bounding box center [829, 246] width 137 height 26
select select ""pending""
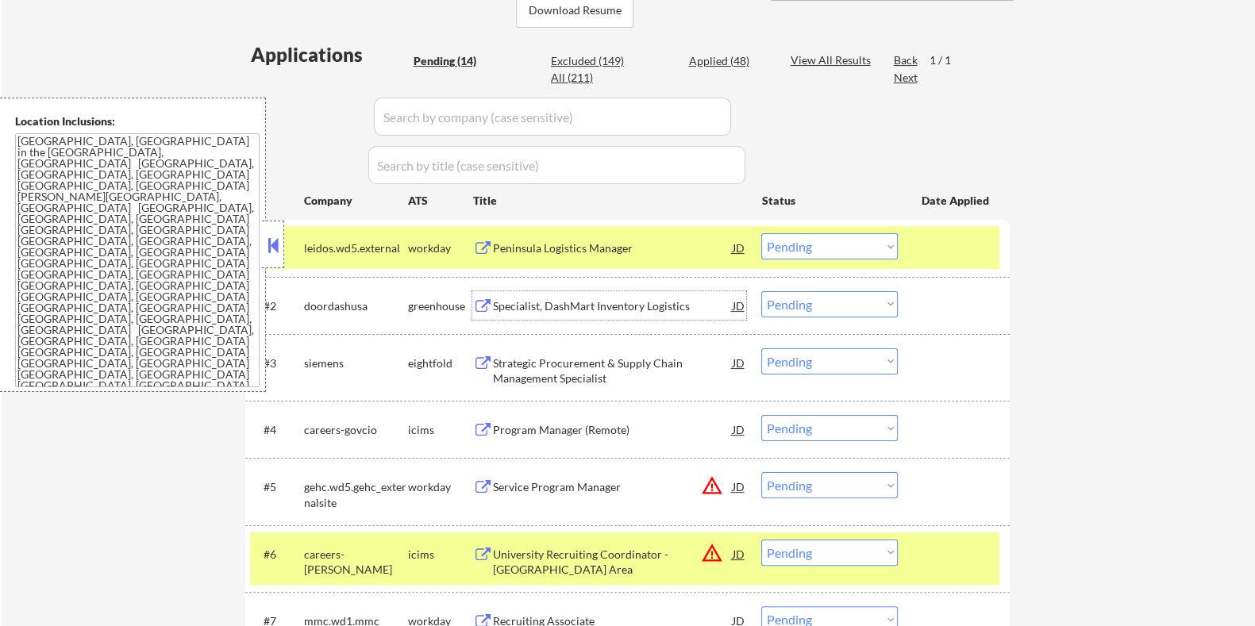
click at [519, 300] on div "Specialist, DashMart Inventory Logistics" at bounding box center [612, 306] width 240 height 16
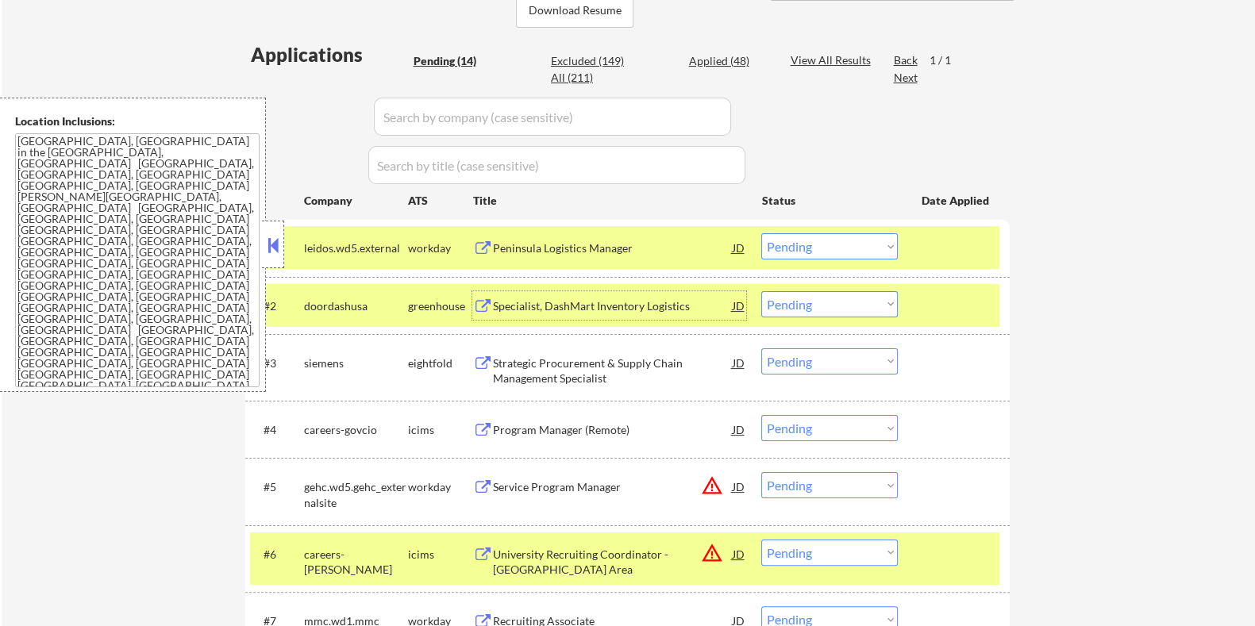
click at [820, 303] on select "Choose an option... Pending Applied Excluded (Questions) Excluded (Expired) Exc…" at bounding box center [829, 304] width 137 height 26
click at [761, 291] on select "Choose an option... Pending Applied Excluded (Questions) Excluded (Expired) Exc…" at bounding box center [829, 304] width 137 height 26
select select ""pending""
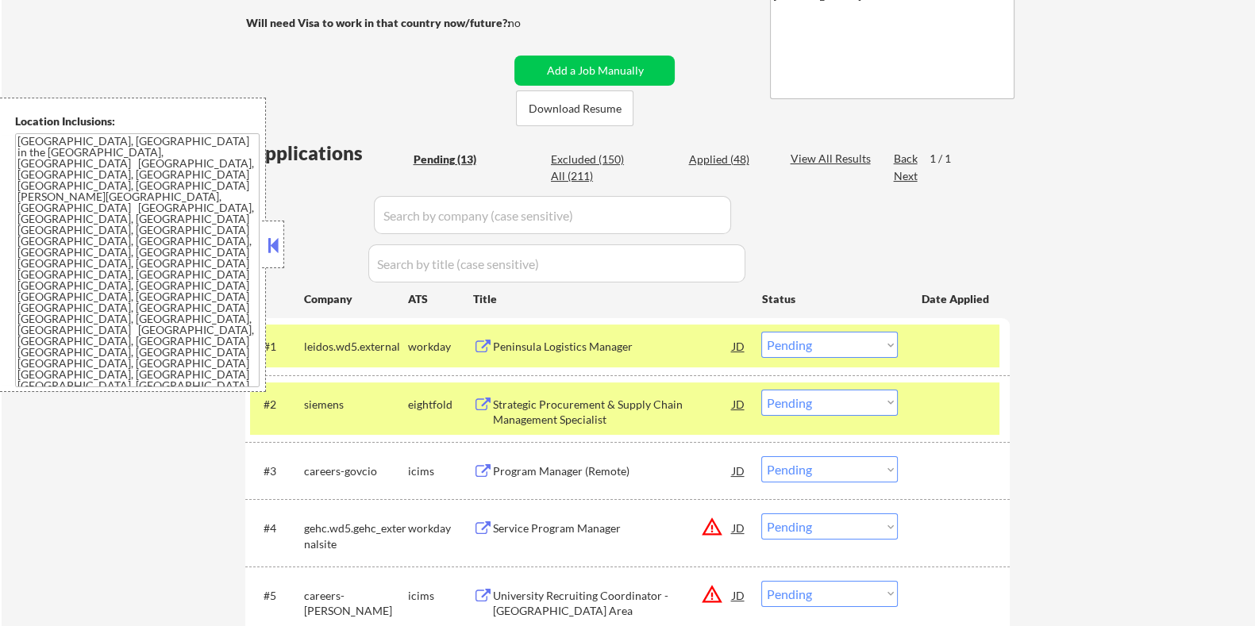
scroll to position [496, 0]
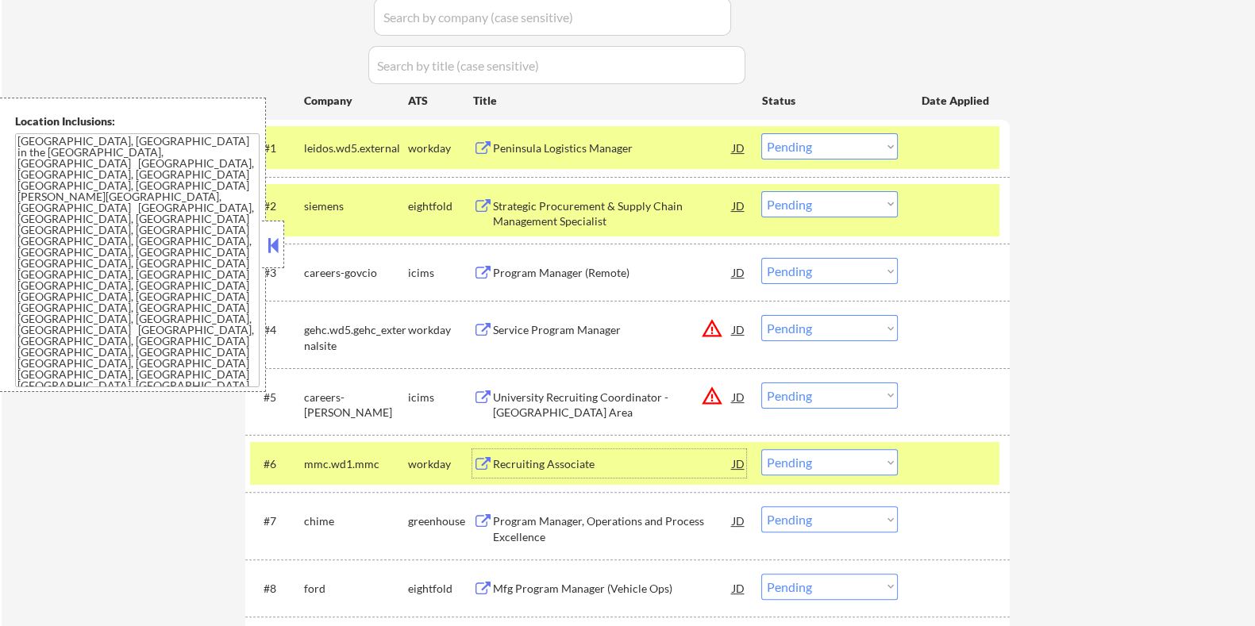
click at [518, 466] on div "Recruiting Associate" at bounding box center [612, 464] width 240 height 16
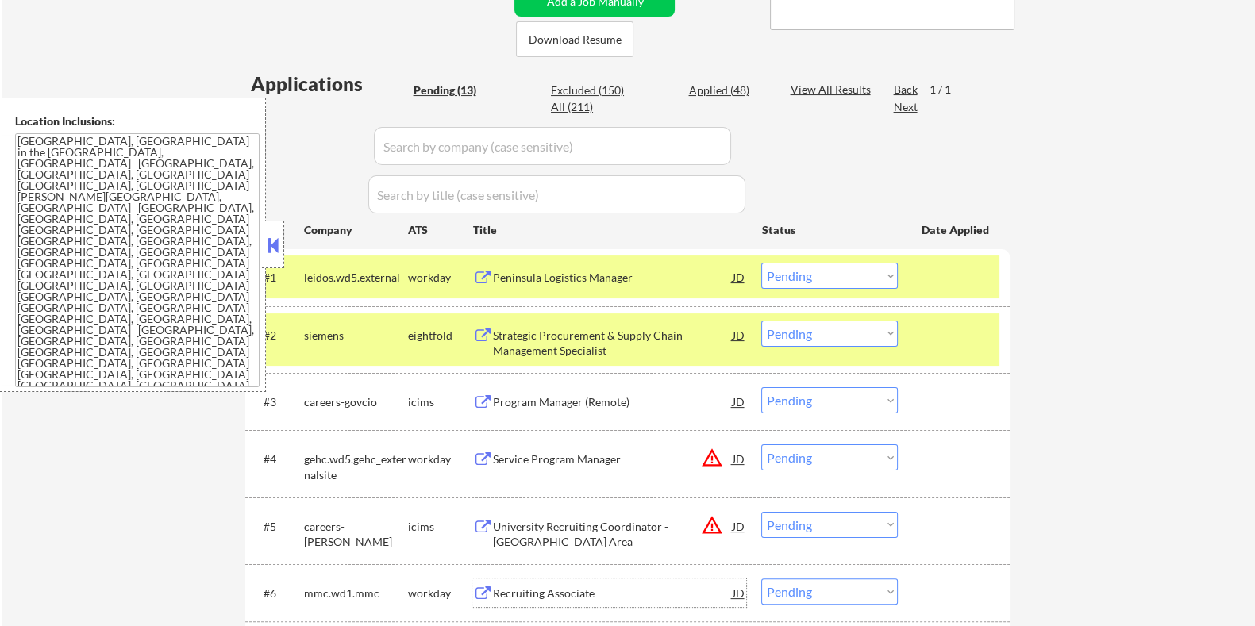
scroll to position [298, 0]
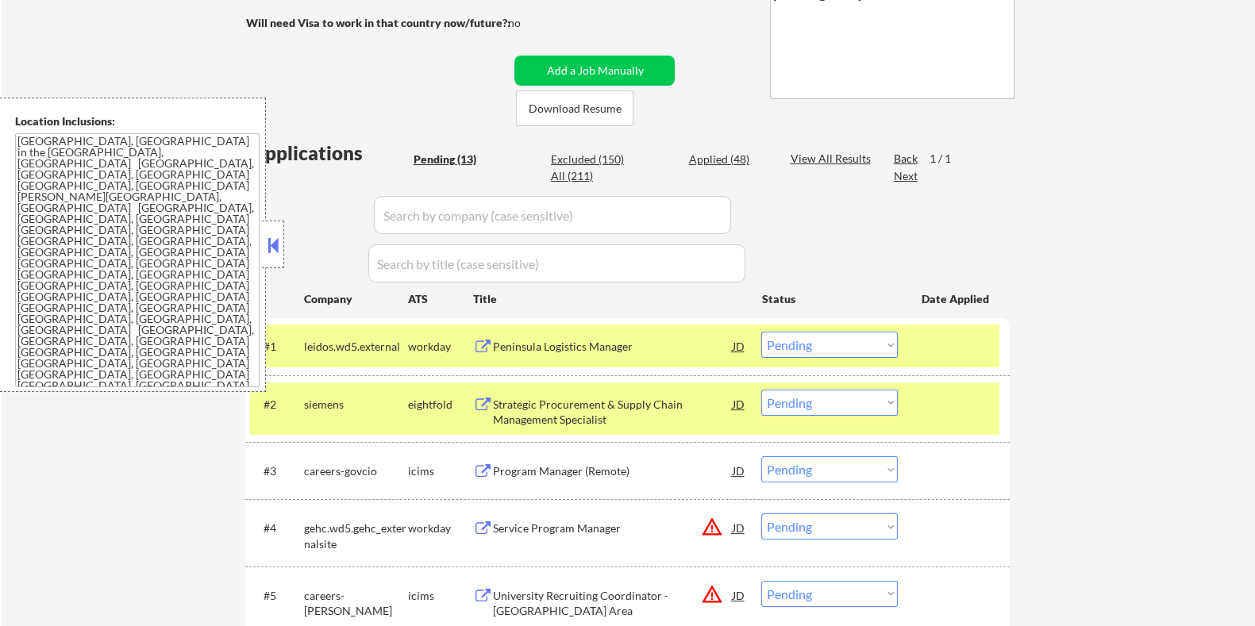
click at [268, 244] on button at bounding box center [272, 245] width 17 height 24
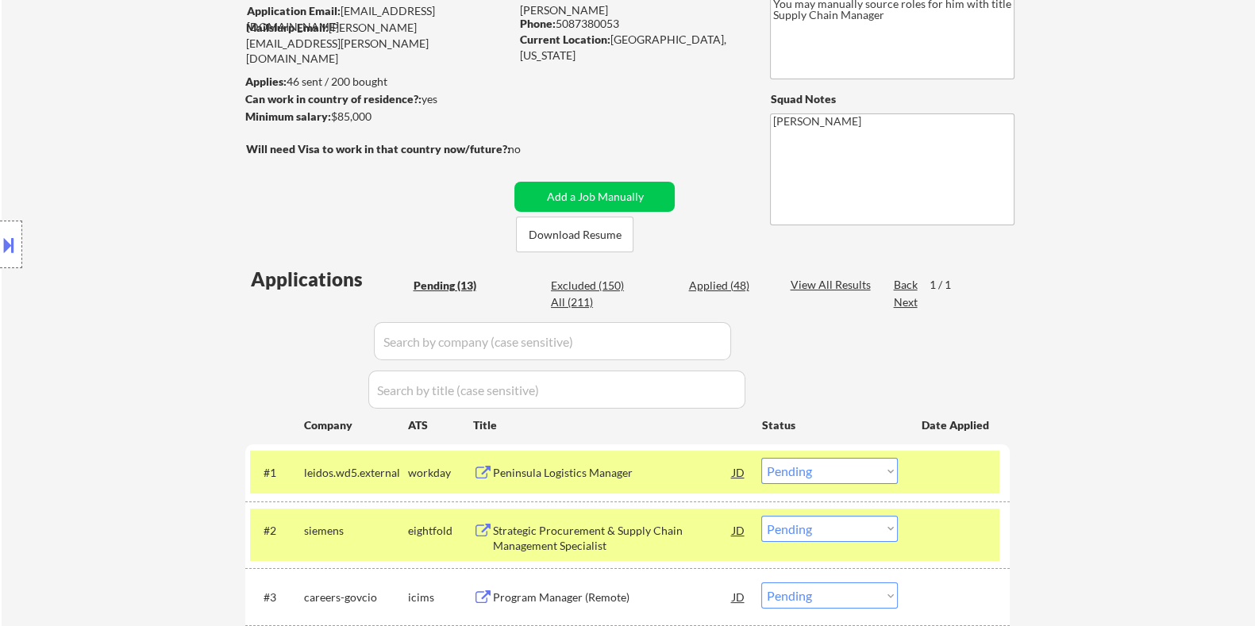
scroll to position [98, 0]
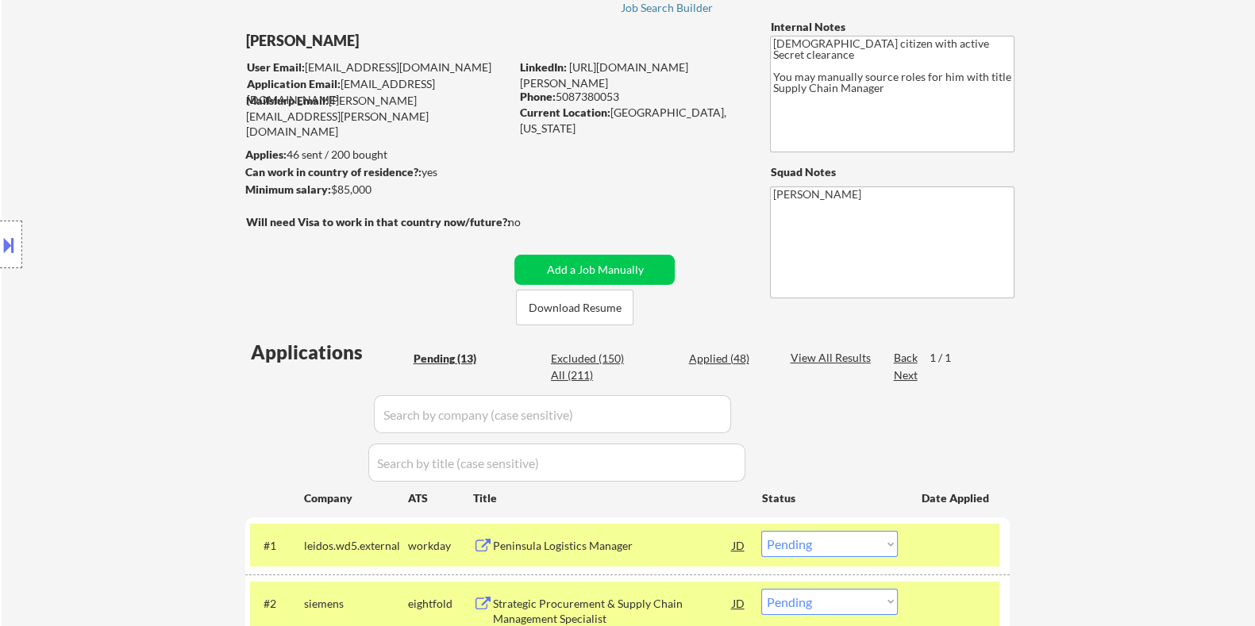
drag, startPoint x: 375, startPoint y: 190, endPoint x: 333, endPoint y: 185, distance: 43.1
click at [333, 185] on div "Minimum salary: $85,000" at bounding box center [376, 190] width 264 height 16
copy div "$85,000"
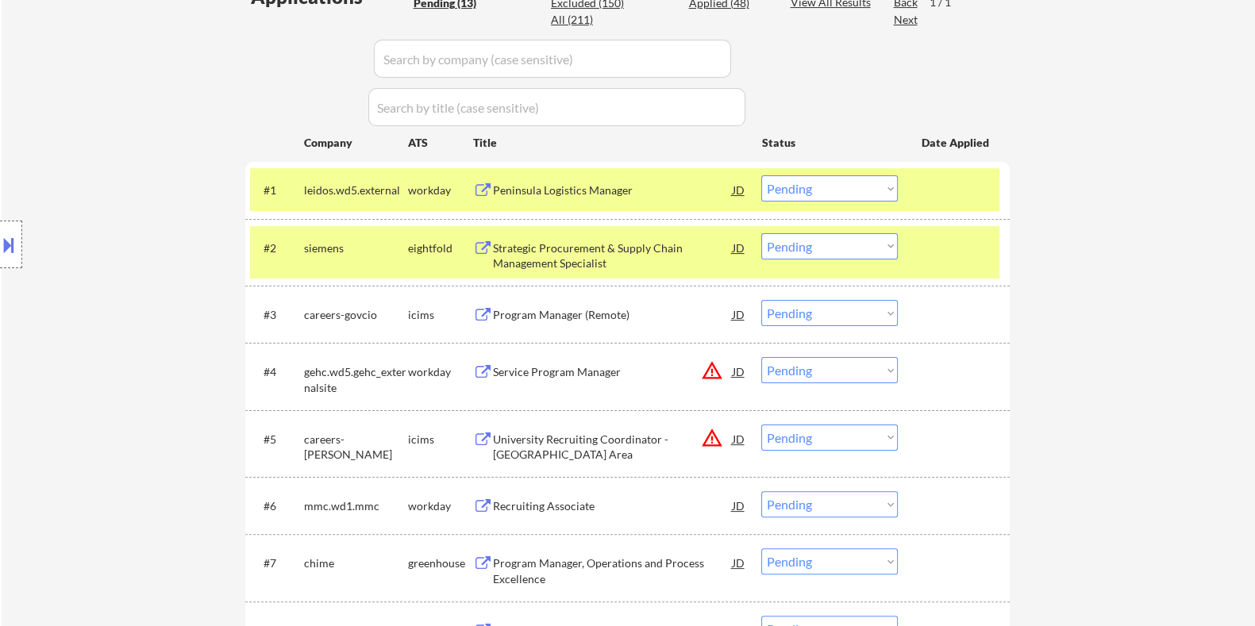
scroll to position [496, 0]
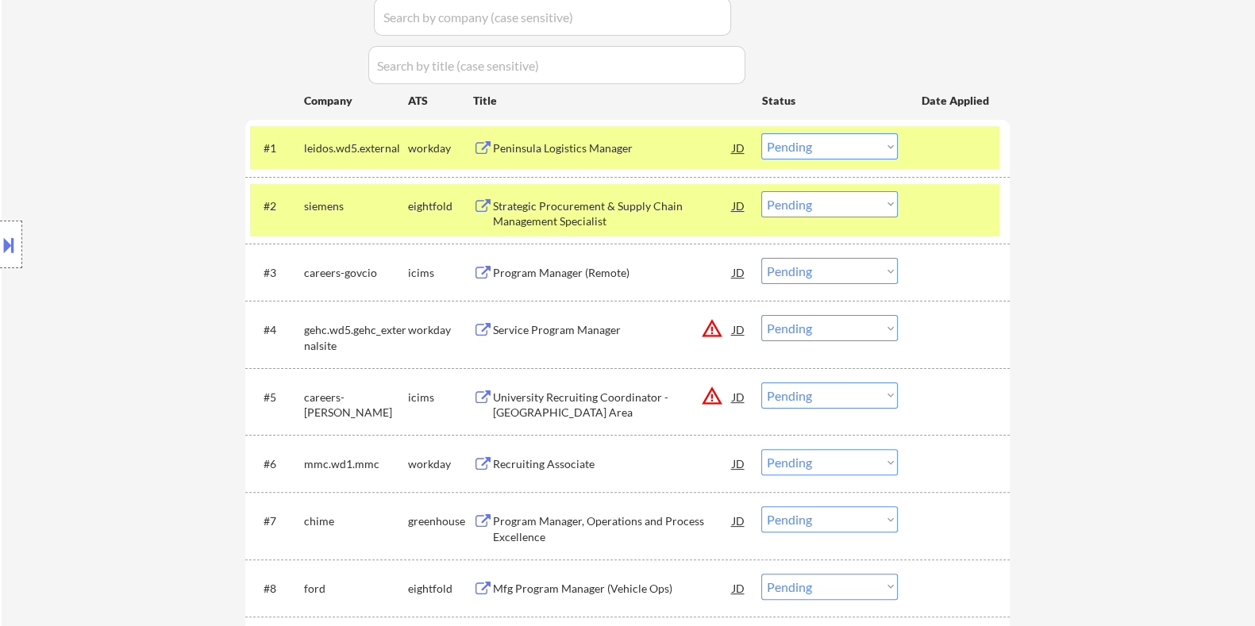
click at [848, 460] on select "Choose an option... Pending Applied Excluded (Questions) Excluded (Expired) Exc…" at bounding box center [829, 462] width 137 height 26
click at [761, 449] on select "Choose an option... Pending Applied Excluded (Questions) Excluded (Expired) Exc…" at bounding box center [829, 462] width 137 height 26
select select ""pending""
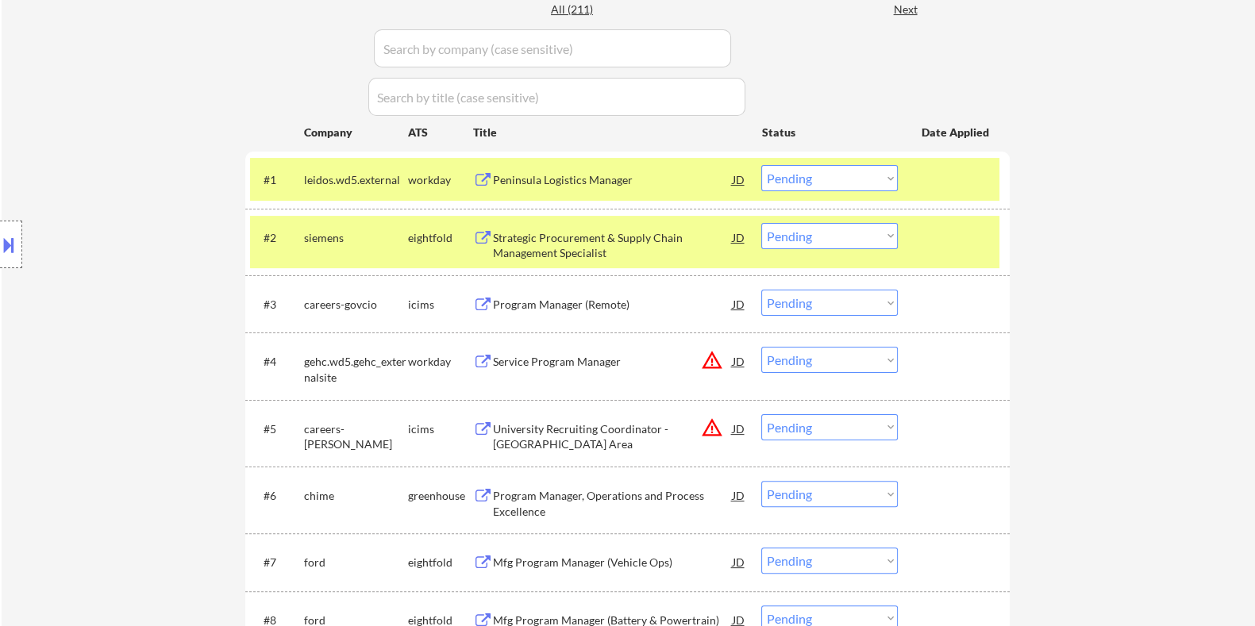
scroll to position [396, 0]
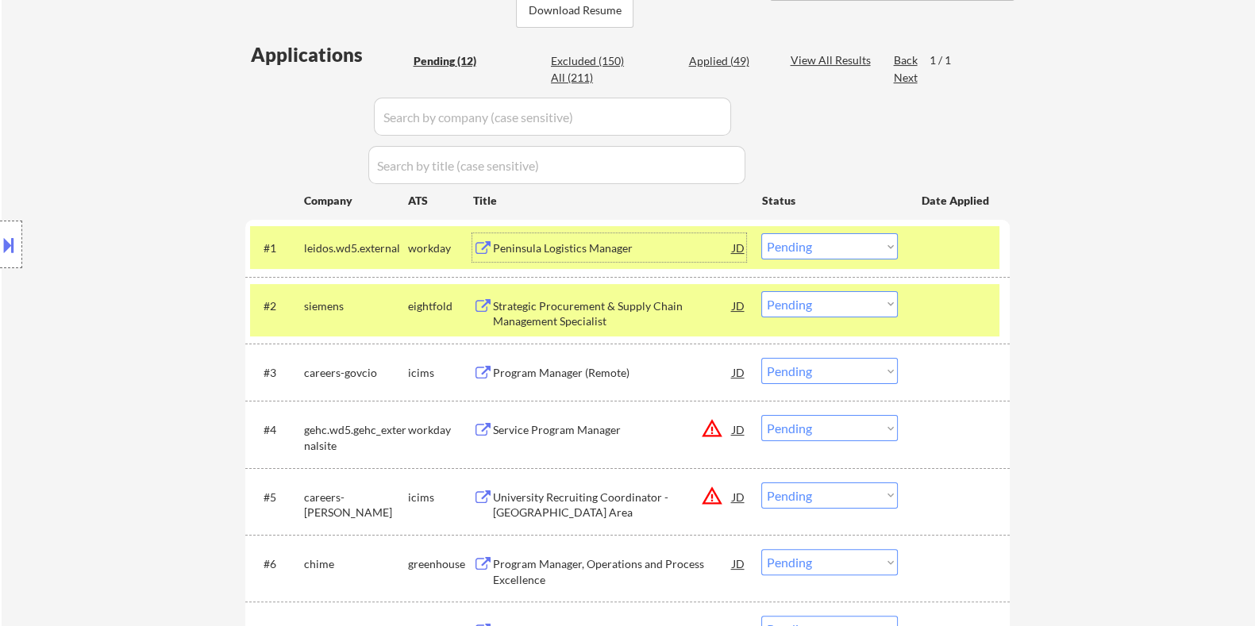
click at [558, 240] on div "Peninsula Logistics Manager" at bounding box center [612, 248] width 240 height 16
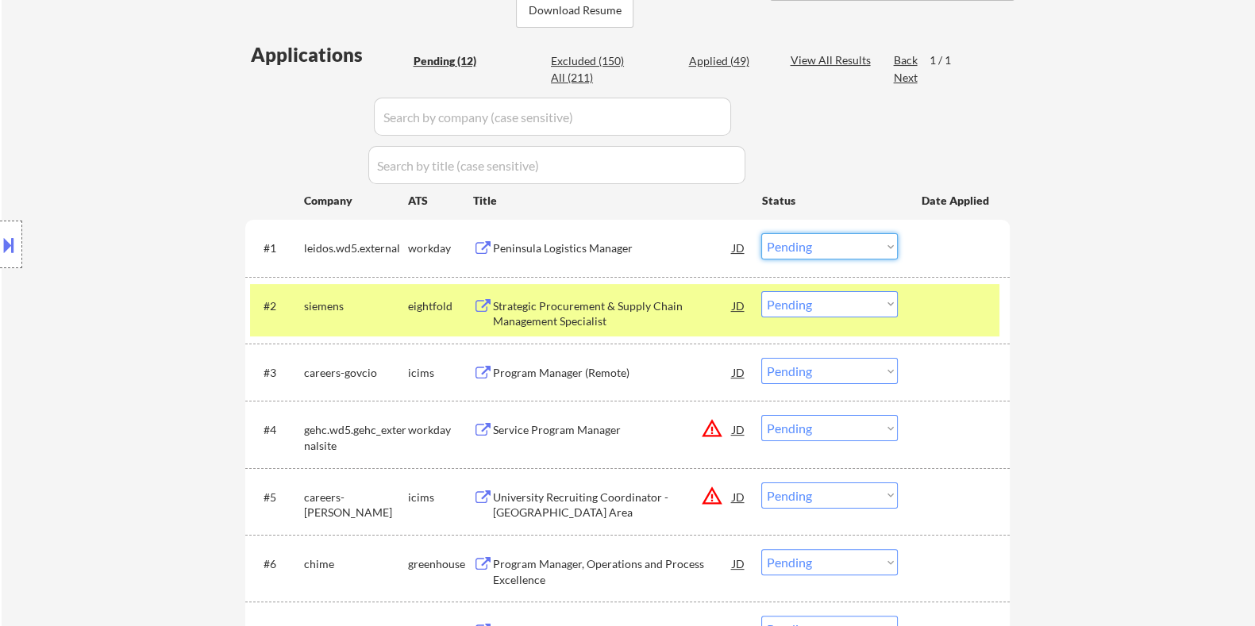
click at [837, 234] on select "Choose an option... Pending Applied Excluded (Questions) Excluded (Expired) Exc…" at bounding box center [829, 246] width 137 height 26
click at [761, 233] on select "Choose an option... Pending Applied Excluded (Questions) Excluded (Expired) Exc…" at bounding box center [829, 246] width 137 height 26
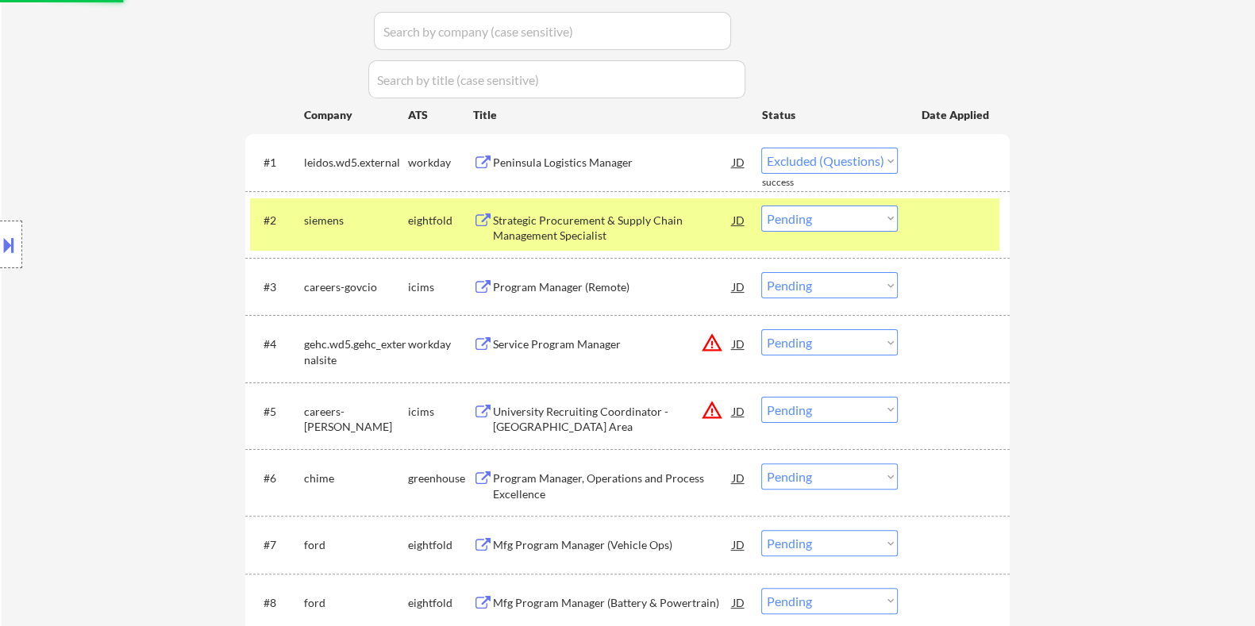
scroll to position [496, 0]
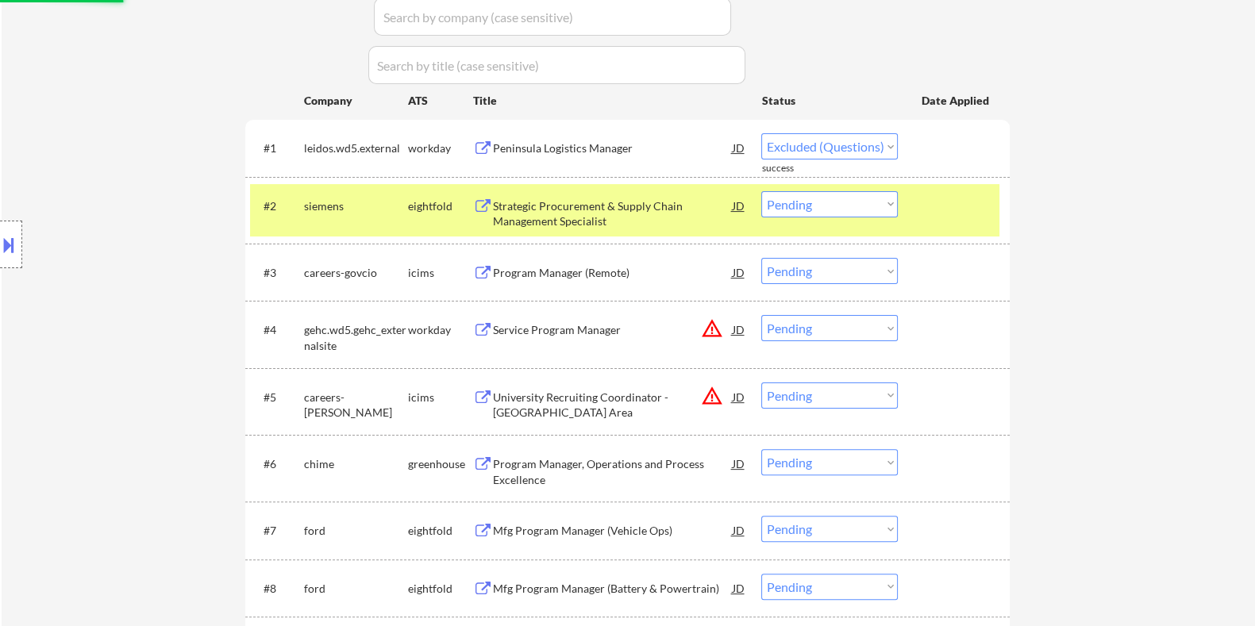
select select ""pending""
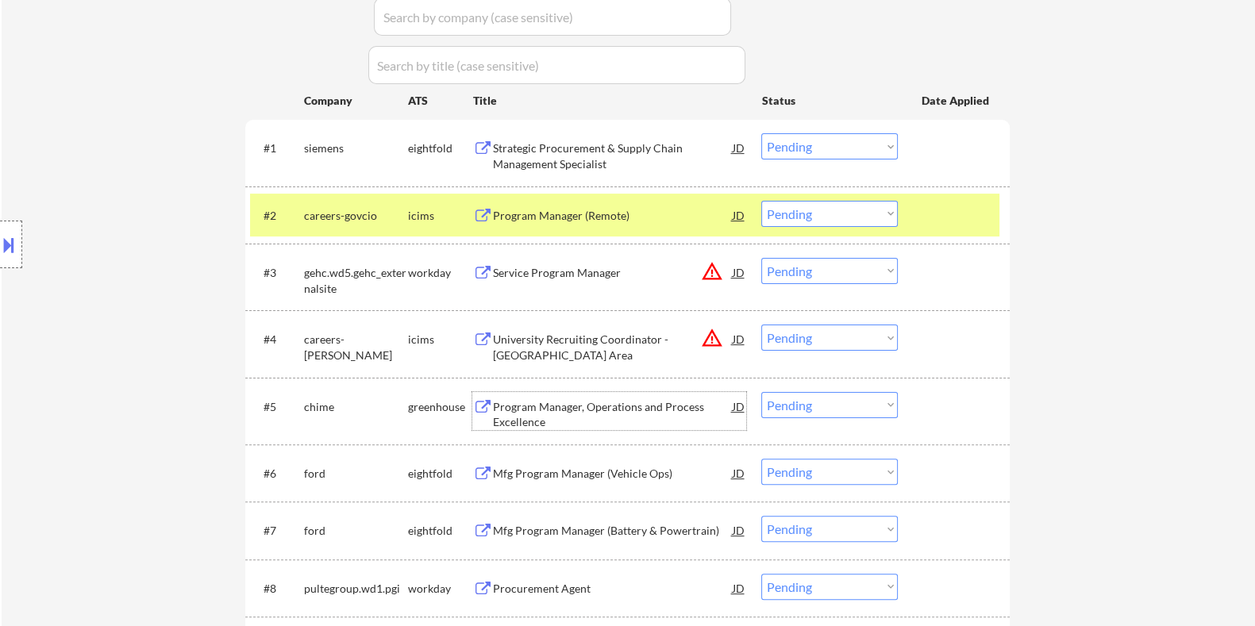
click at [532, 410] on div "Program Manager, Operations and Process Excellence" at bounding box center [612, 414] width 240 height 31
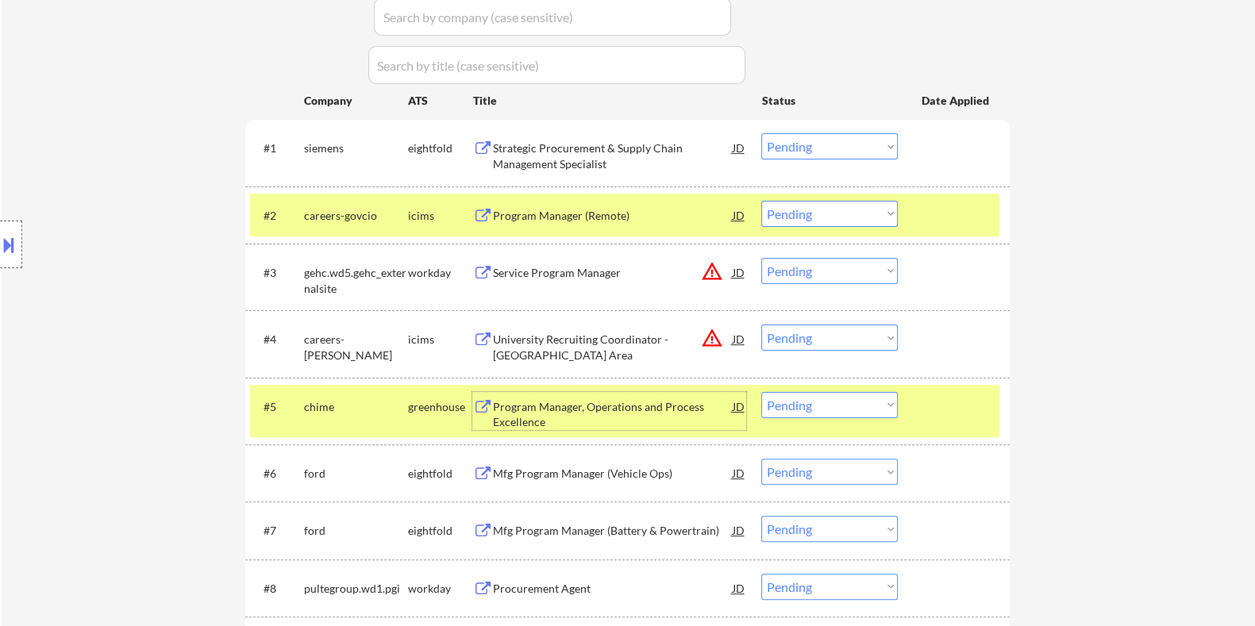
click at [586, 406] on div "Program Manager, Operations and Process Excellence" at bounding box center [612, 414] width 240 height 31
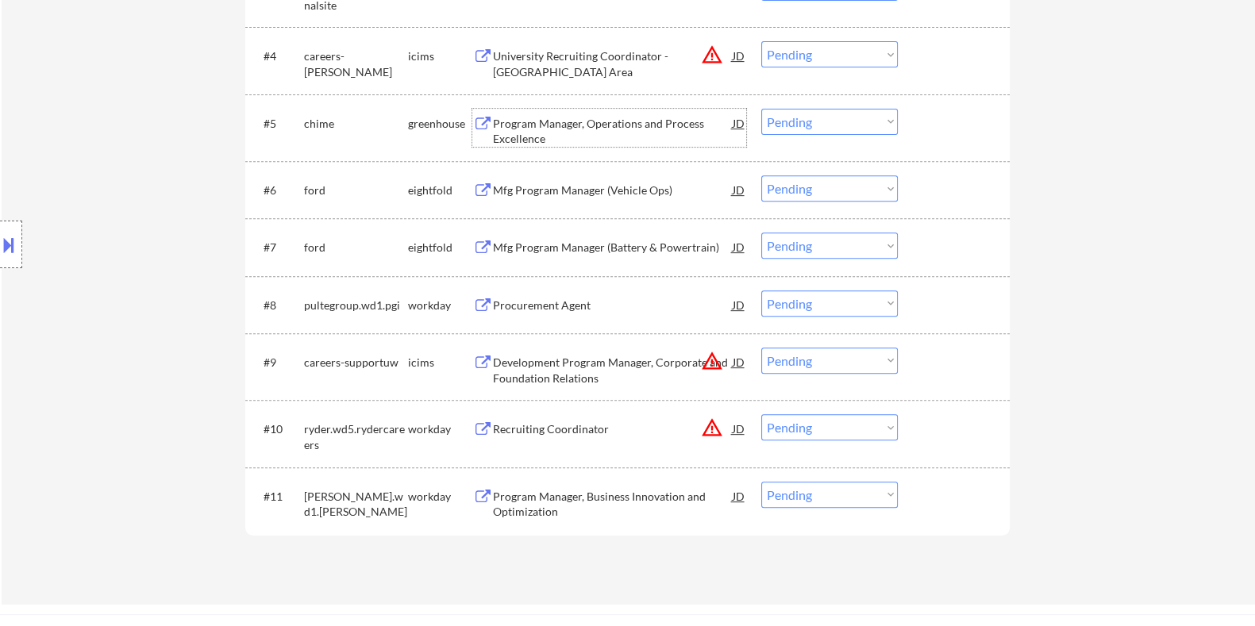
scroll to position [793, 0]
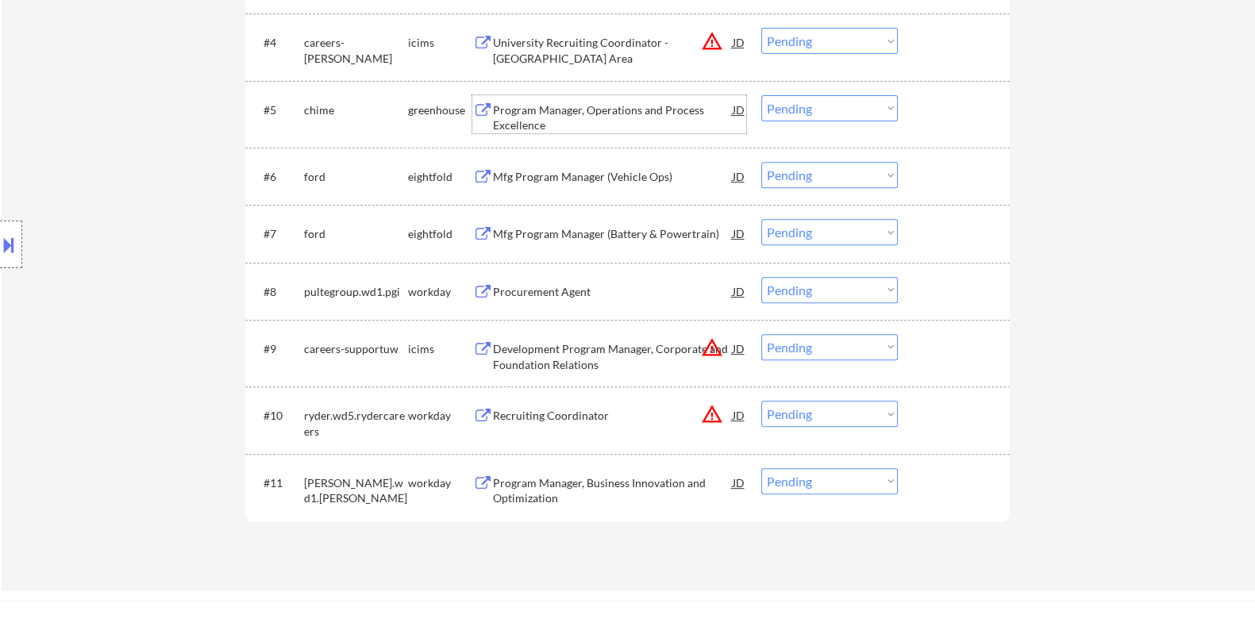
click at [556, 485] on div "Program Manager, Business Innovation and Optimization" at bounding box center [612, 490] width 240 height 31
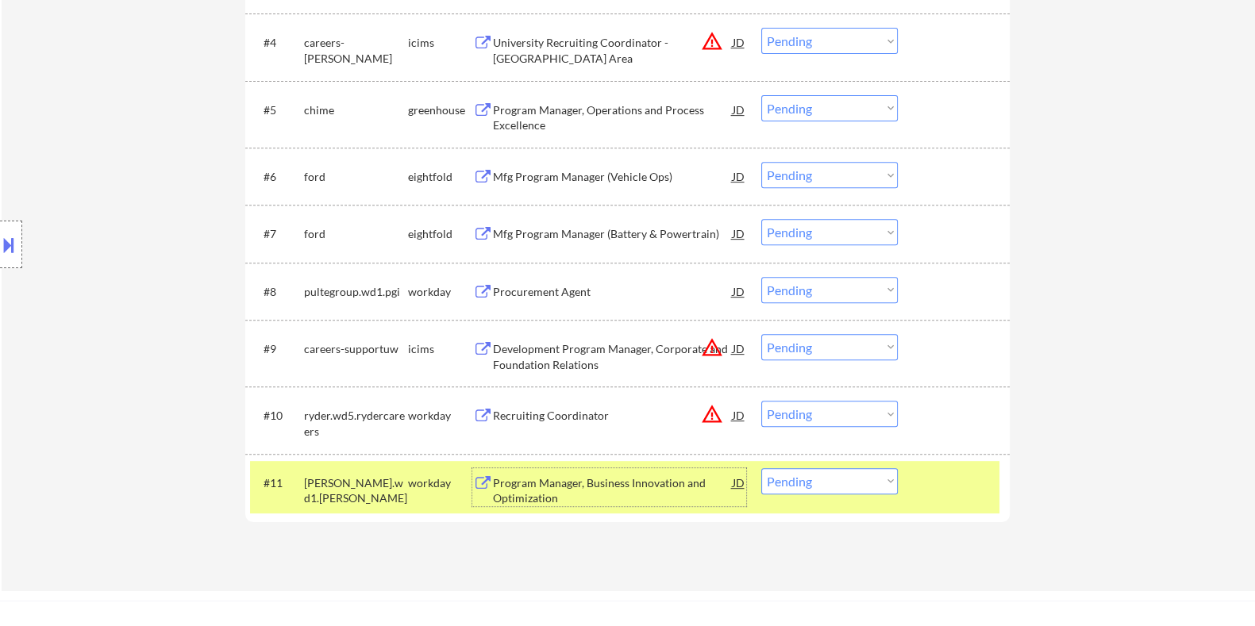
click at [823, 486] on select "Choose an option... Pending Applied Excluded (Questions) Excluded (Expired) Exc…" at bounding box center [829, 481] width 137 height 26
select select ""applied""
click at [761, 468] on select "Choose an option... Pending Applied Excluded (Questions) Excluded (Expired) Exc…" at bounding box center [829, 481] width 137 height 26
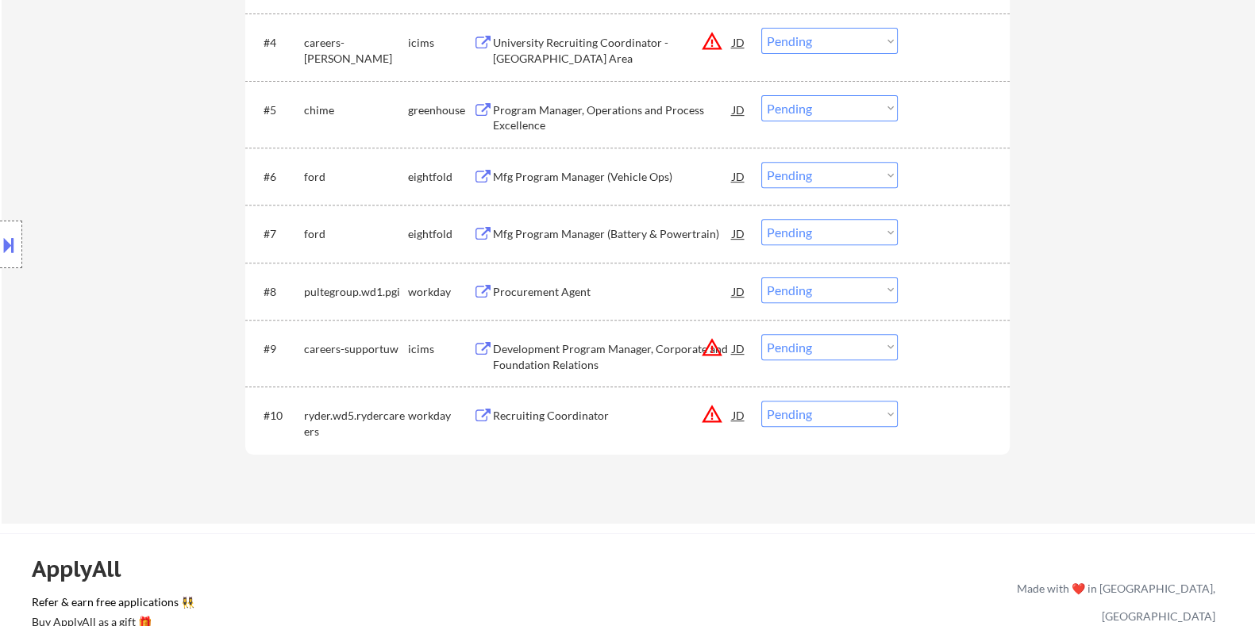
click at [567, 116] on div "Program Manager, Operations and Process Excellence" at bounding box center [612, 117] width 240 height 31
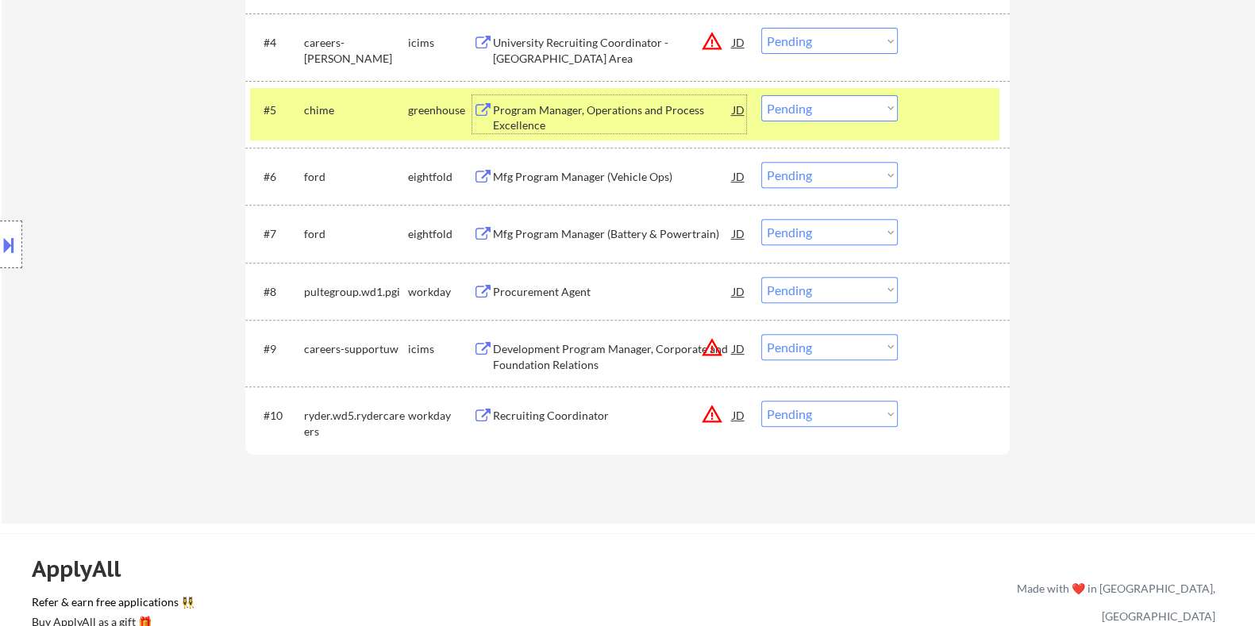
click at [552, 296] on div "Procurement Agent" at bounding box center [612, 292] width 240 height 16
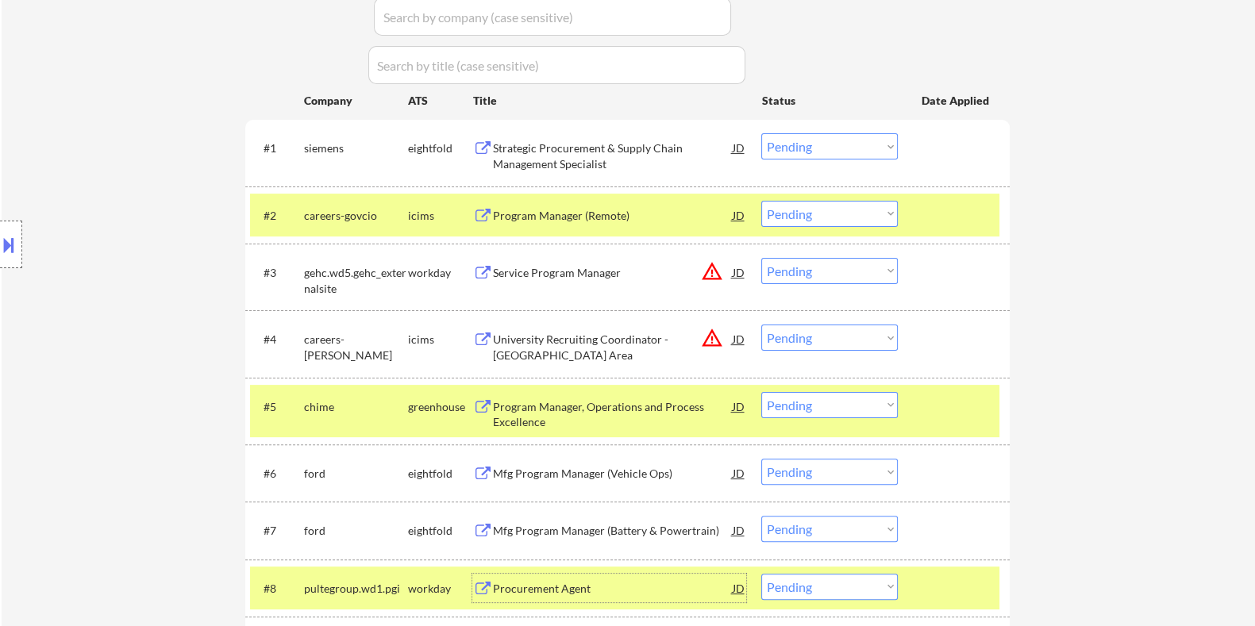
scroll to position [198, 0]
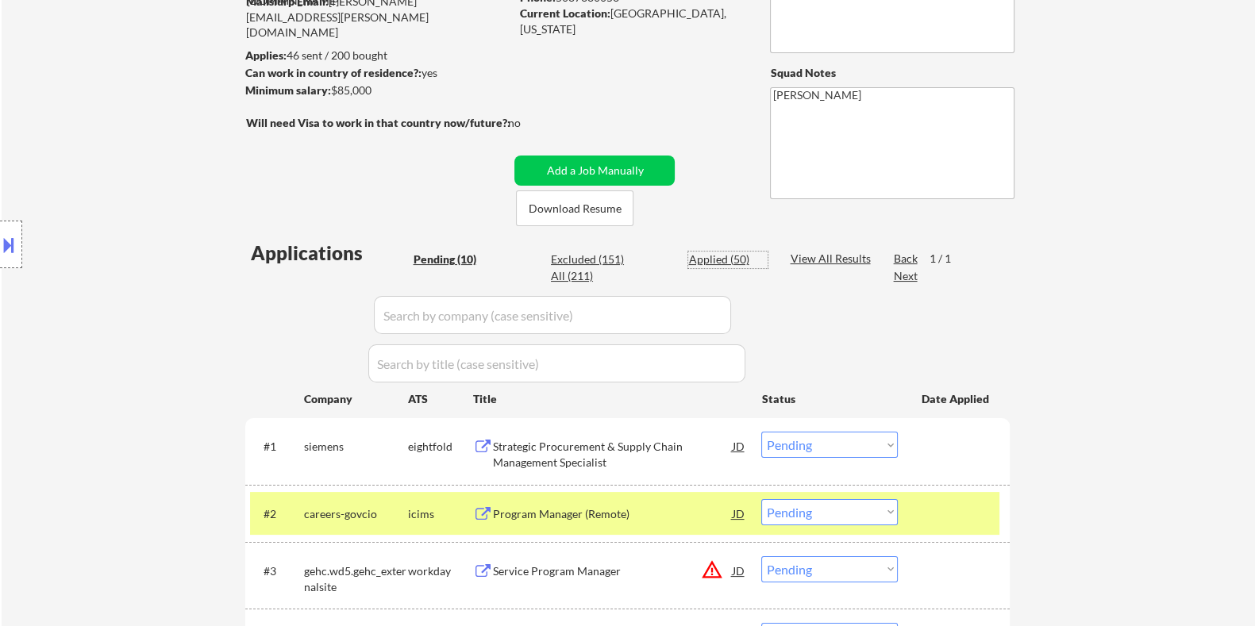
click at [705, 256] on div "Applied (50)" at bounding box center [727, 260] width 79 height 16
select select ""applied""
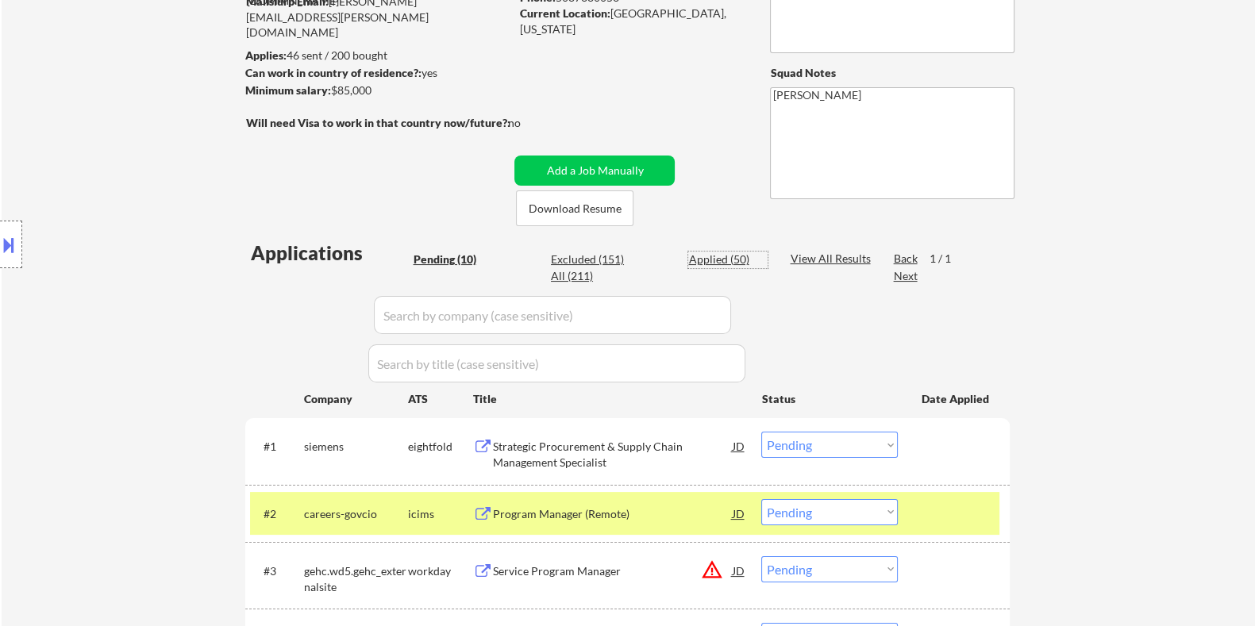
select select ""applied""
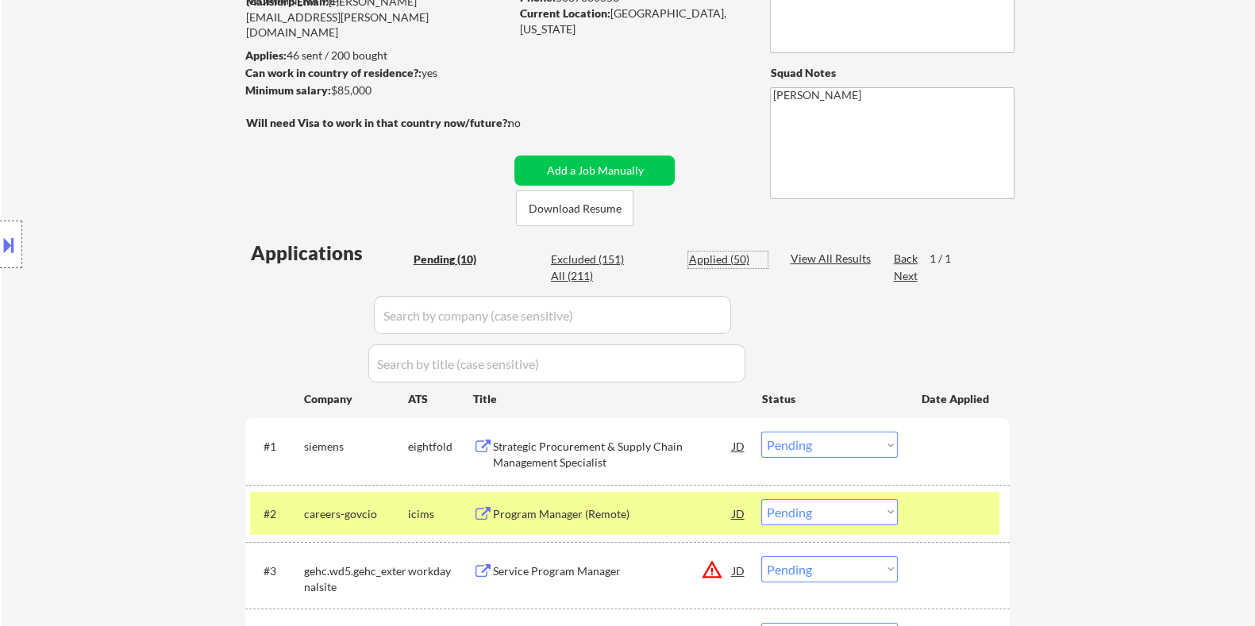
select select ""applied""
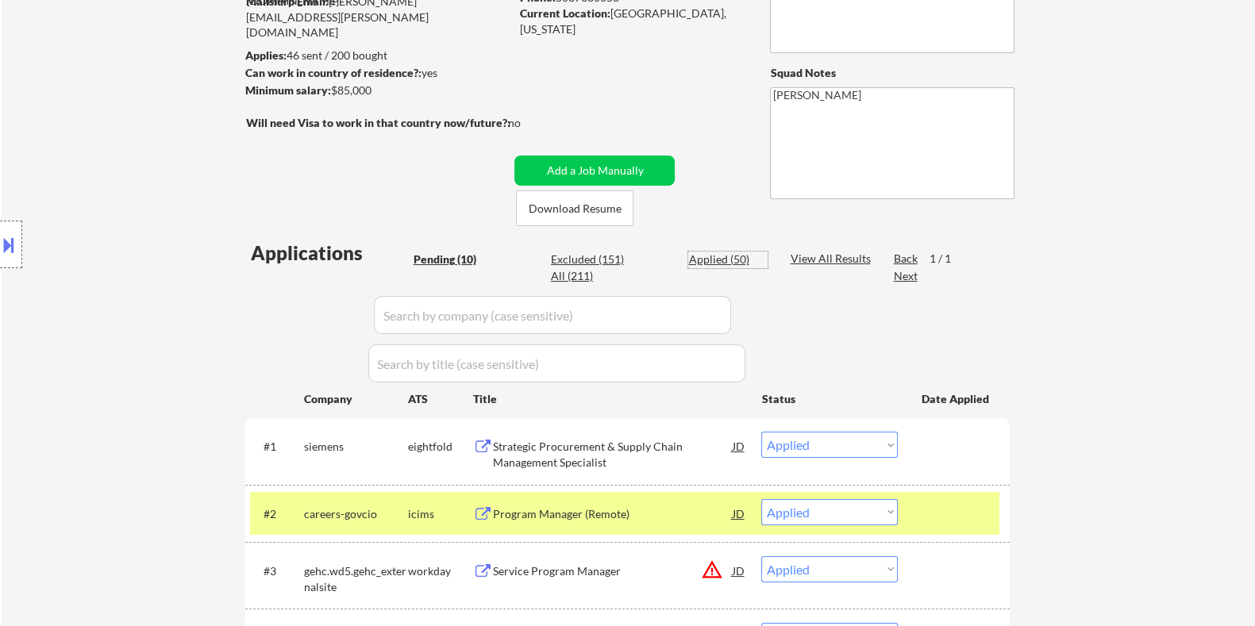
select select ""applied""
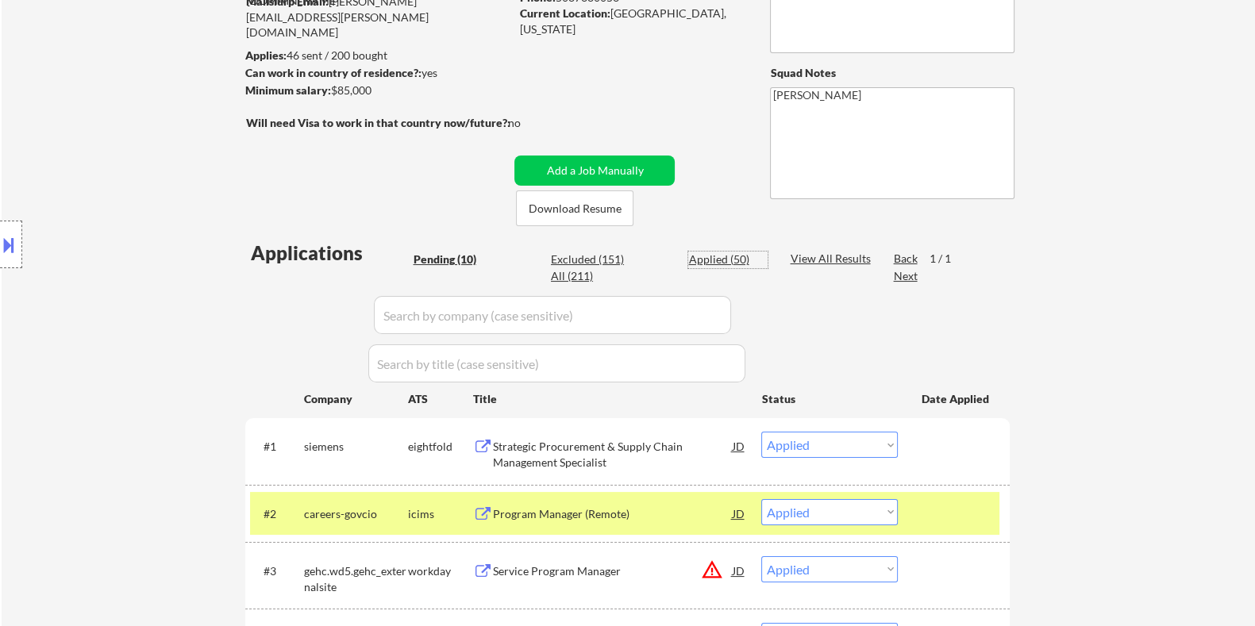
select select ""applied""
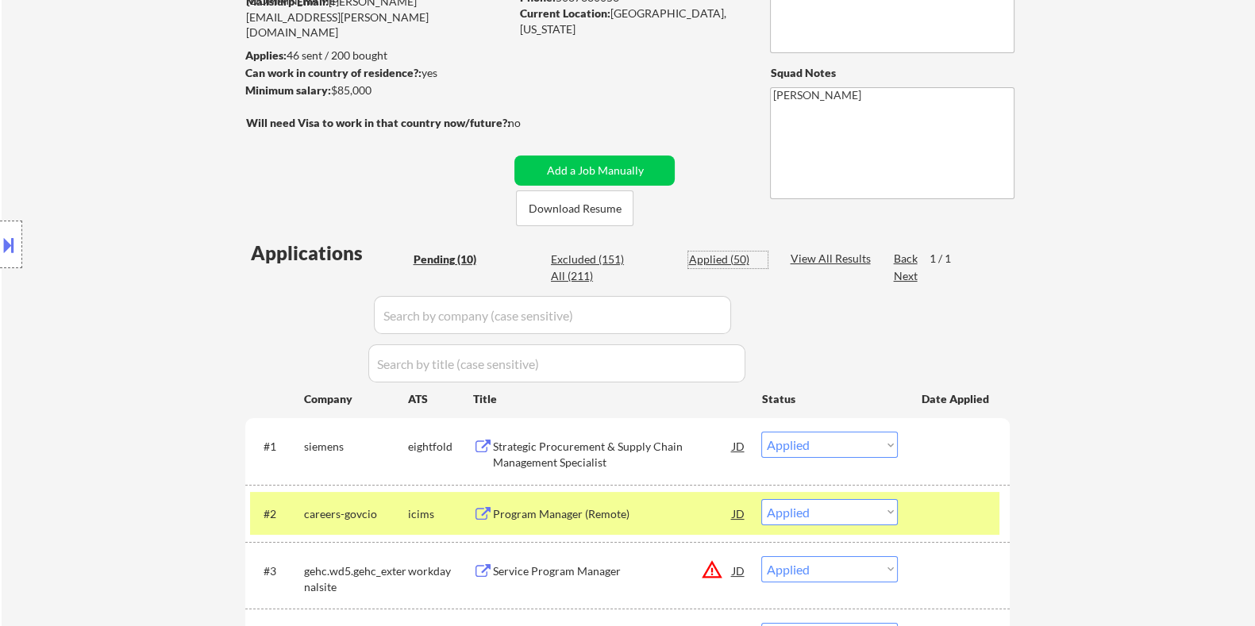
select select ""applied""
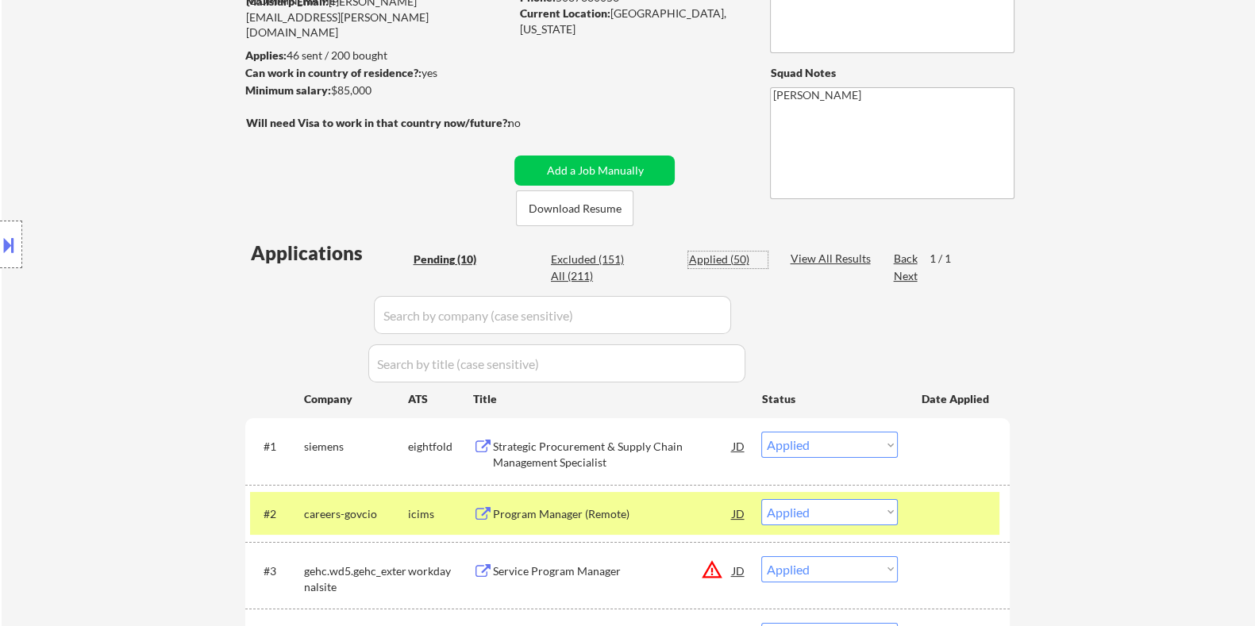
select select ""applied""
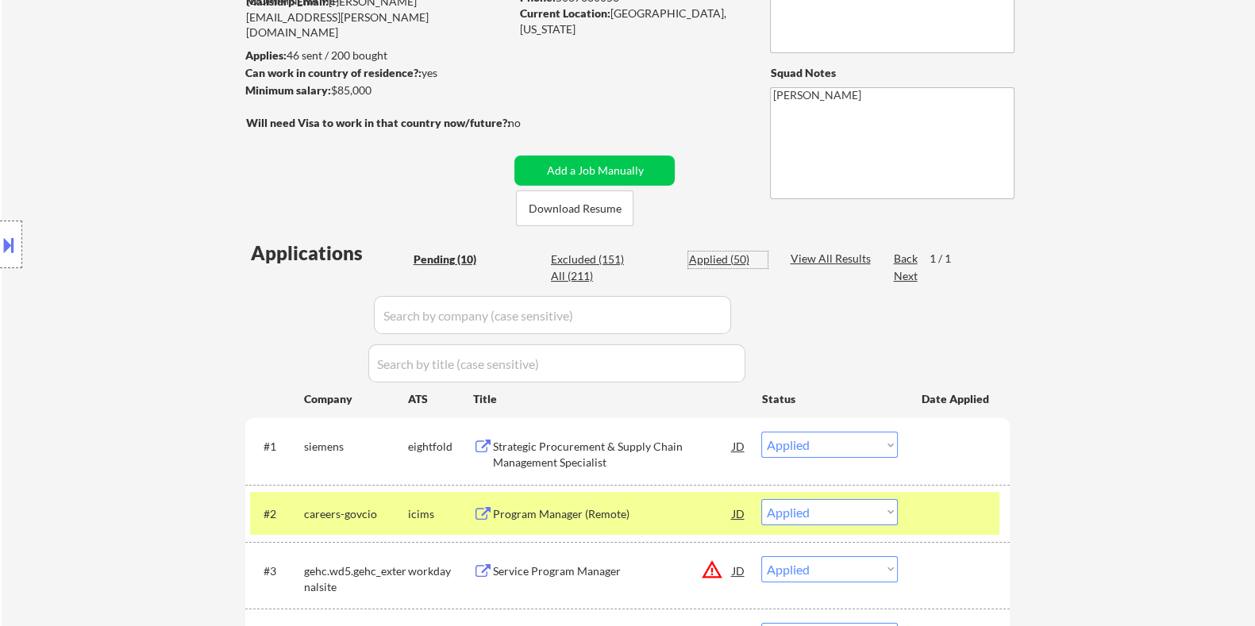
select select ""applied""
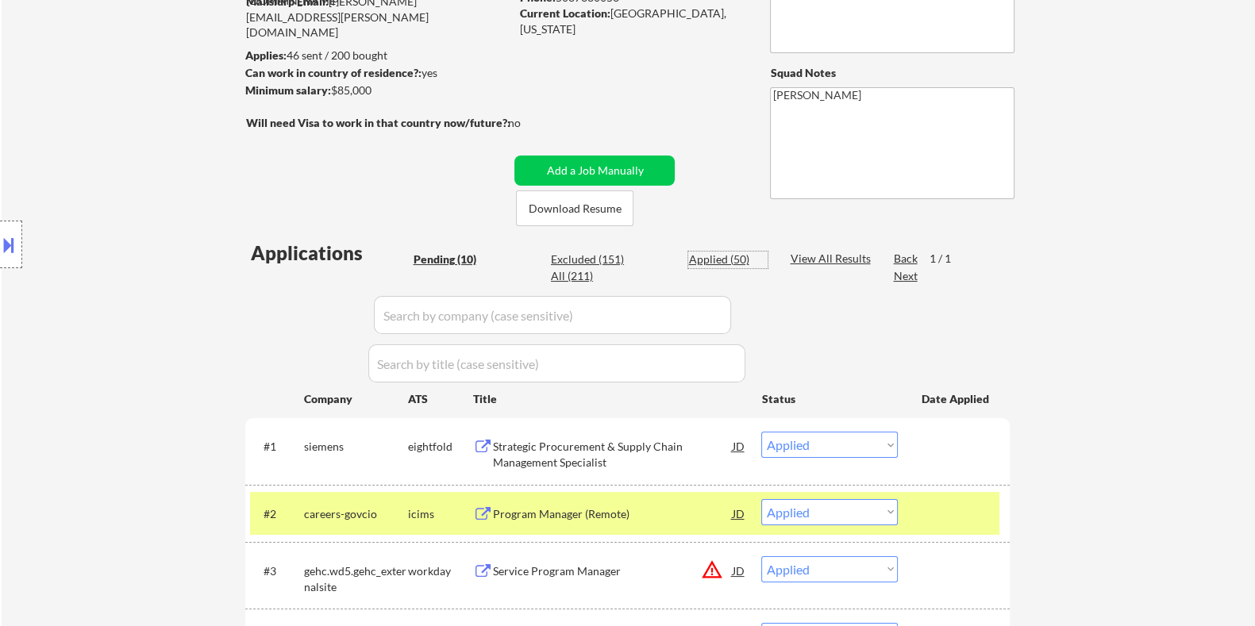
select select ""applied""
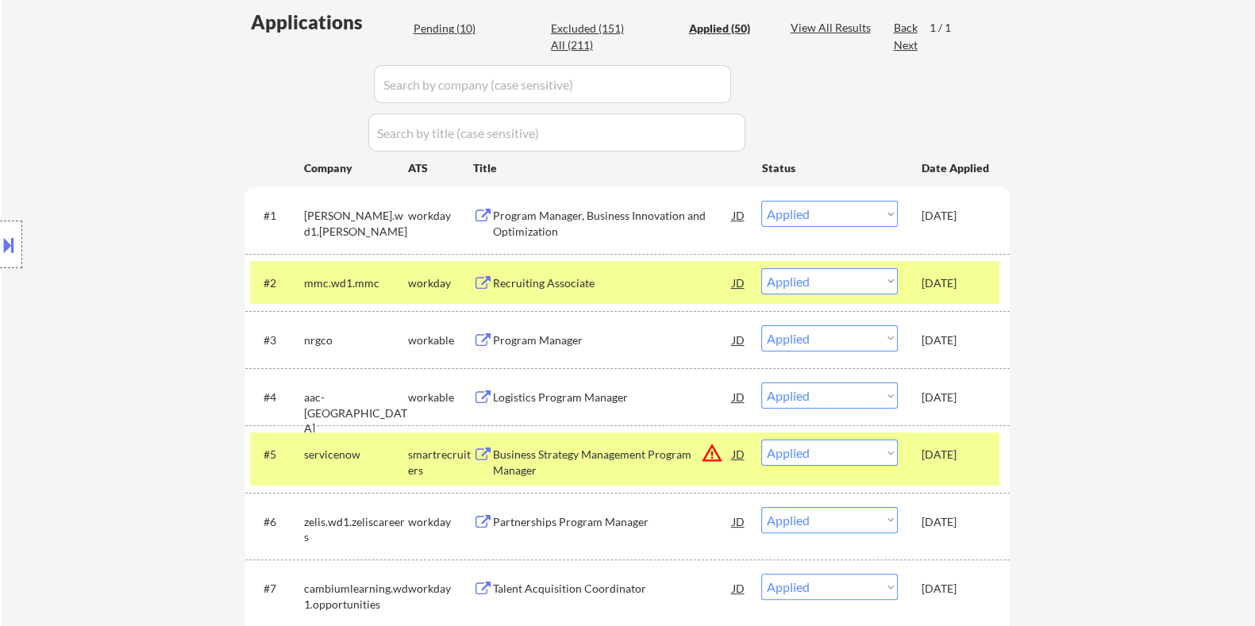
scroll to position [496, 0]
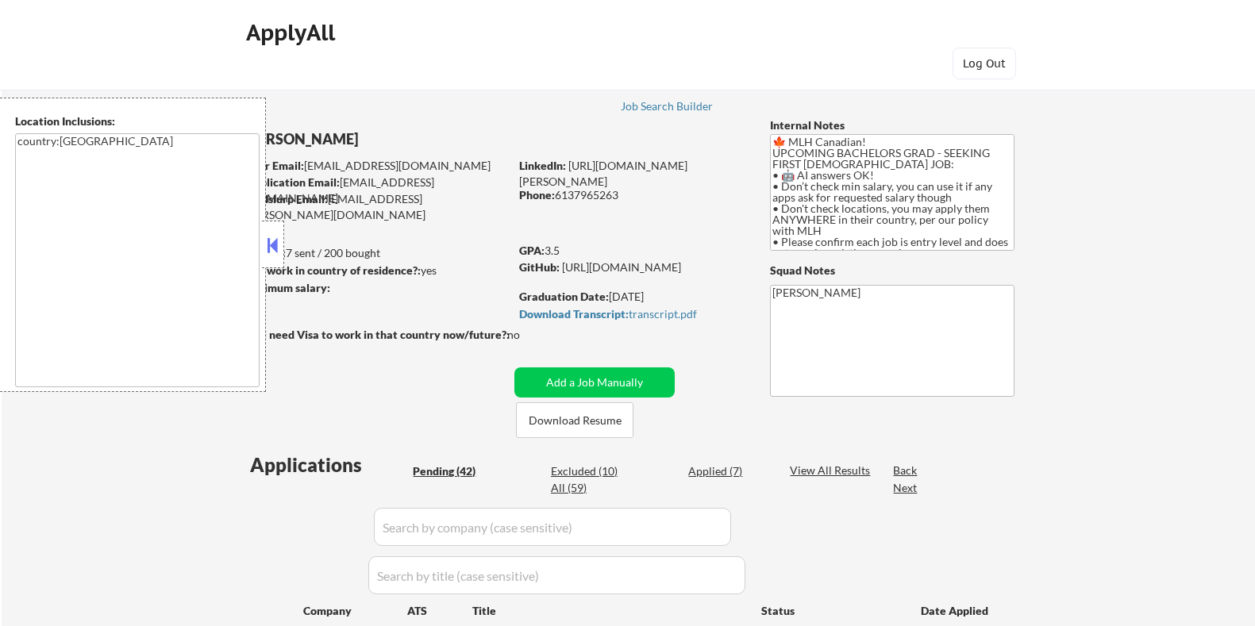
select select ""pending""
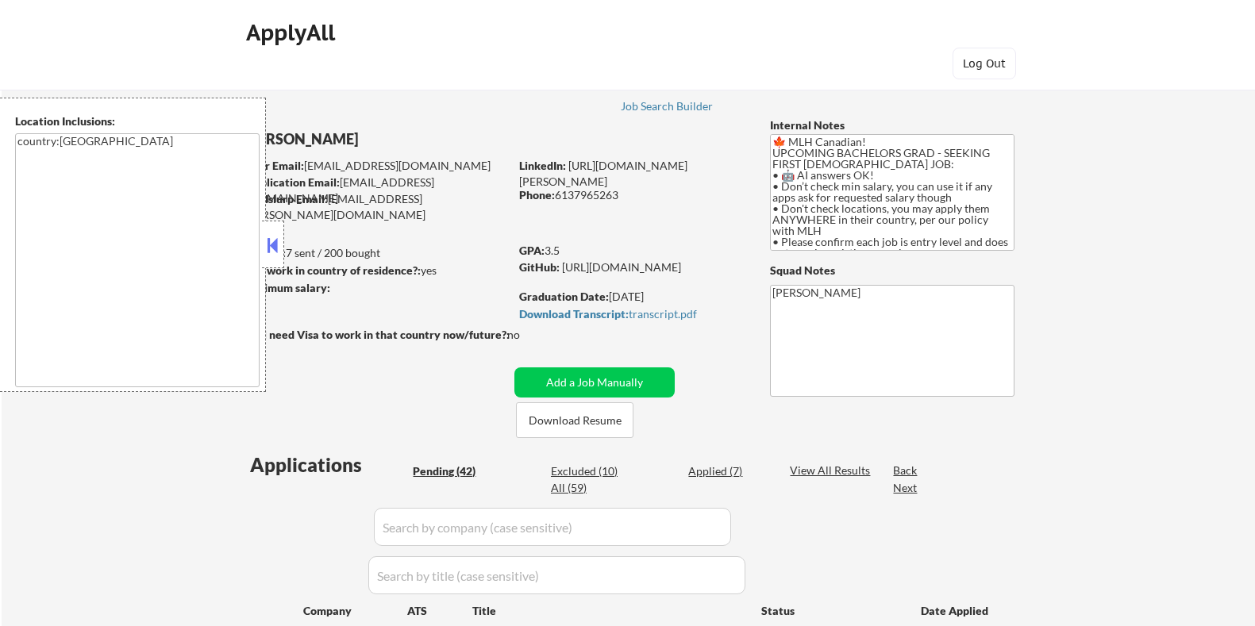
select select ""pending""
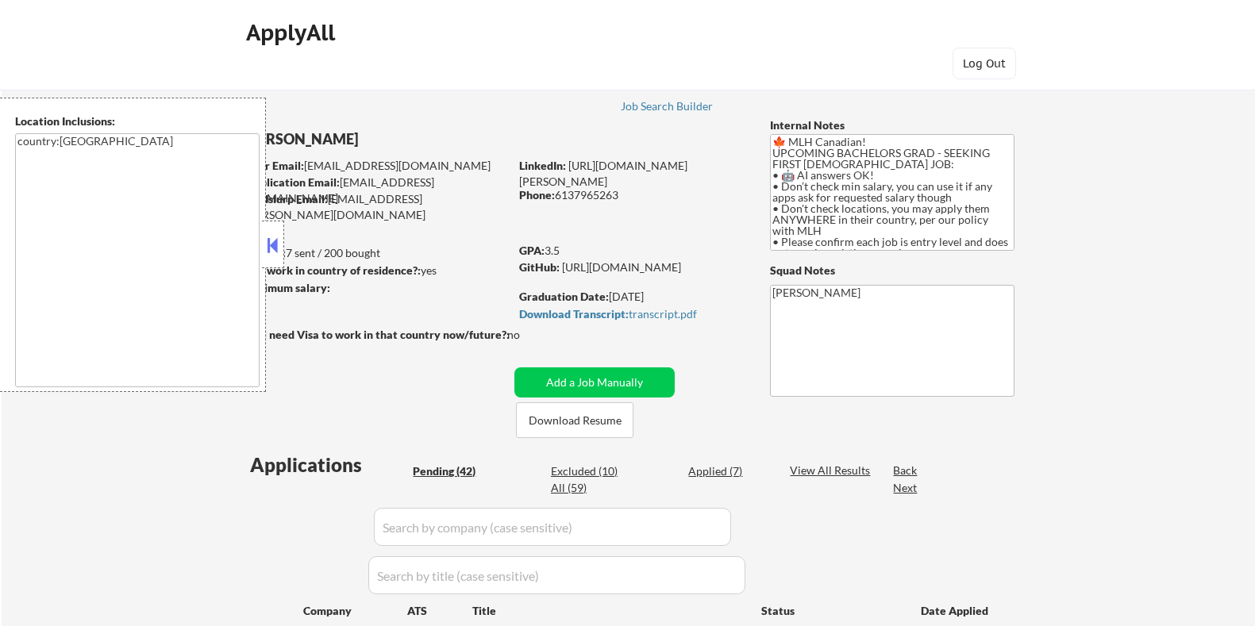
select select ""pending""
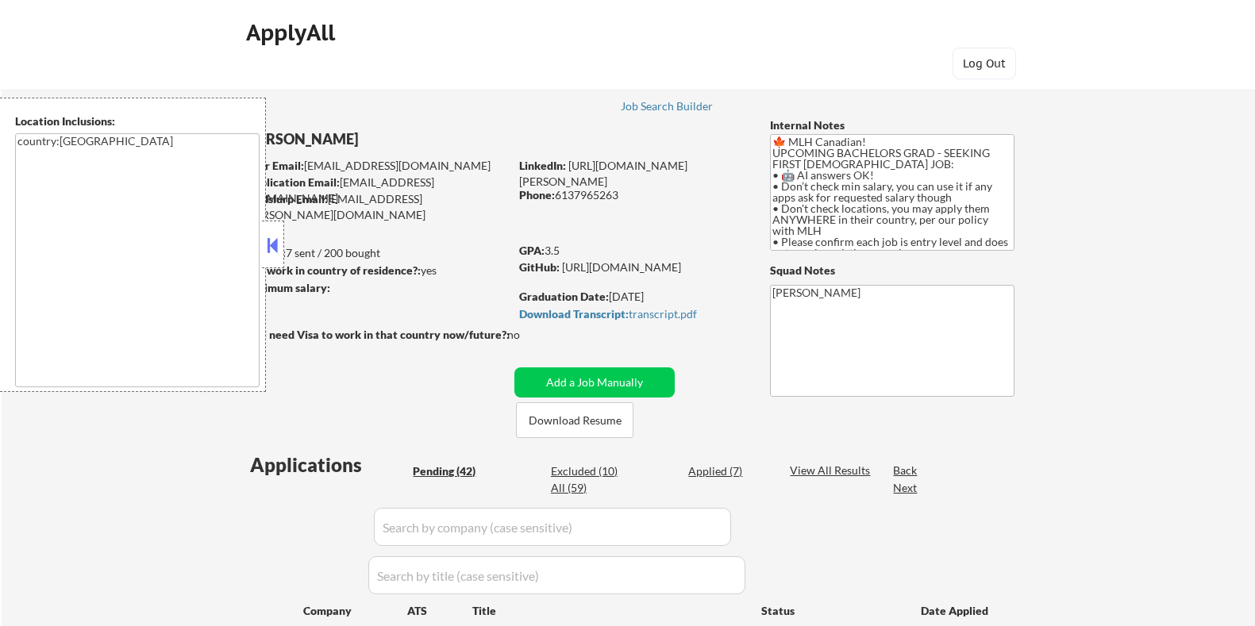
select select ""pending""
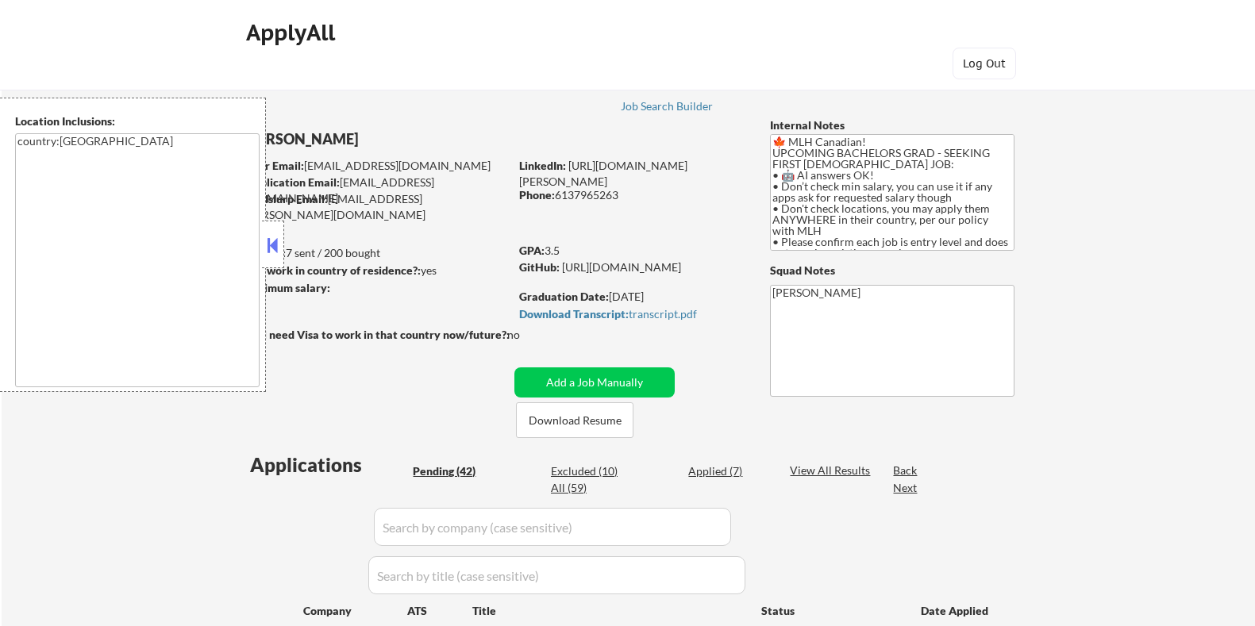
select select ""pending""
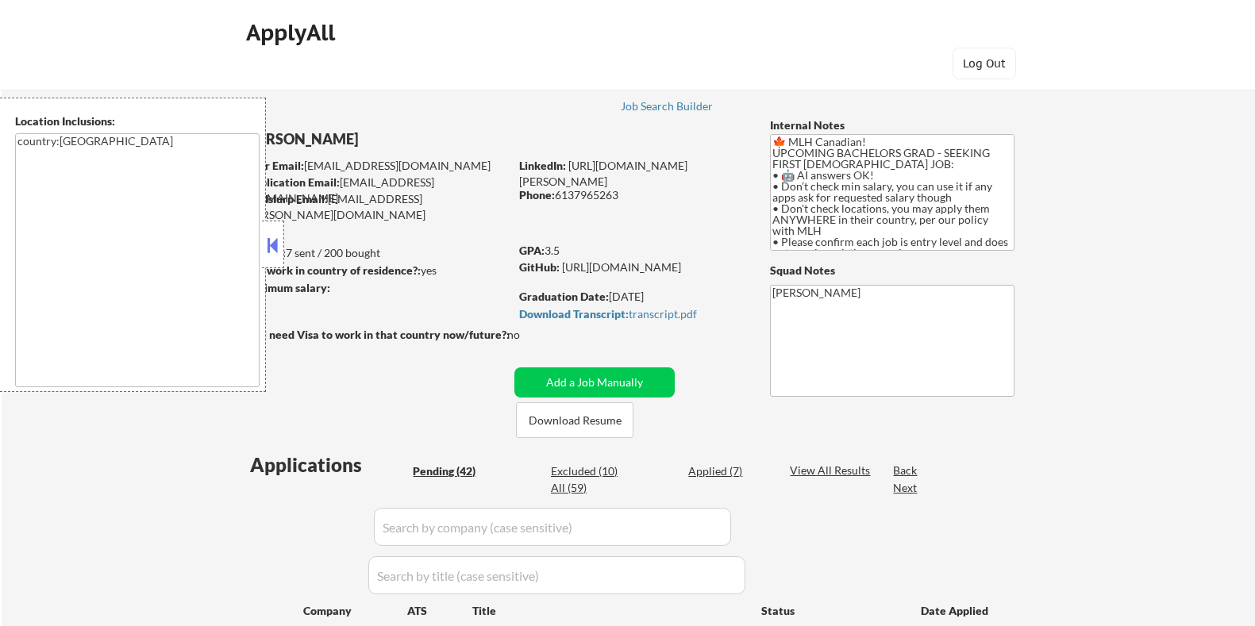
select select ""pending""
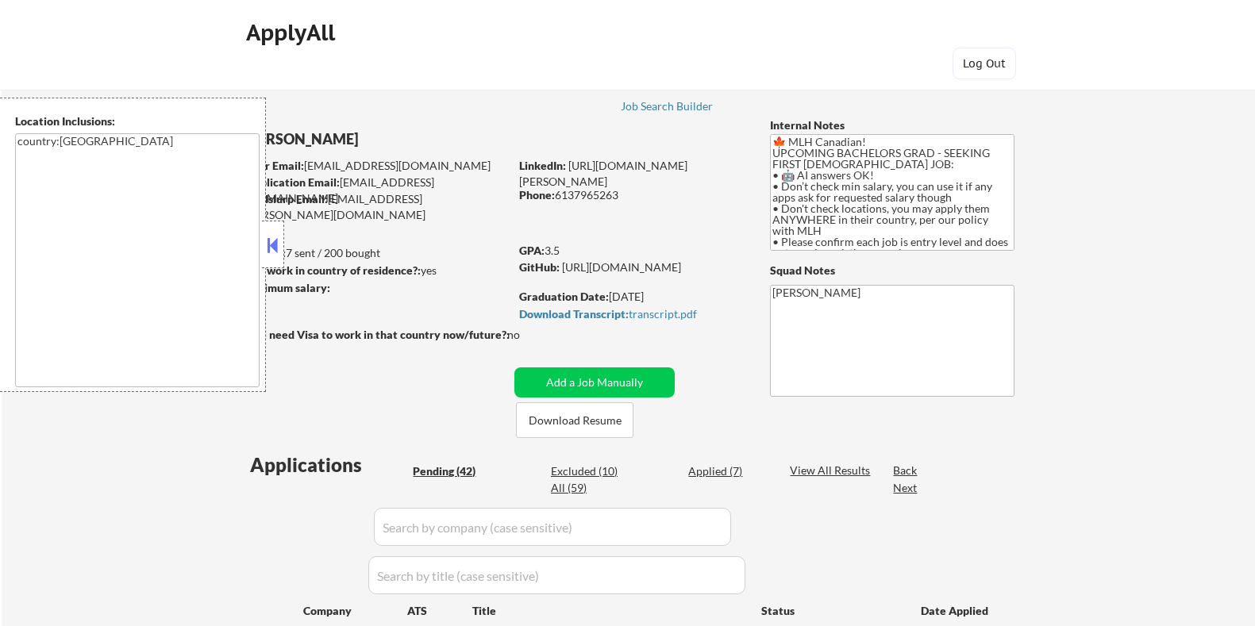
select select ""pending""
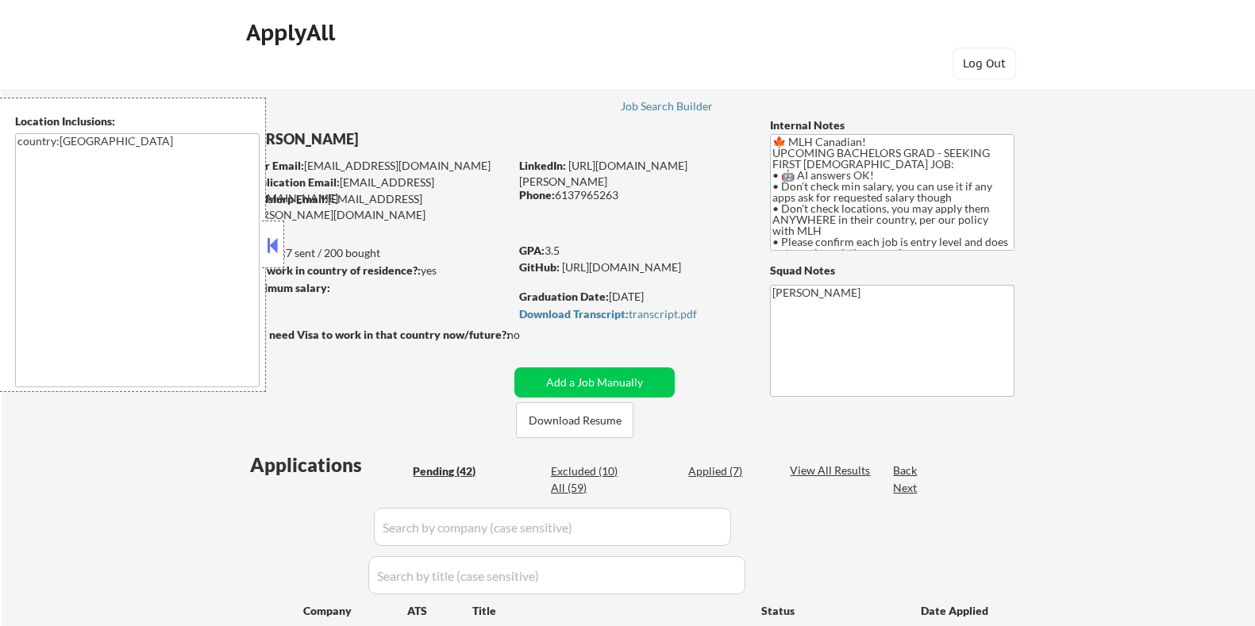
select select ""pending""
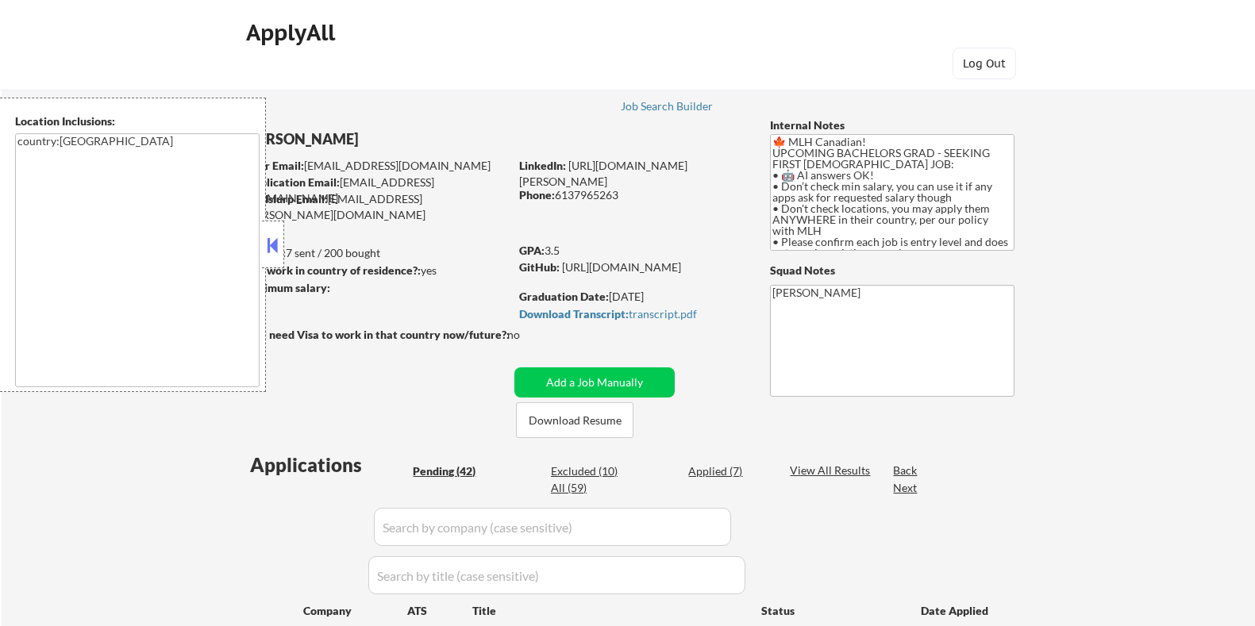
select select ""pending""
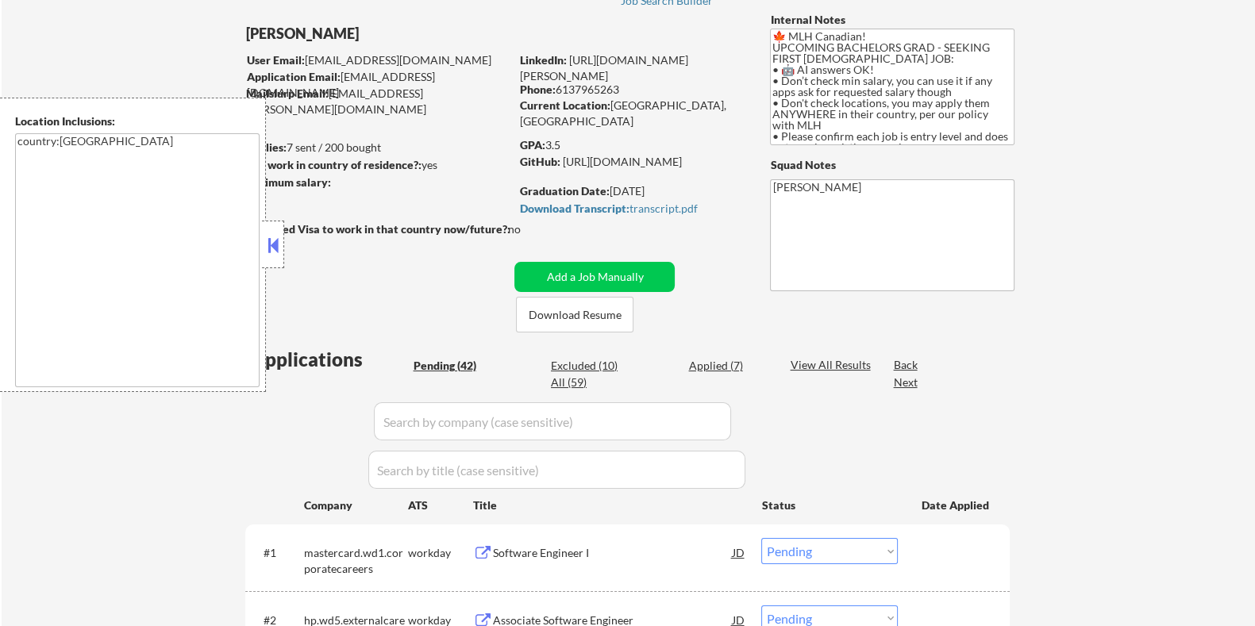
scroll to position [198, 0]
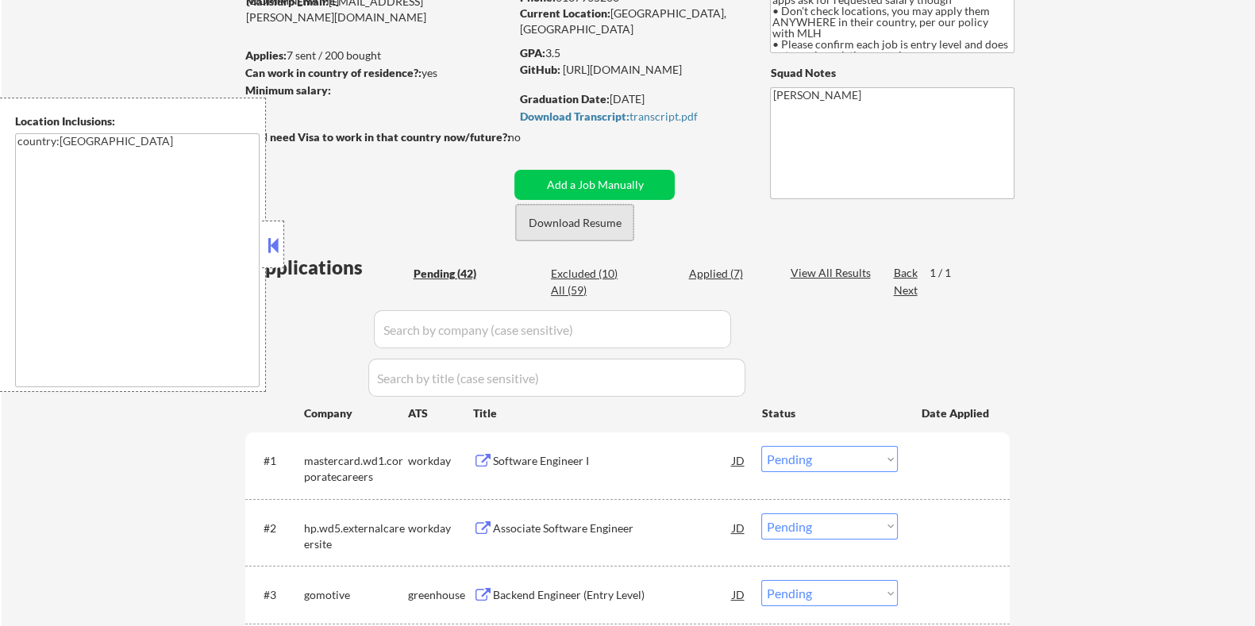
click at [552, 220] on button "Download Resume" at bounding box center [574, 223] width 117 height 36
